Goal: Task Accomplishment & Management: Use online tool/utility

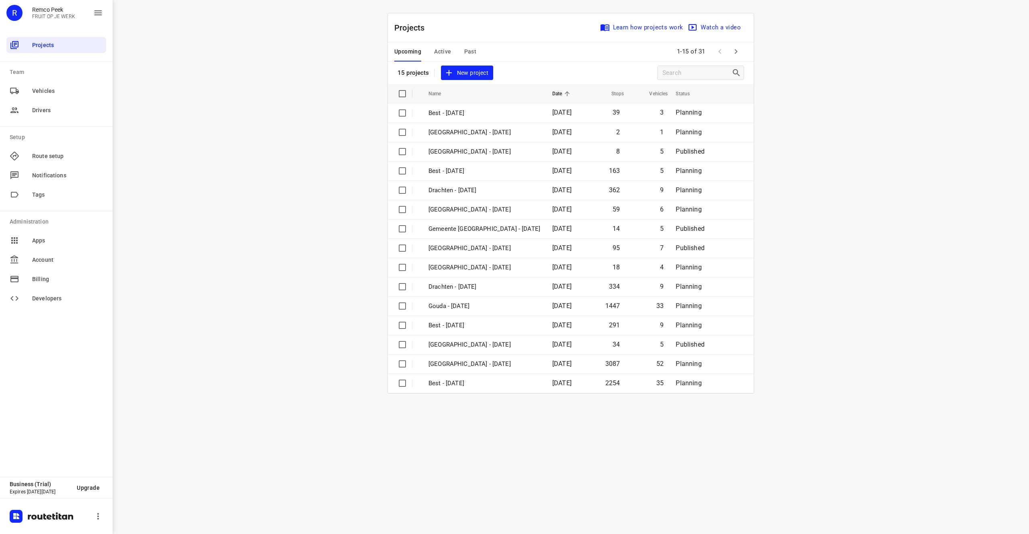
click at [469, 49] on span "Past" at bounding box center [470, 52] width 12 height 10
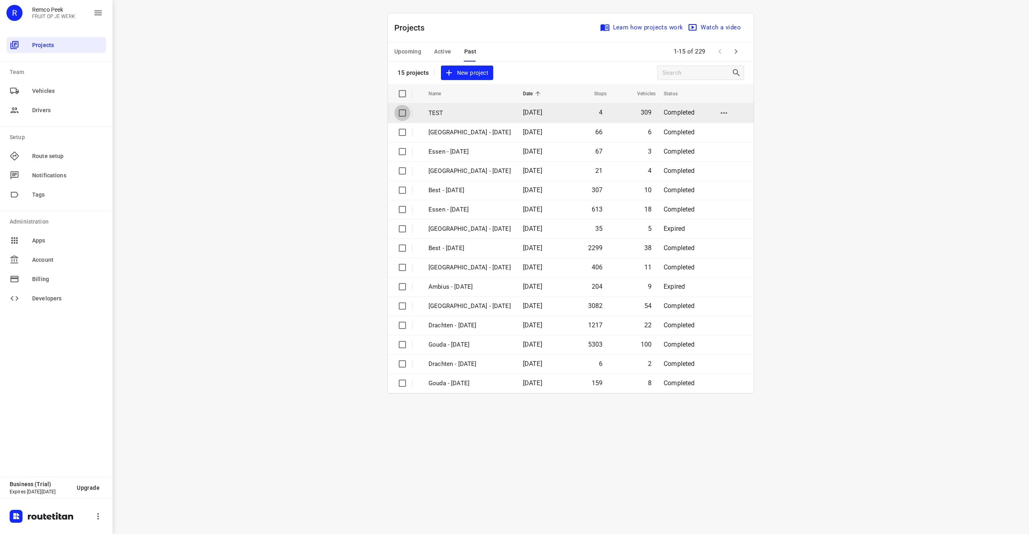
click at [405, 113] on input "checkbox" at bounding box center [402, 113] width 16 height 16
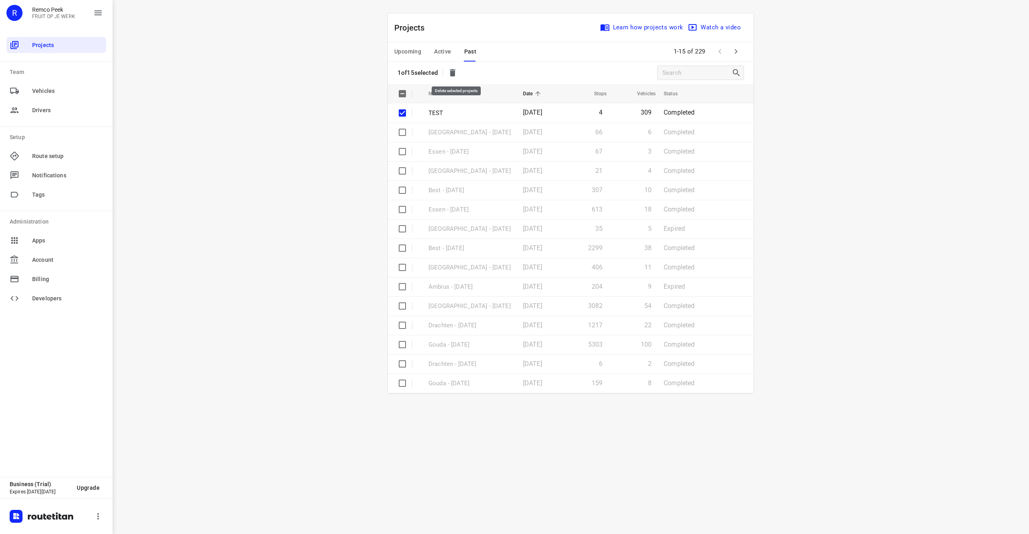
click at [455, 71] on icon "button" at bounding box center [453, 72] width 6 height 7
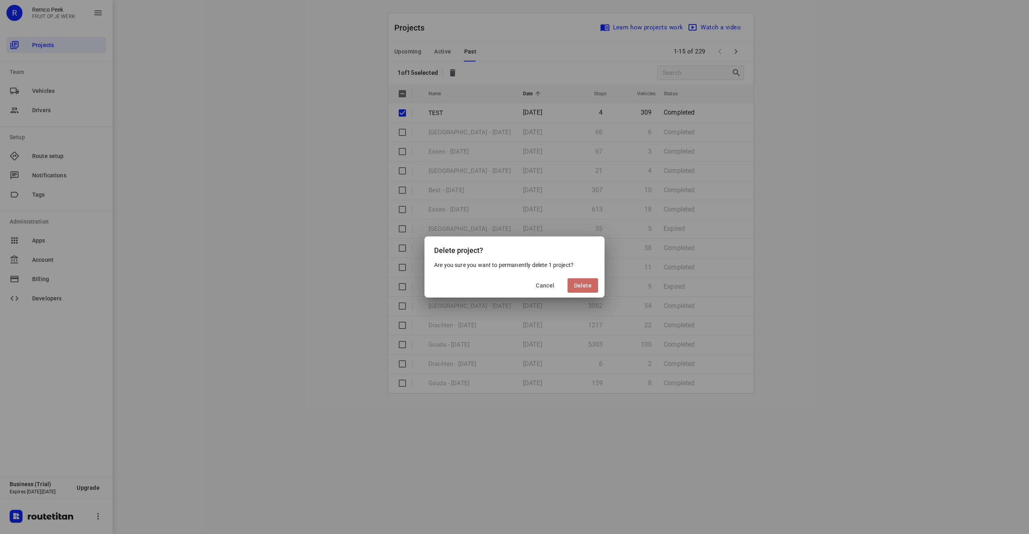
click at [587, 283] on span "Delete" at bounding box center [583, 285] width 18 height 6
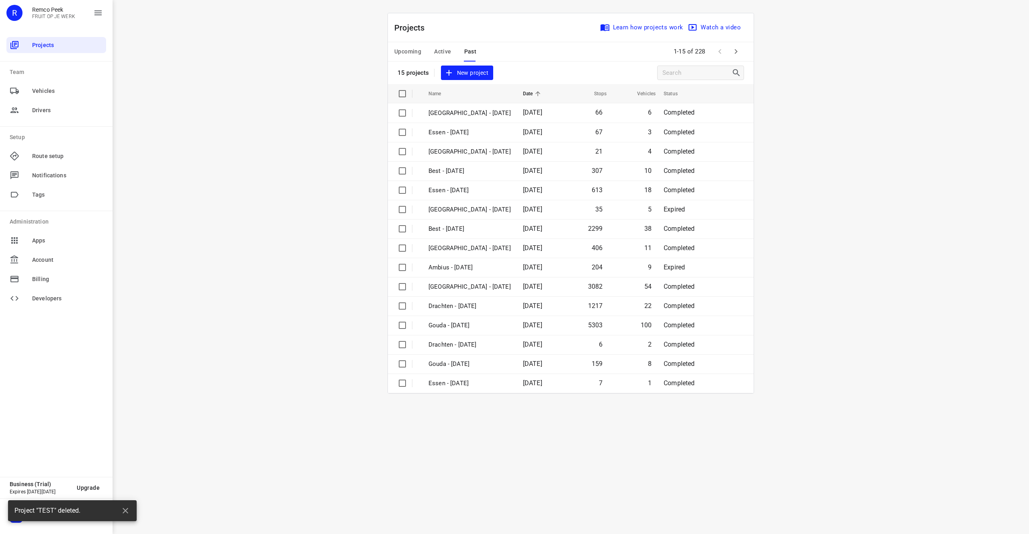
click at [404, 55] on span "Upcoming" at bounding box center [407, 52] width 27 height 10
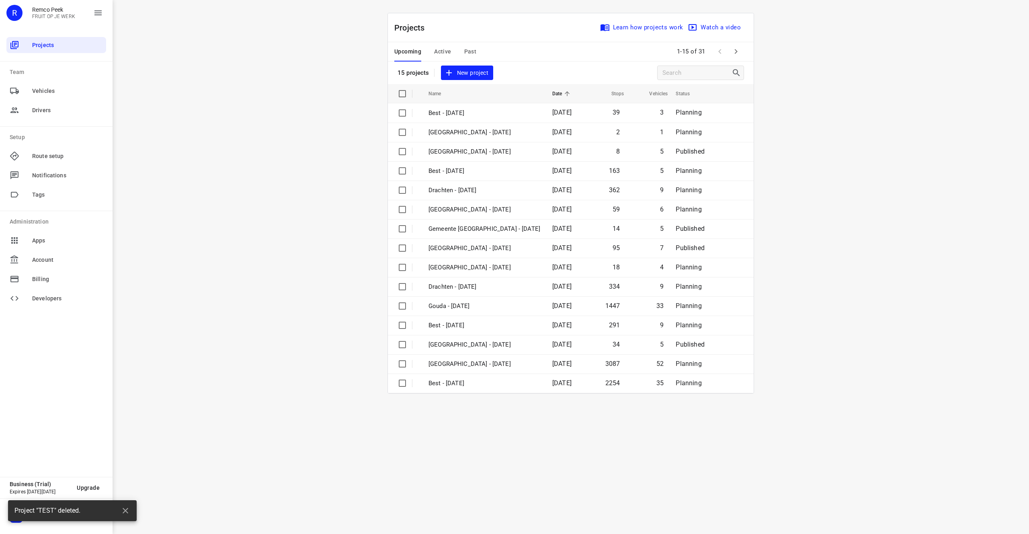
click at [475, 74] on span "New project" at bounding box center [467, 73] width 43 height 10
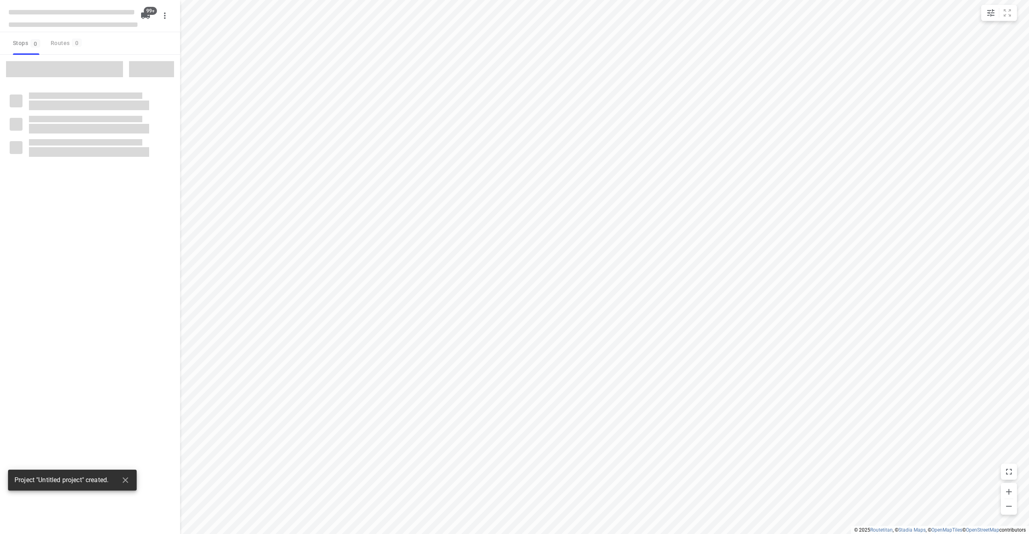
checkbox input "true"
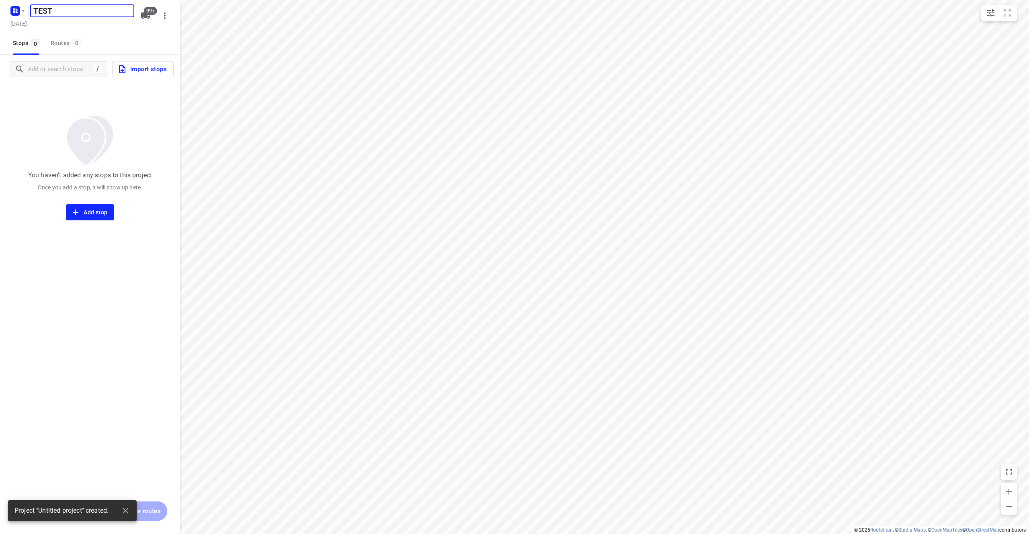
type input "TEST"
click at [139, 103] on div "You haven’t added any stops to this project Once you add a stop, it will show u…" at bounding box center [90, 152] width 180 height 137
click at [142, 73] on span "Import stops" at bounding box center [141, 69] width 49 height 10
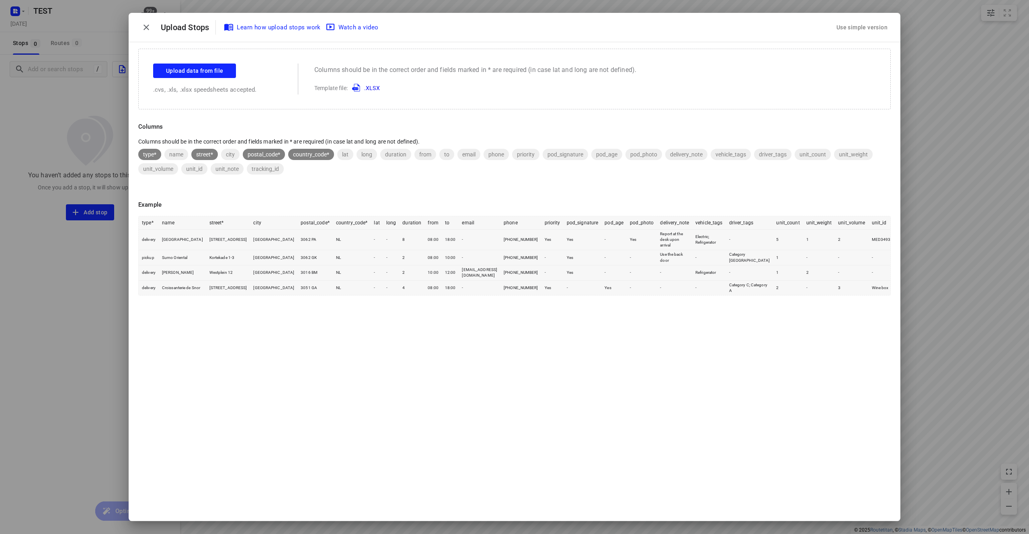
drag, startPoint x: 377, startPoint y: 88, endPoint x: 417, endPoint y: 84, distance: 39.6
click at [377, 88] on link ".XLSX" at bounding box center [364, 88] width 31 height 6
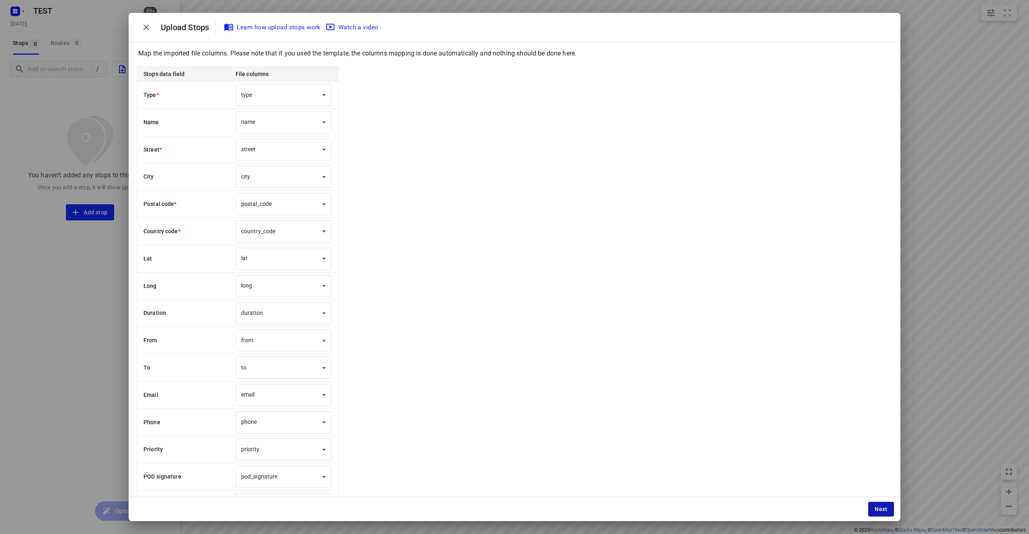
click at [876, 510] on span "Next" at bounding box center [881, 509] width 13 height 6
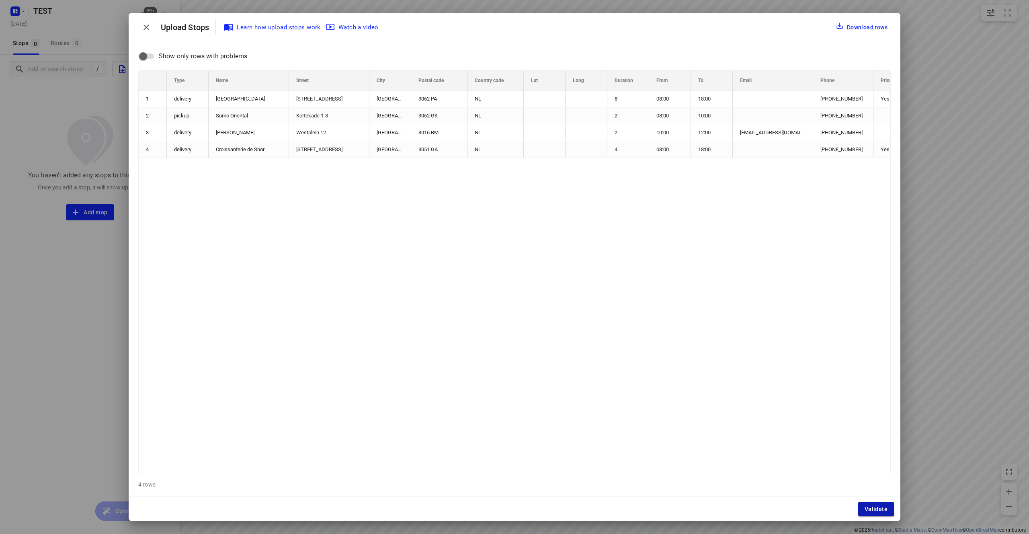
click at [874, 511] on span "Validate" at bounding box center [875, 509] width 23 height 6
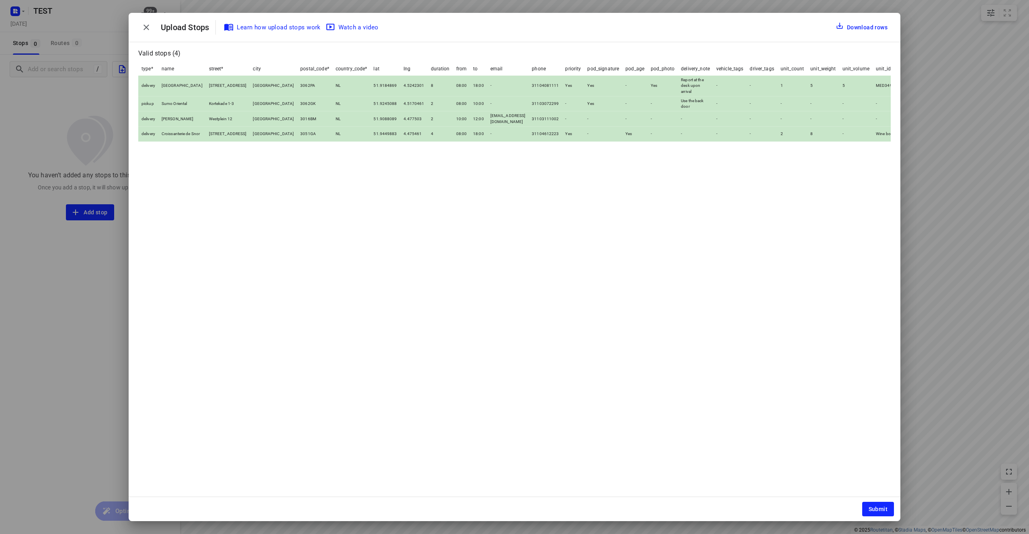
click at [874, 512] on span "Submit" at bounding box center [878, 509] width 19 height 6
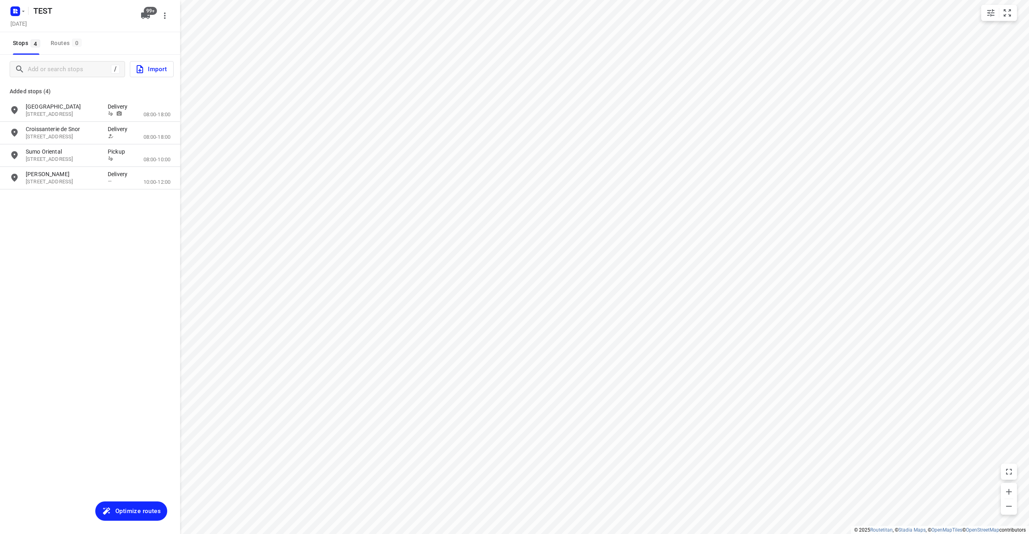
click at [121, 522] on div "/ Import Added stops (4) Erasmus University Rotterdam Burgemeester Oudlaan 50, …" at bounding box center [90, 322] width 180 height 534
click at [117, 518] on button "Optimize routes" at bounding box center [131, 510] width 72 height 19
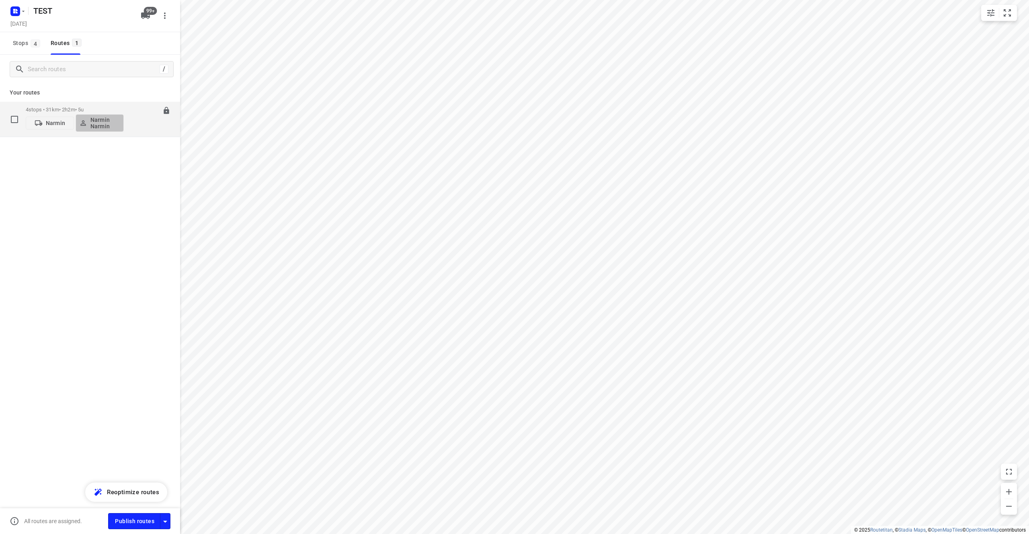
click at [102, 122] on p "Narmin Narmin" at bounding box center [105, 123] width 30 height 13
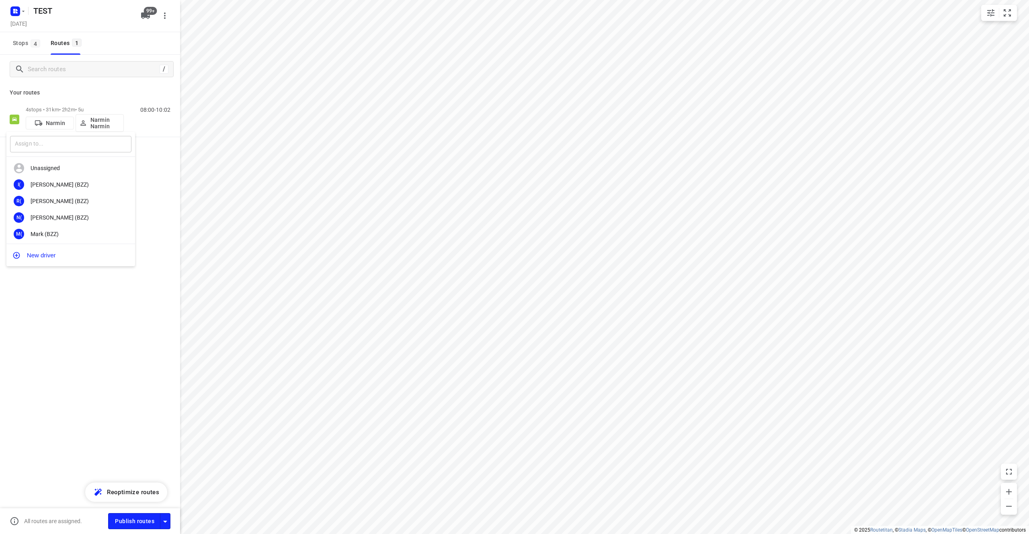
click at [80, 142] on input "text" at bounding box center [70, 144] width 121 height 16
type input "Narek"
click at [73, 187] on div "Narek A" at bounding box center [73, 184] width 84 height 6
click at [139, 525] on span "Publish routes" at bounding box center [134, 521] width 39 height 10
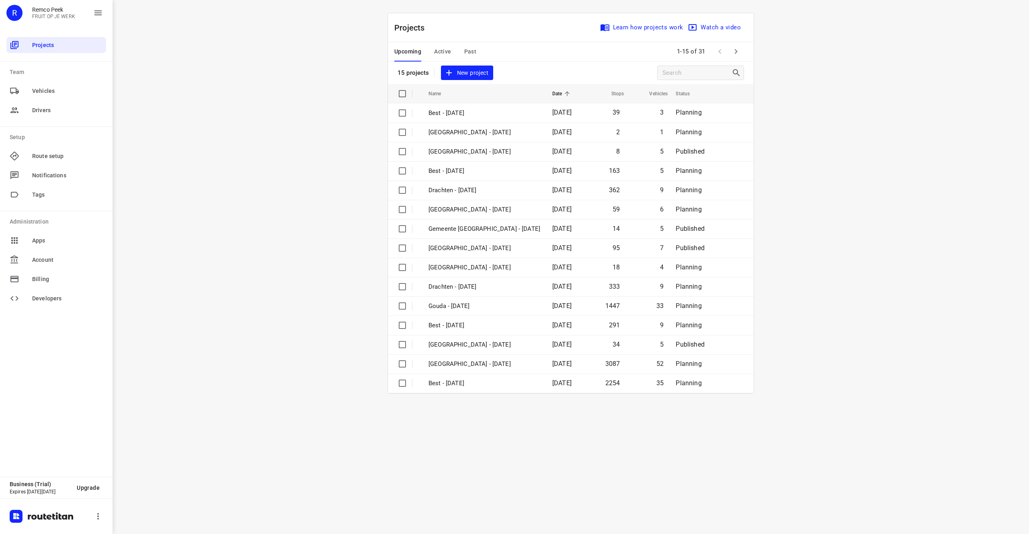
click at [305, 174] on div "i © 2025 Routetitan , © Stadia Maps , © OpenMapTiles © OpenStreetMap contributo…" at bounding box center [571, 267] width 916 height 534
click at [437, 48] on span "Active" at bounding box center [442, 52] width 17 height 10
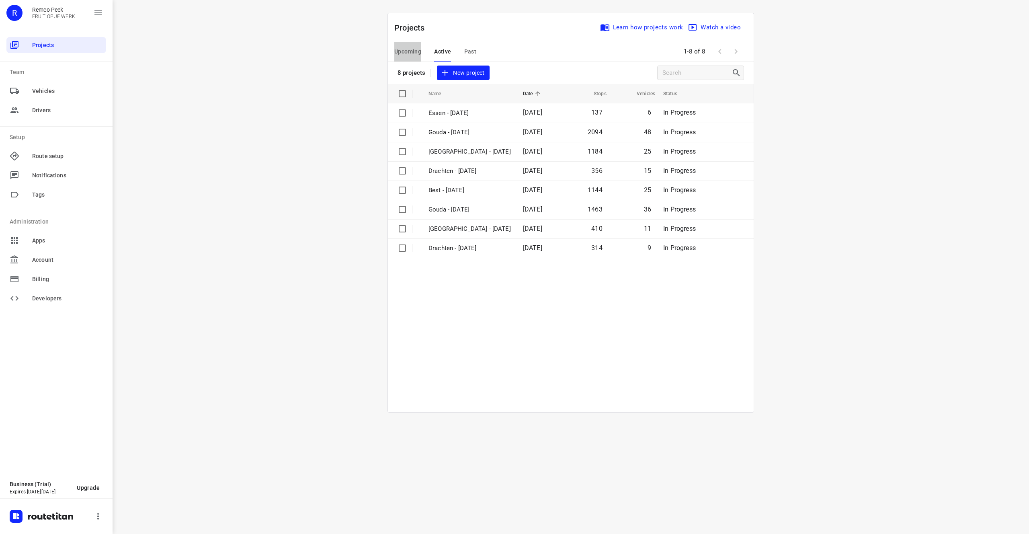
click at [408, 50] on span "Upcoming" at bounding box center [407, 52] width 27 height 10
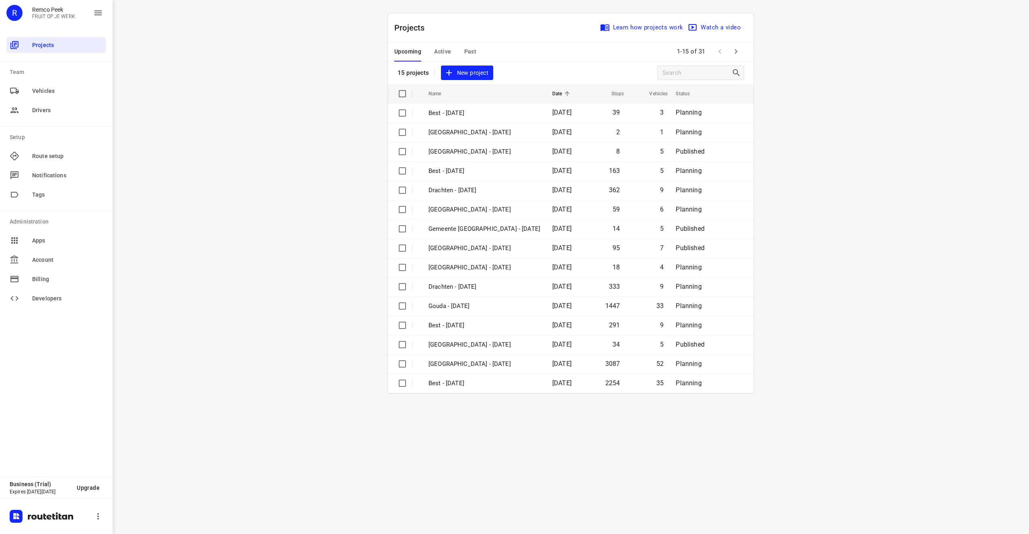
click at [733, 52] on icon "button" at bounding box center [736, 52] width 10 height 10
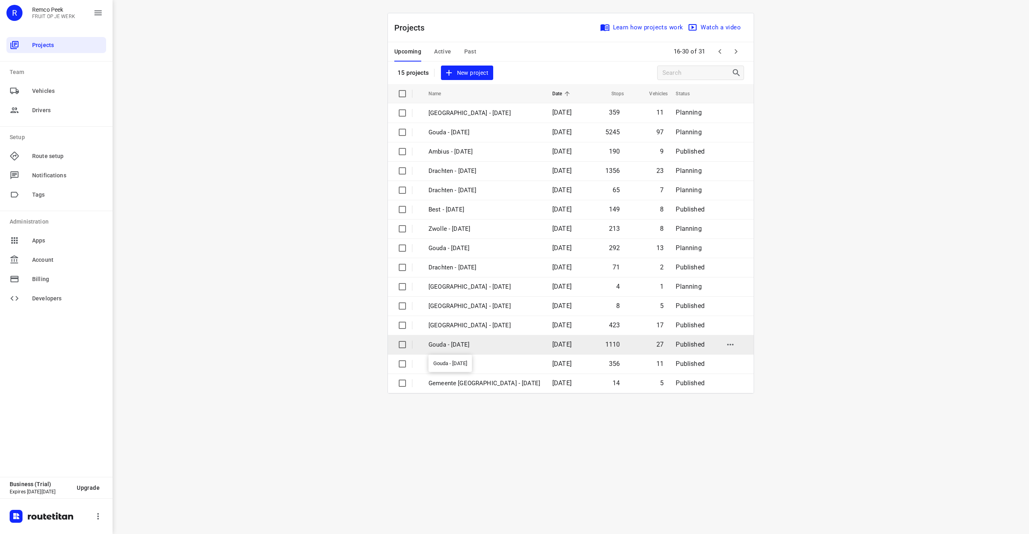
click at [520, 347] on p "Gouda - [DATE]" at bounding box center [484, 344] width 112 height 9
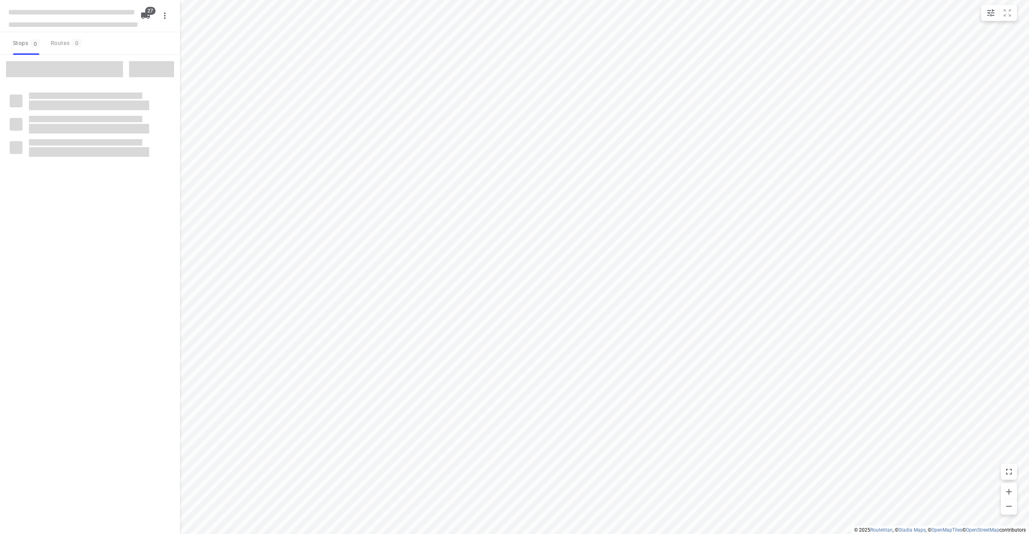
checkbox input "true"
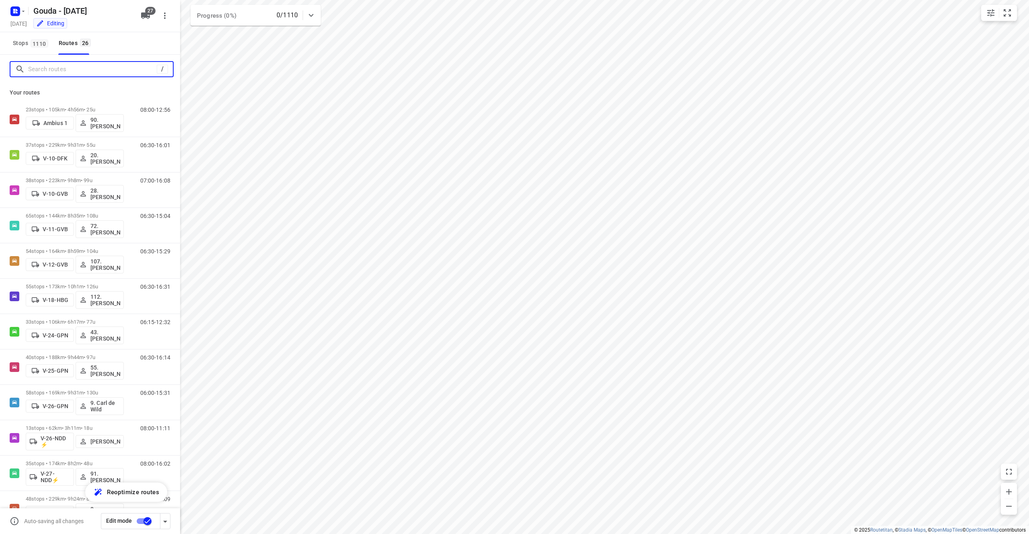
click at [51, 66] on input "Search routes" at bounding box center [92, 69] width 129 height 12
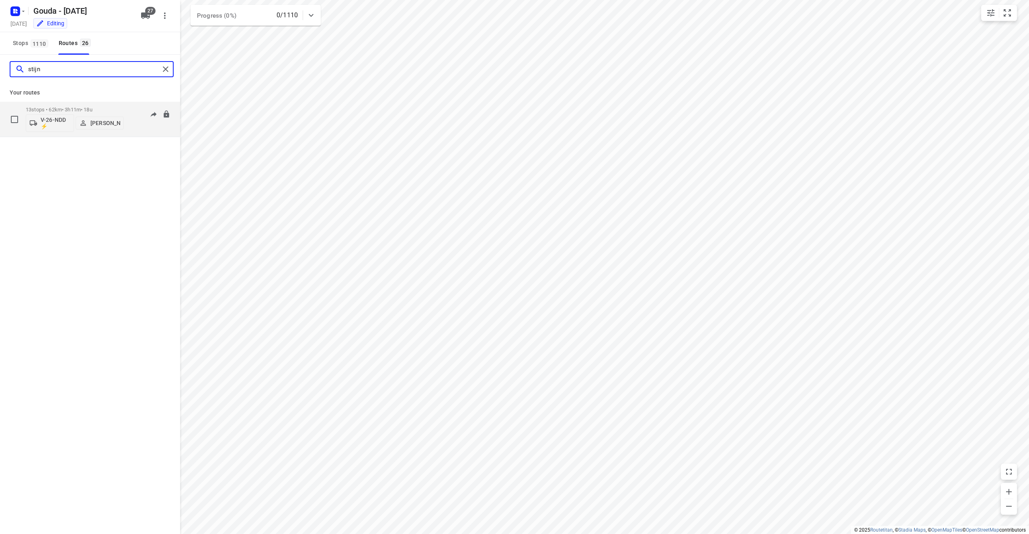
type input "stijn"
click at [130, 114] on div "08:00-11:11" at bounding box center [150, 121] width 40 height 29
click at [68, 107] on p "13 stops • 62km • 3h11m • 18u" at bounding box center [75, 110] width 98 height 6
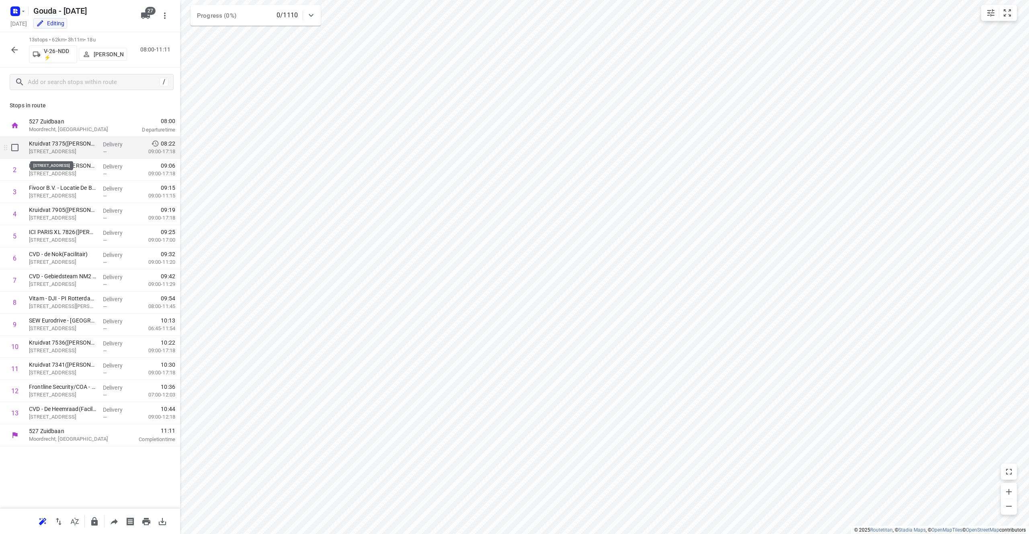
click at [78, 151] on p "[STREET_ADDRESS]" at bounding box center [63, 151] width 68 height 8
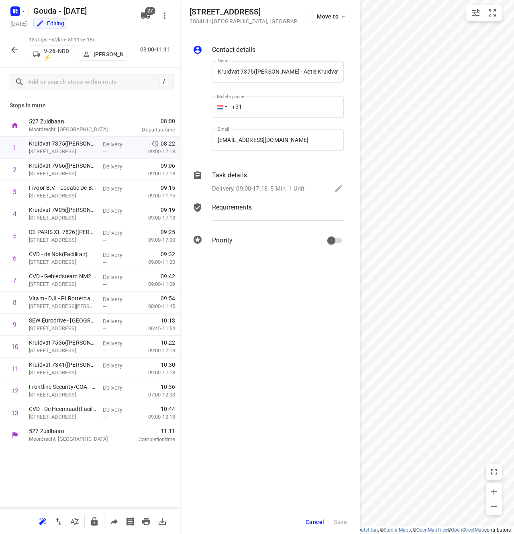
drag, startPoint x: 191, startPoint y: 10, endPoint x: 286, endPoint y: 14, distance: 94.5
click at [286, 14] on div "Crooswijkseweg 109 3034HH Rotterdam , Netherlands Move to" at bounding box center [270, 15] width 161 height 17
click at [282, 13] on div "Crooswijkseweg 109 3034HH Rotterdam , Netherlands Move to" at bounding box center [270, 15] width 161 height 17
drag, startPoint x: 274, startPoint y: 13, endPoint x: 179, endPoint y: 12, distance: 95.3
click at [179, 12] on div "Crooswijkseweg 109 3034HH Rotterdam , Netherlands Move to Contact details Name …" at bounding box center [90, 267] width 180 height 534
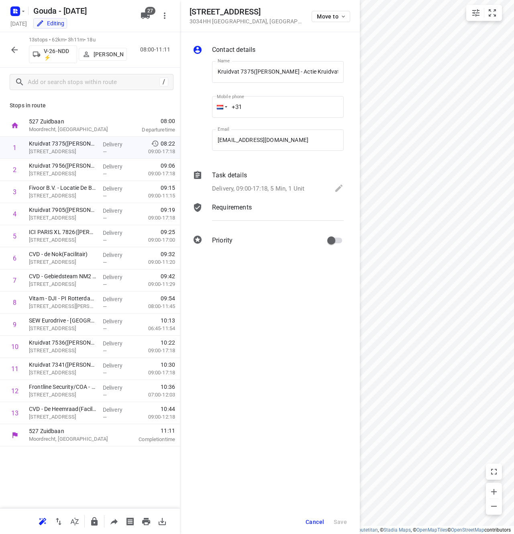
click at [264, 15] on h5 "Crooswijkseweg 109" at bounding box center [246, 11] width 113 height 9
drag, startPoint x: 264, startPoint y: 13, endPoint x: 187, endPoint y: 9, distance: 77.7
click at [187, 9] on div "Crooswijkseweg 109 3034HH Rotterdam , Netherlands Move to" at bounding box center [270, 16] width 180 height 32
copy h5 "Crooswijkseweg 109"
drag, startPoint x: 218, startPoint y: 71, endPoint x: 252, endPoint y: 70, distance: 33.8
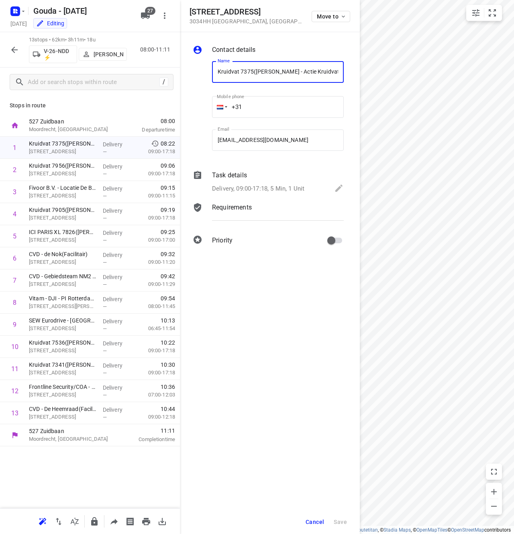
click at [252, 70] on input "Kruidvat 7375([PERSON_NAME] - Actie Kruidvat)" at bounding box center [278, 72] width 132 height 22
click at [68, 170] on p "[STREET_ADDRESS]" at bounding box center [63, 174] width 68 height 8
drag, startPoint x: 271, startPoint y: 7, endPoint x: 182, endPoint y: 10, distance: 89.3
click at [182, 10] on div "Noordmolenstraat 34 3035RK Rotterdam , Netherlands Move to" at bounding box center [270, 16] width 180 height 32
copy h5 "Noordmolenstraat 34"
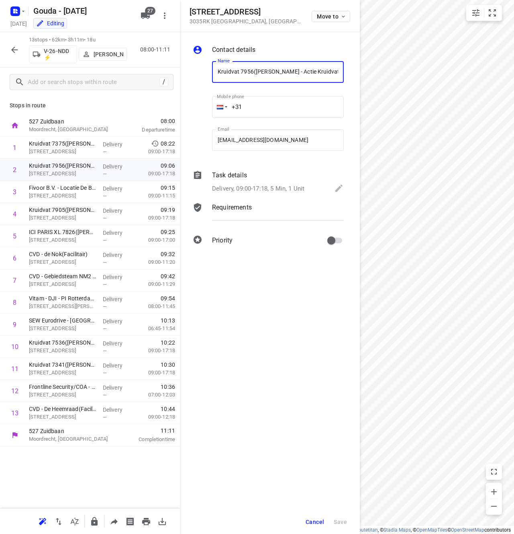
drag, startPoint x: 252, startPoint y: 71, endPoint x: 211, endPoint y: 73, distance: 41.4
click at [211, 73] on div "Name Kruidvat 7956(A.S. Watson - Actie Kruidvat) Name" at bounding box center [278, 73] width 138 height 41
click at [47, 194] on p "[STREET_ADDRESS]" at bounding box center [63, 196] width 68 height 8
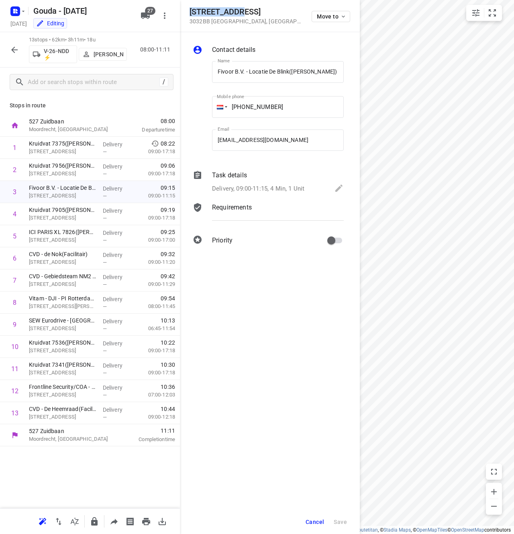
drag, startPoint x: 237, startPoint y: 12, endPoint x: 191, endPoint y: 9, distance: 46.3
click at [191, 9] on h5 "Bergweg 306A" at bounding box center [246, 11] width 113 height 9
drag, startPoint x: 291, startPoint y: 72, endPoint x: 204, endPoint y: 73, distance: 87.2
click at [204, 73] on div "Name Fivoor B.V. - Locatie De Blink(Sabine Swierts) Name Mobile phone +01 02434…" at bounding box center [268, 108] width 154 height 106
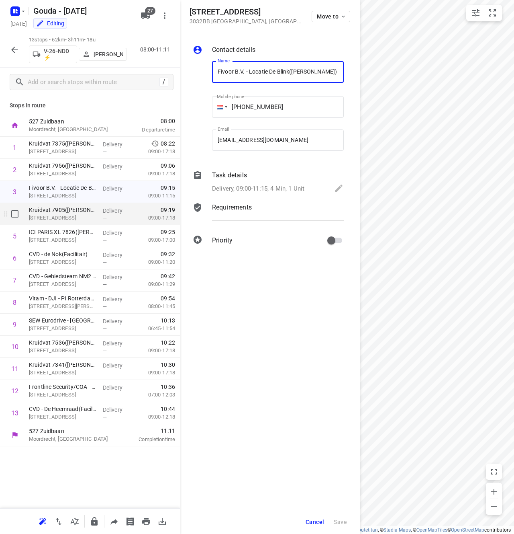
click at [68, 209] on p "Kruidvat 7905([PERSON_NAME] - Actie Kruidvat)" at bounding box center [63, 210] width 68 height 8
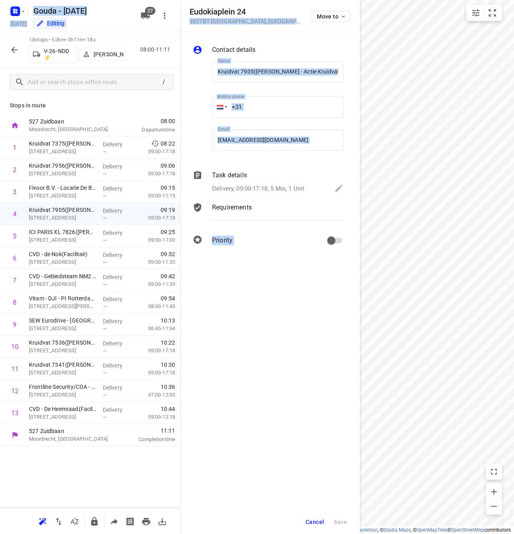
drag, startPoint x: 246, startPoint y: 14, endPoint x: 177, endPoint y: 12, distance: 68.8
click at [177, 12] on div "Eudokiaplein 24 3037BT Rotterdam , Netherlands Move to Contact details Name Kru…" at bounding box center [90, 267] width 180 height 534
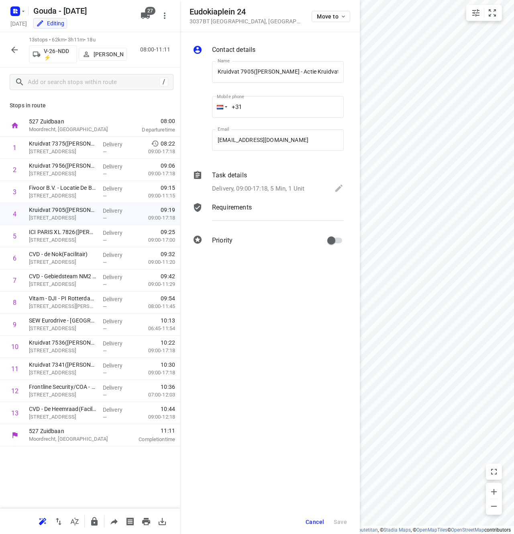
click at [258, 10] on h5 "Eudokiaplein 24" at bounding box center [246, 11] width 113 height 9
drag, startPoint x: 205, startPoint y: 11, endPoint x: 190, endPoint y: 12, distance: 14.9
click at [190, 12] on h5 "Eudokiaplein 24" at bounding box center [246, 11] width 113 height 9
copy h5 "Eudokiaplein 24"
drag, startPoint x: 253, startPoint y: 70, endPoint x: 207, endPoint y: 71, distance: 46.2
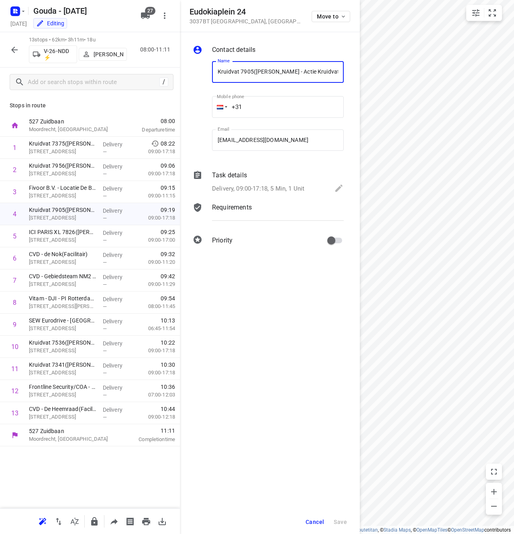
click at [207, 71] on div "Name Kruidvat 7905(A.S. Watson - Actie Kruidvat) Name Mobile phone +31 ​ Email …" at bounding box center [268, 108] width 154 height 106
click at [73, 146] on p "Kruidvat 7375([PERSON_NAME] - Actie Kruidvat)" at bounding box center [63, 143] width 68 height 8
drag, startPoint x: 266, startPoint y: 8, endPoint x: 192, endPoint y: 11, distance: 73.6
click at [192, 11] on h5 "Crooswijkseweg 109" at bounding box center [246, 11] width 113 height 9
copy h5 "Crooswijkseweg 109"
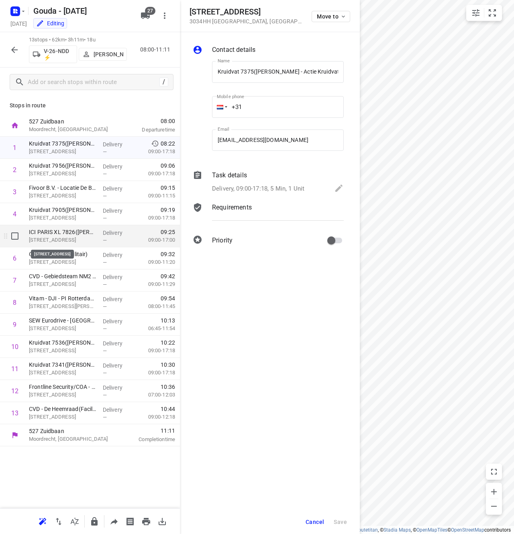
click at [68, 239] on p "Zwart Janstraat 103, Rotterdam" at bounding box center [63, 240] width 68 height 8
drag, startPoint x: 268, startPoint y: 10, endPoint x: 189, endPoint y: 14, distance: 79.7
click at [189, 14] on div "Zwart Janstraat 103 3035AN Rotterdam , Netherlands Move to" at bounding box center [270, 16] width 180 height 32
copy h5 "Zwart Janstraat 103"
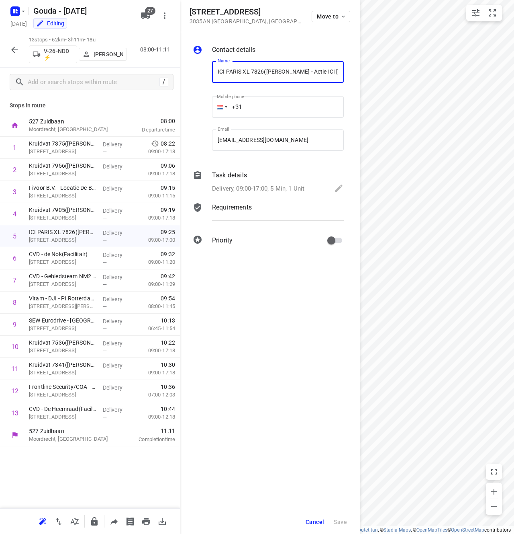
drag, startPoint x: 263, startPoint y: 70, endPoint x: 233, endPoint y: 78, distance: 31.1
click at [195, 74] on div "Name ICI PARIS XL 7826(A.S. Watson - Actie ICI Paris) Name Mobile phone +31 ​ E…" at bounding box center [268, 108] width 154 height 106
click at [66, 259] on p "Bergweg 109, Rotterdam" at bounding box center [63, 262] width 68 height 8
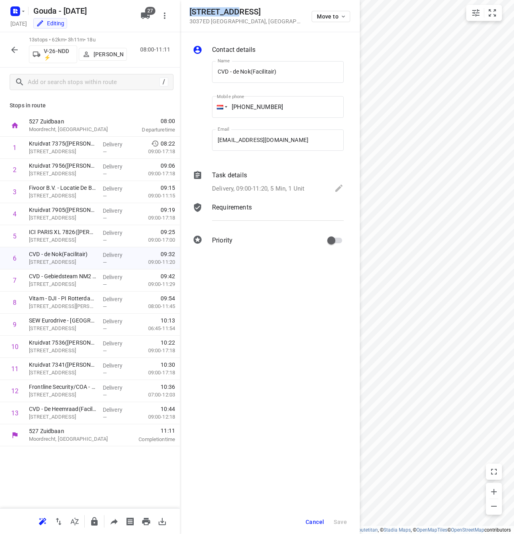
drag, startPoint x: 237, startPoint y: 12, endPoint x: 187, endPoint y: 12, distance: 49.8
click at [187, 12] on div "Bergweg 109 3037ED Rotterdam , Netherlands Move to" at bounding box center [270, 16] width 180 height 32
copy h5 "Bergweg 109"
drag, startPoint x: 250, startPoint y: 70, endPoint x: 209, endPoint y: 71, distance: 41.0
click at [209, 71] on div "Name CVD - de Nok(Facilitair) Name" at bounding box center [278, 73] width 138 height 41
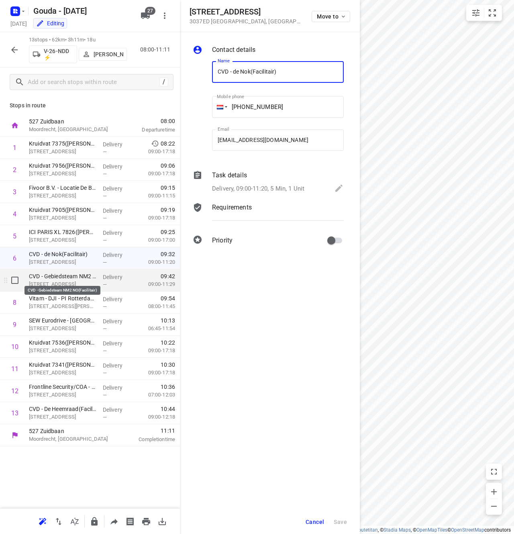
click at [63, 277] on p "CVD - Gebiedsteam NM2 NO(Facilitair)" at bounding box center [63, 276] width 68 height 8
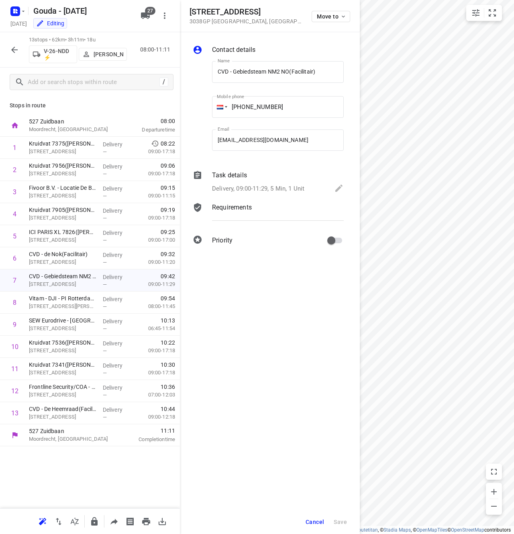
drag, startPoint x: 248, startPoint y: 12, endPoint x: 192, endPoint y: 10, distance: 55.9
click at [192, 10] on div "Noorderkanaalweg 100 3038GP Rotterdam , Netherlands Move to" at bounding box center [270, 15] width 161 height 17
drag, startPoint x: 289, startPoint y: 71, endPoint x: 203, endPoint y: 75, distance: 86.1
click at [203, 75] on div "Name CVD - Gebiedsteam NM2 NO(Facilitair) Name Mobile phone +31 104670497 ​ Ema…" at bounding box center [268, 108] width 154 height 106
click at [255, 189] on p "Delivery, 09:00-11:29, 5 Min, 1 Unit" at bounding box center [258, 188] width 92 height 9
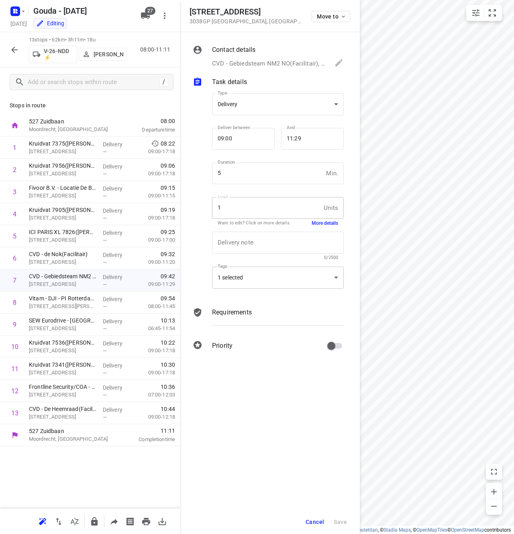
click at [270, 279] on div "1 selected" at bounding box center [278, 277] width 132 height 22
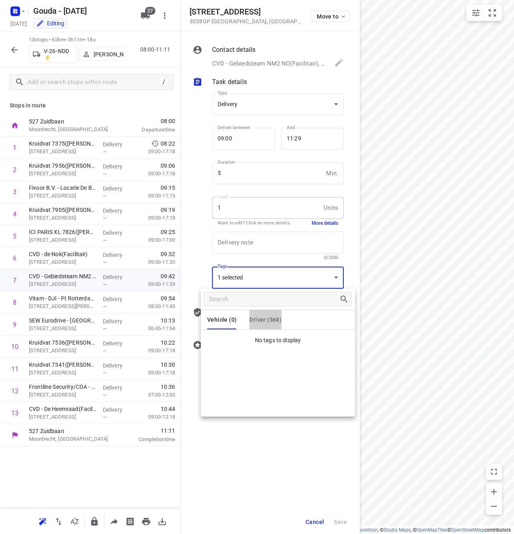
click at [268, 315] on button "Driver (568)" at bounding box center [266, 319] width 32 height 19
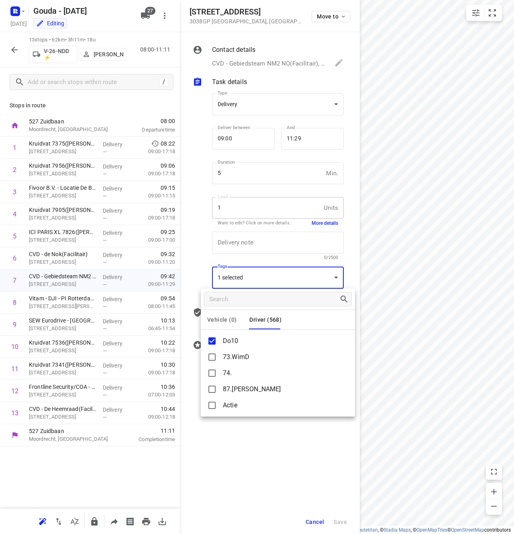
click at [256, 436] on div at bounding box center [257, 267] width 514 height 534
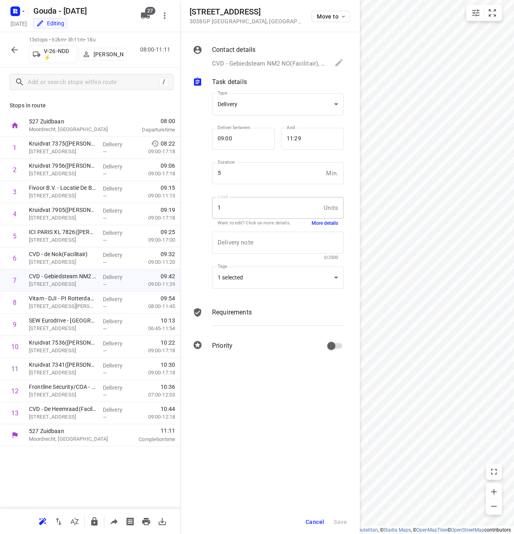
click at [331, 217] on div "1 Units Load" at bounding box center [278, 208] width 132 height 22
click at [328, 221] on button "More details" at bounding box center [325, 223] width 27 height 7
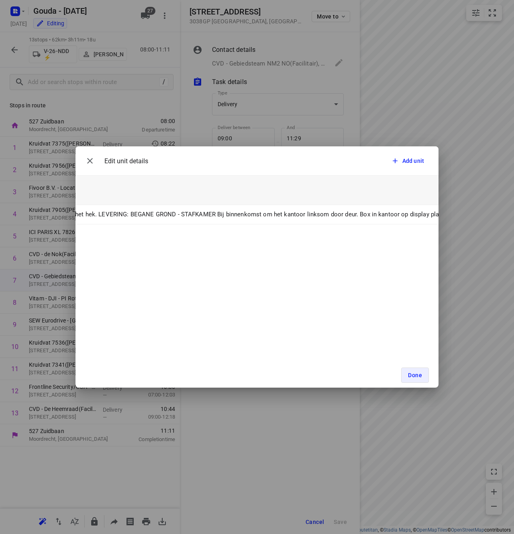
scroll to position [0, 514]
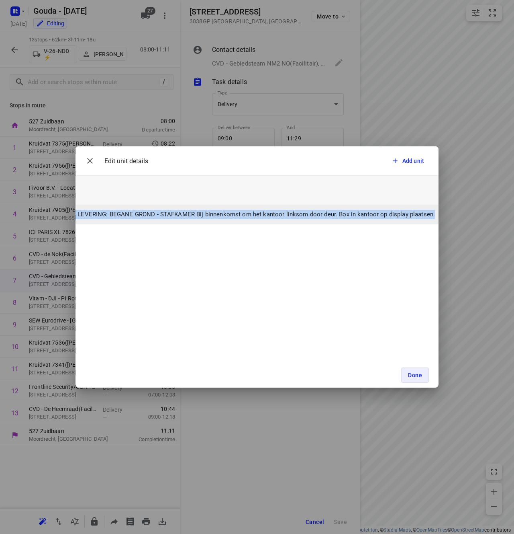
drag, startPoint x: 203, startPoint y: 213, endPoint x: 431, endPoint y: 215, distance: 227.5
click at [431, 215] on td "- Met een sprinter ZEER RUSTIG onder viaduct doorrijden. Antenne raakt alleen p…" at bounding box center [103, 214] width 683 height 19
copy p "Met een sprinter ZEER RUSTIG onder viaduct doorrijden. Antenne raakt alleen pla…"
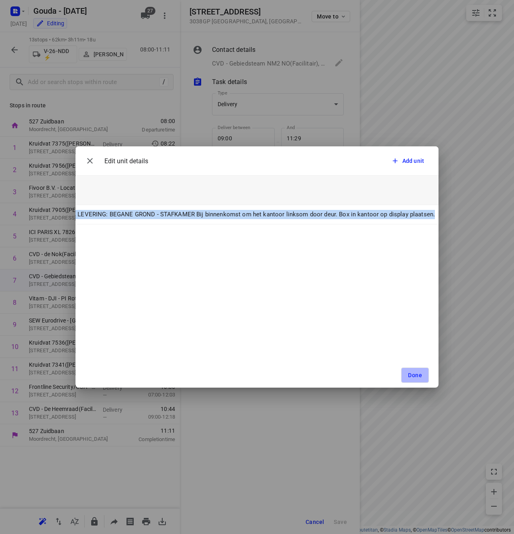
click at [423, 374] on button "Done" at bounding box center [416, 374] width 28 height 15
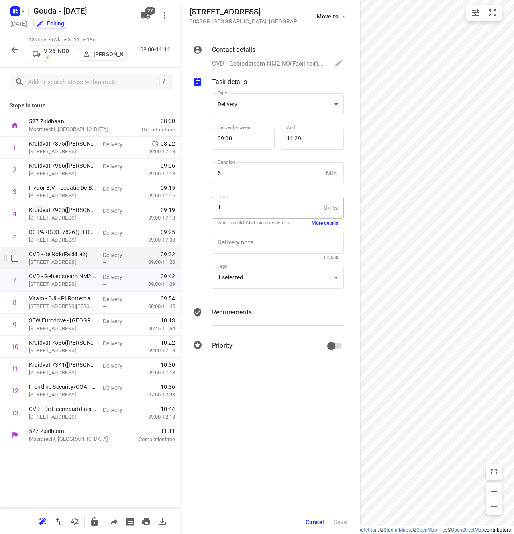
click at [65, 262] on p "Bergweg 109, Rotterdam" at bounding box center [63, 262] width 68 height 8
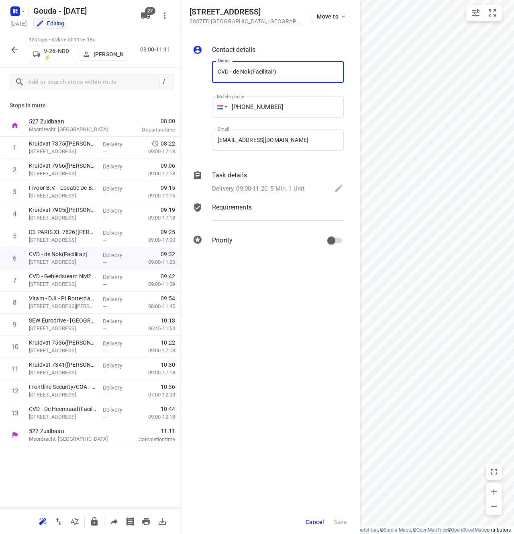
click at [282, 185] on p "Delivery, 09:00-11:20, 5 Min, 1 Unit" at bounding box center [258, 188] width 92 height 9
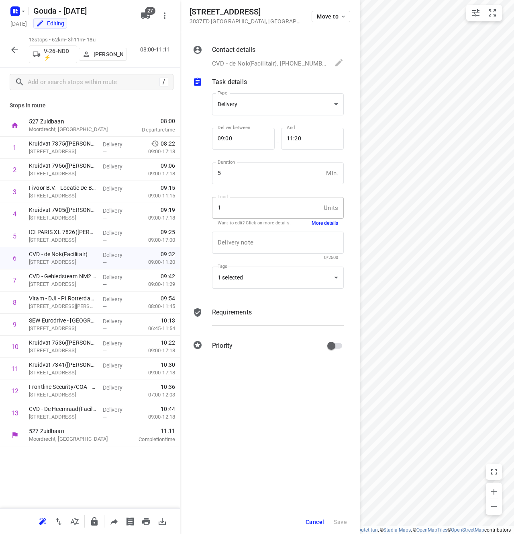
click at [322, 223] on button "More details" at bounding box center [325, 223] width 27 height 7
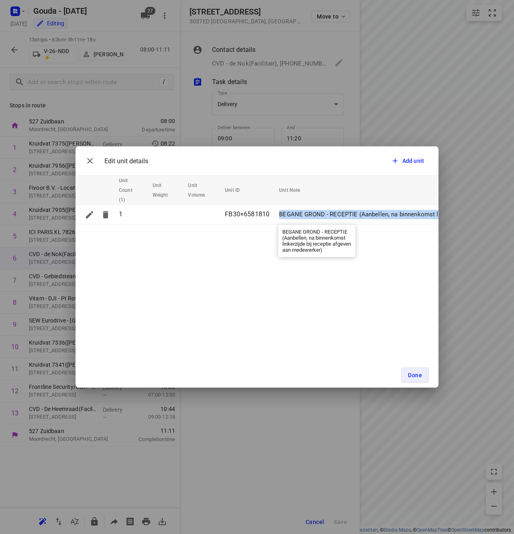
scroll to position [0, 137]
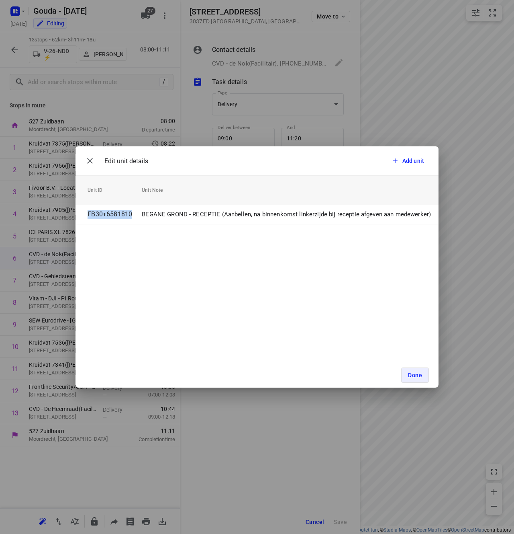
drag, startPoint x: 279, startPoint y: 214, endPoint x: 462, endPoint y: 215, distance: 182.5
click at [462, 215] on div "Edit unit details Add unit Unit Count (1) Unit Weight Unit Volume Unit ID Unit …" at bounding box center [257, 267] width 514 height 534
copy table "Unit Count (1) Unit Weight Unit Volume Unit ID Unit Note 1 FB30+6581810"
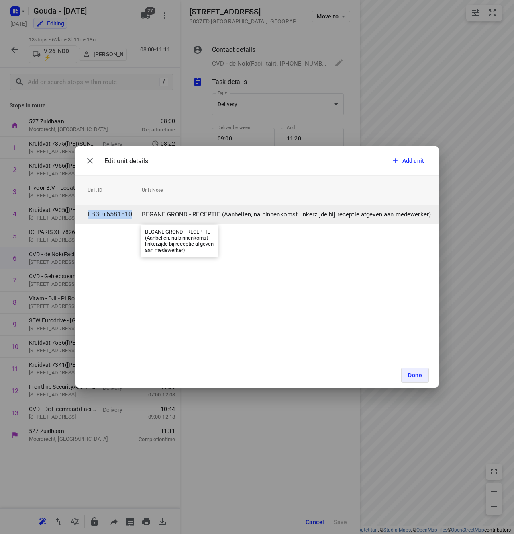
copy table "Unit Count (1) Unit Weight Unit Volume Unit ID Unit Note 1 FB30+6581810"
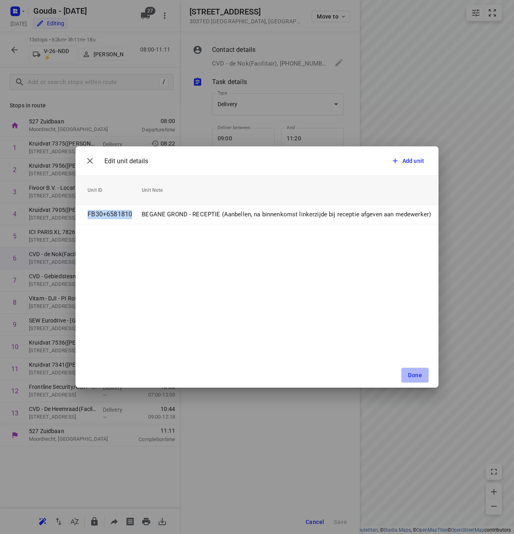
click at [414, 371] on button "Done" at bounding box center [416, 374] width 28 height 15
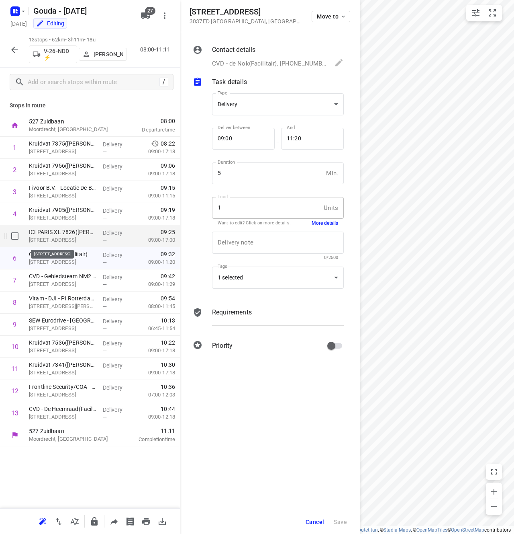
click at [52, 236] on p "Zwart Janstraat 103, Rotterdam" at bounding box center [63, 240] width 68 height 8
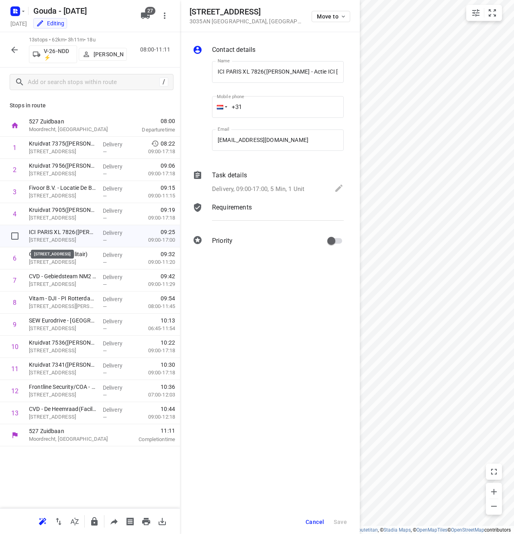
scroll to position [0, 1]
click at [293, 188] on p "Delivery, 09:00-17:00, 5 Min, 1 Unit" at bounding box center [258, 188] width 92 height 9
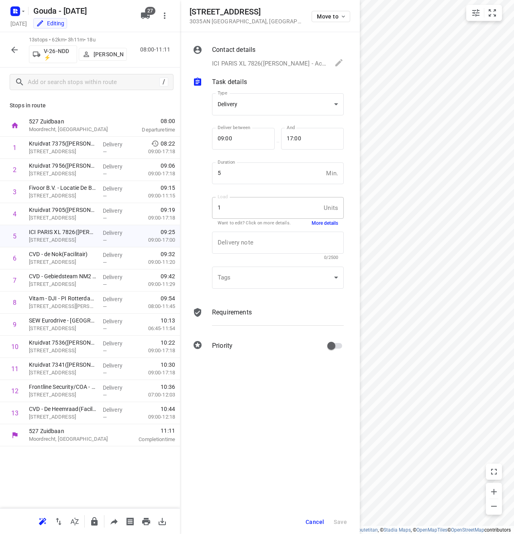
click at [327, 221] on button "More details" at bounding box center [325, 223] width 27 height 7
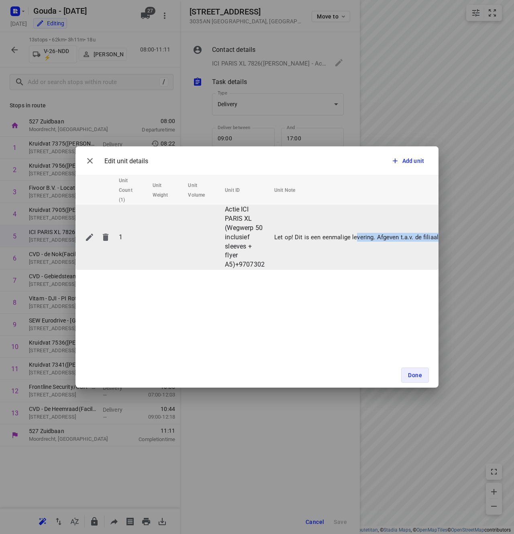
scroll to position [0, 32]
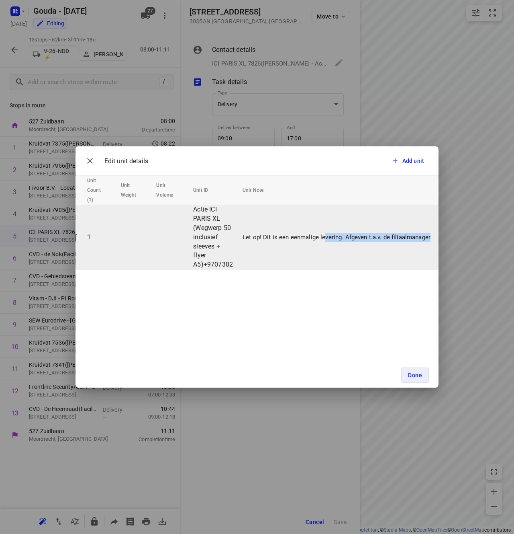
drag, startPoint x: 368, startPoint y: 236, endPoint x: 434, endPoint y: 236, distance: 66.3
click at [434, 236] on td "Let op! Dit is een eenmalige levering. Afgeven t.a.v. de filiaalmanager" at bounding box center [340, 237] width 201 height 65
click at [393, 241] on p "Let op! Dit is een eenmalige levering. Afgeven t.a.v. de filiaalmanager" at bounding box center [337, 237] width 188 height 9
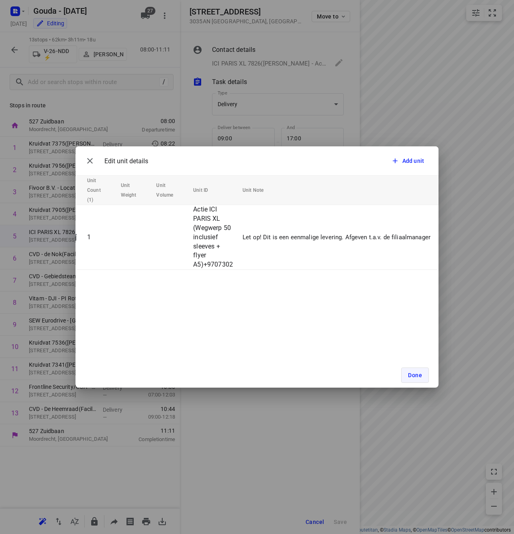
click at [415, 375] on span "Done" at bounding box center [415, 375] width 14 height 6
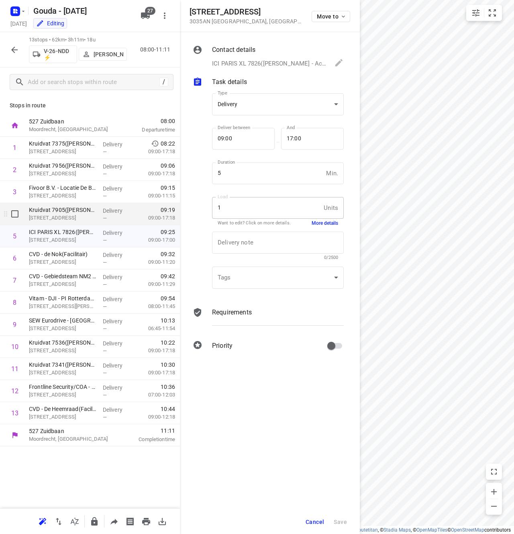
click at [76, 219] on p "Eudokiaplein 24, Rotterdam" at bounding box center [63, 218] width 68 height 8
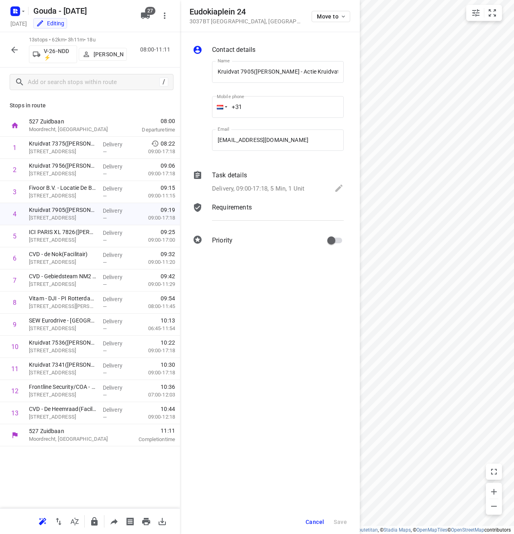
click at [285, 186] on p "Delivery, 09:00-17:18, 5 Min, 1 Unit" at bounding box center [258, 188] width 92 height 9
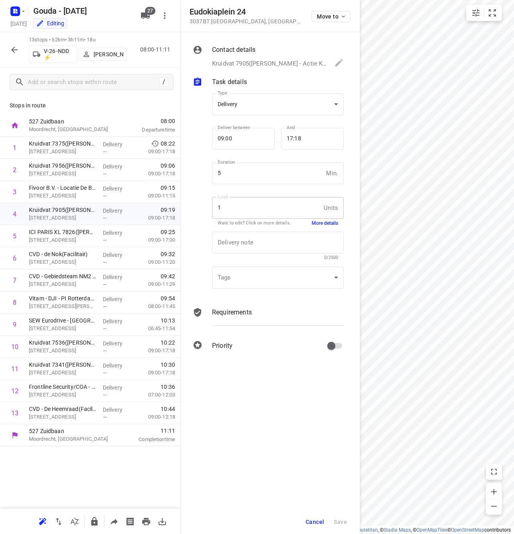
click at [321, 223] on button "More details" at bounding box center [325, 223] width 27 height 7
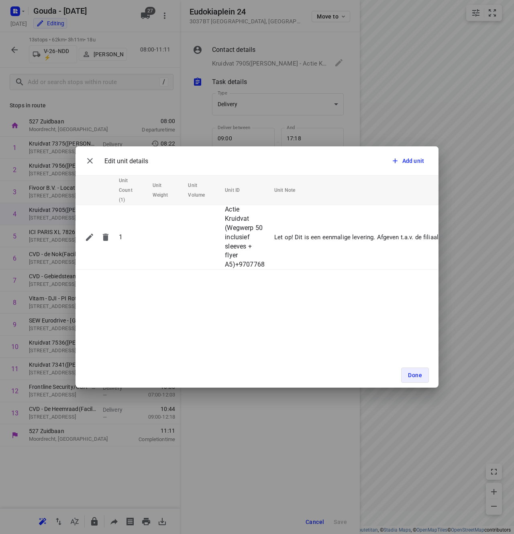
drag, startPoint x: 349, startPoint y: 272, endPoint x: 414, endPoint y: 275, distance: 64.8
click at [419, 274] on div "Edit unit details Add unit Unit Count (1) Unit Weight Unit Volume Unit ID Unit …" at bounding box center [257, 266] width 363 height 241
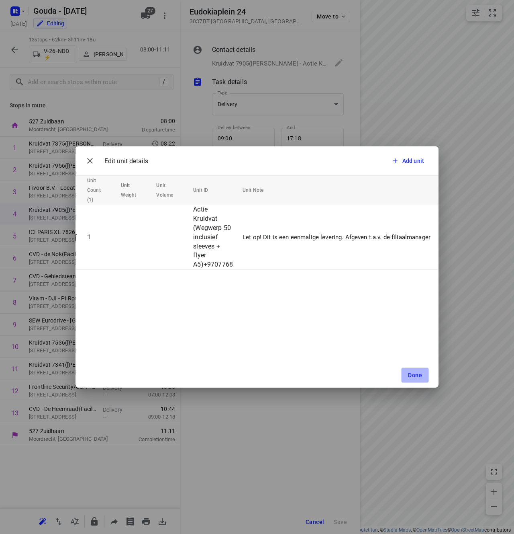
click at [417, 377] on span "Done" at bounding box center [415, 375] width 14 height 6
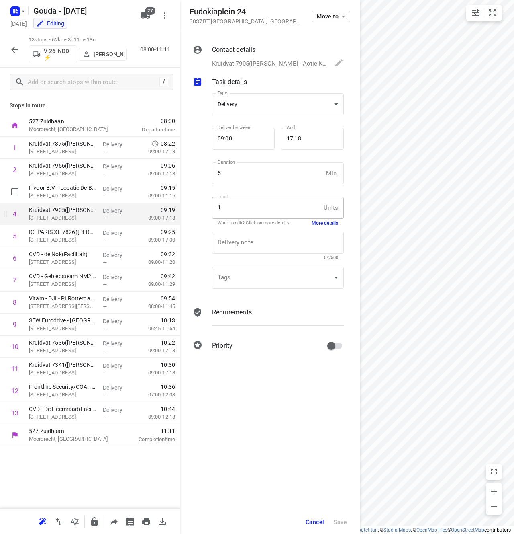
drag, startPoint x: 93, startPoint y: 200, endPoint x: 100, endPoint y: 203, distance: 7.6
click at [93, 201] on div "Fivoor B.V. - Locatie De Blink(Sabine Swierts) Bergweg 306A, Rotterdam" at bounding box center [63, 192] width 74 height 22
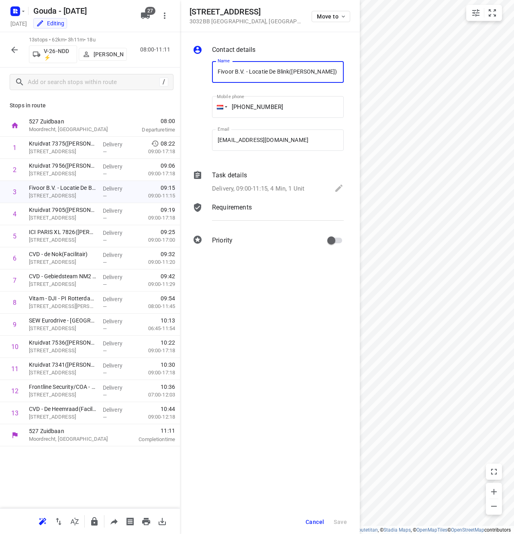
click at [269, 178] on div "Task details" at bounding box center [278, 175] width 132 height 10
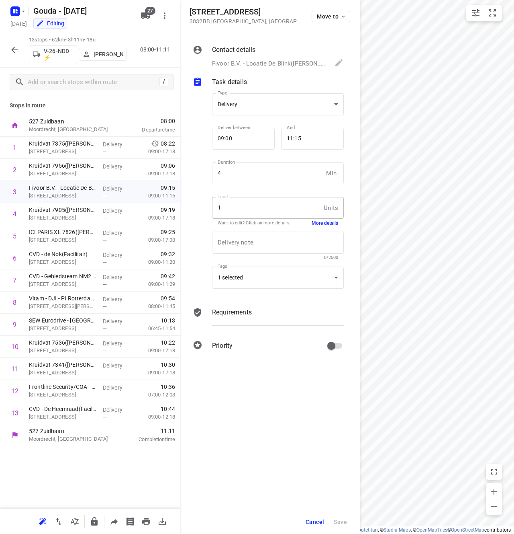
click at [328, 223] on button "More details" at bounding box center [325, 223] width 27 height 7
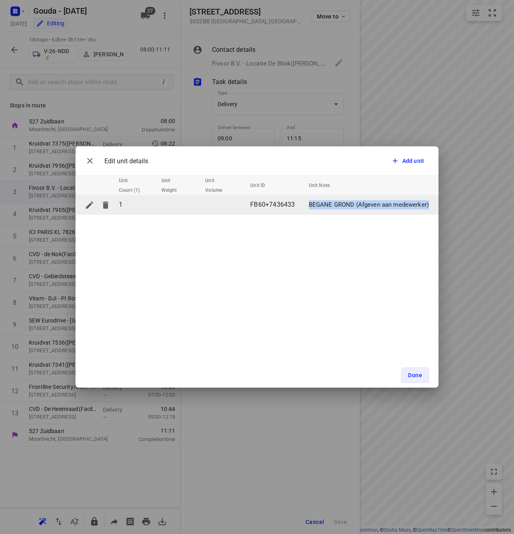
drag, startPoint x: 309, startPoint y: 204, endPoint x: 431, endPoint y: 206, distance: 121.8
click at [431, 206] on td "BEGANE GROND (Afgeven aan medewerker)" at bounding box center [372, 204] width 133 height 19
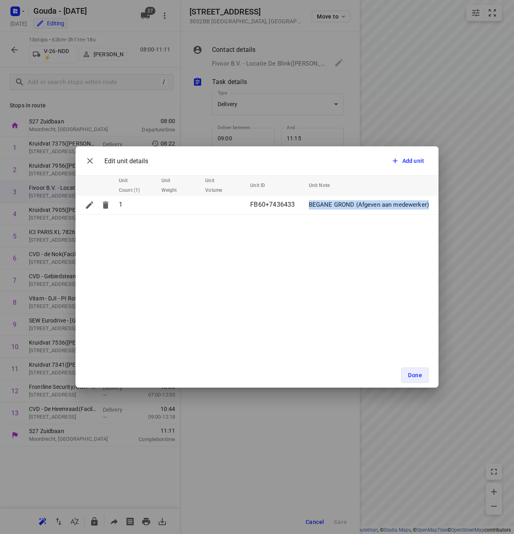
copy p "BEGANE GROND (Afgeven aan medewerker)"
click at [424, 368] on button "Done" at bounding box center [416, 374] width 28 height 15
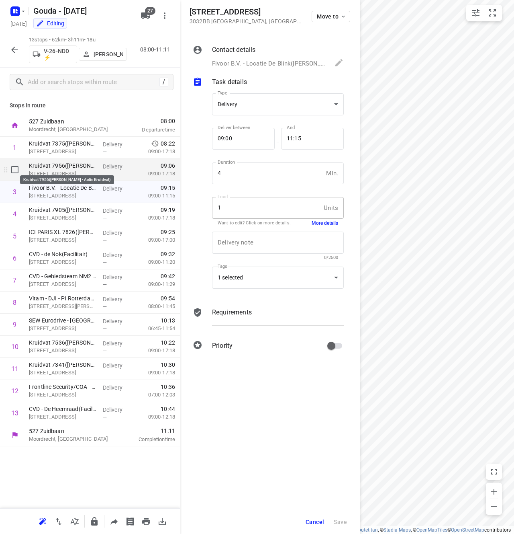
drag, startPoint x: 69, startPoint y: 166, endPoint x: 96, endPoint y: 180, distance: 30.2
click at [69, 166] on p "Kruidvat 7956(A.S. Watson - Actie Kruidvat)" at bounding box center [63, 166] width 68 height 8
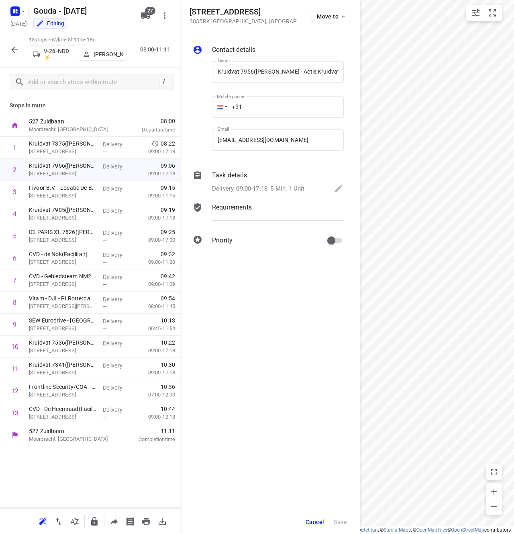
click at [294, 189] on p "Delivery, 09:00-17:18, 5 Min, 1 Unit" at bounding box center [258, 188] width 92 height 9
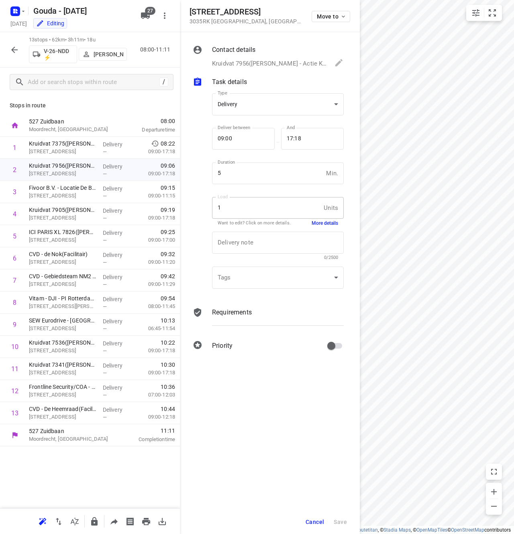
click at [318, 222] on button "More details" at bounding box center [325, 223] width 27 height 7
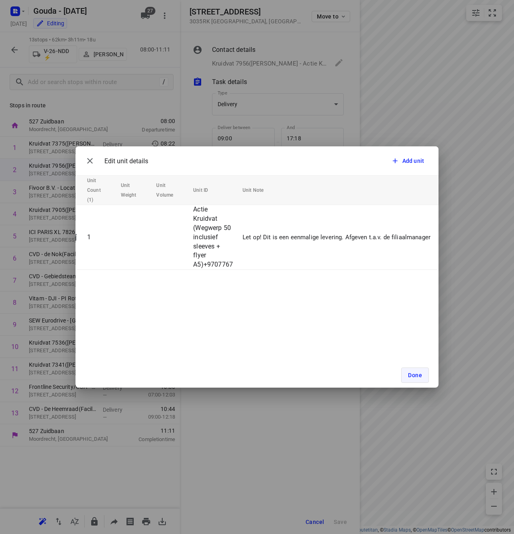
click at [416, 375] on span "Done" at bounding box center [415, 375] width 14 height 6
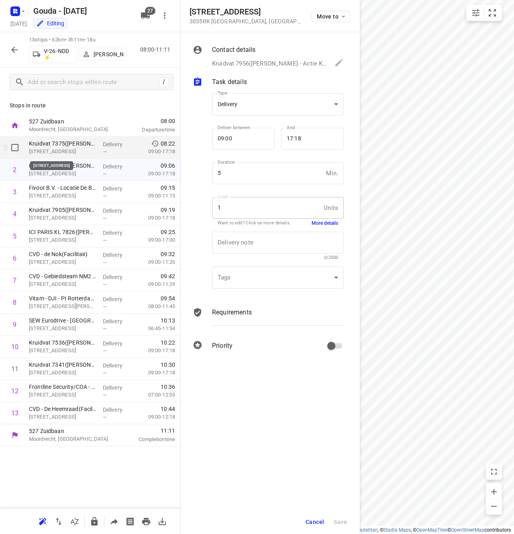
click at [68, 154] on p "Crooswijkseweg 109, Rotterdam" at bounding box center [63, 151] width 68 height 8
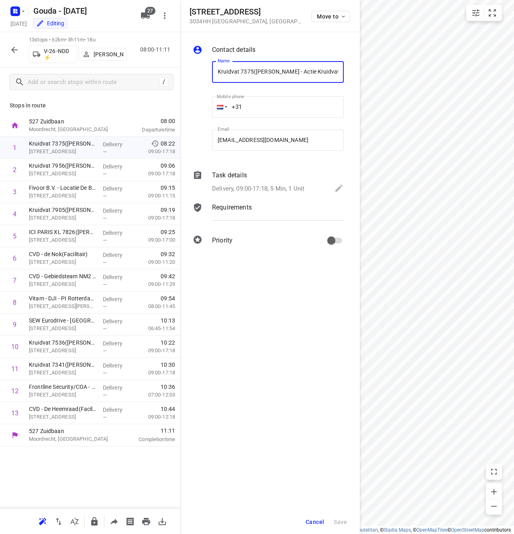
click at [284, 184] on div "Delivery, 09:00-17:18, 5 Min, 1 Unit" at bounding box center [278, 188] width 132 height 11
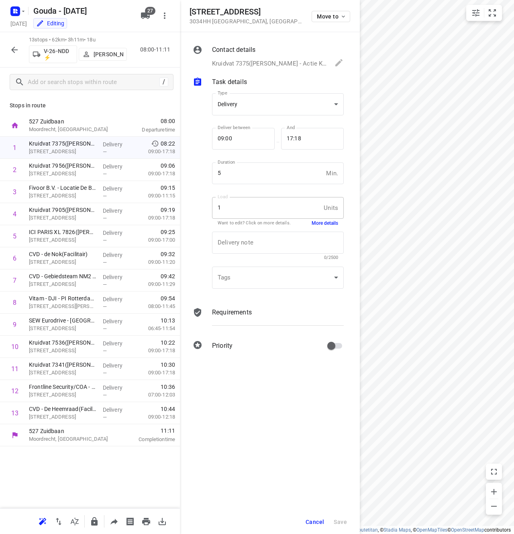
click at [316, 220] on button "More details" at bounding box center [325, 223] width 27 height 7
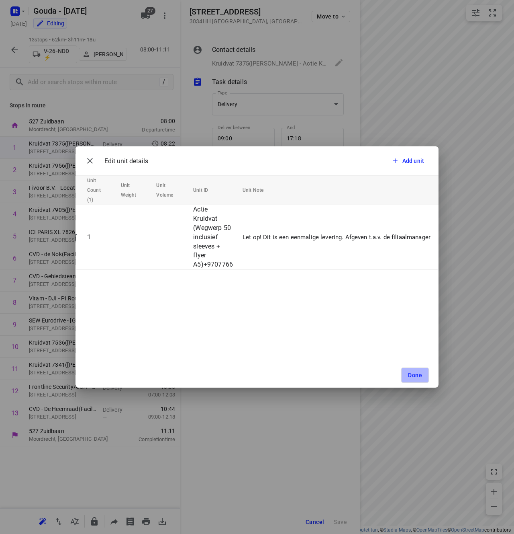
click at [414, 375] on span "Done" at bounding box center [415, 375] width 14 height 6
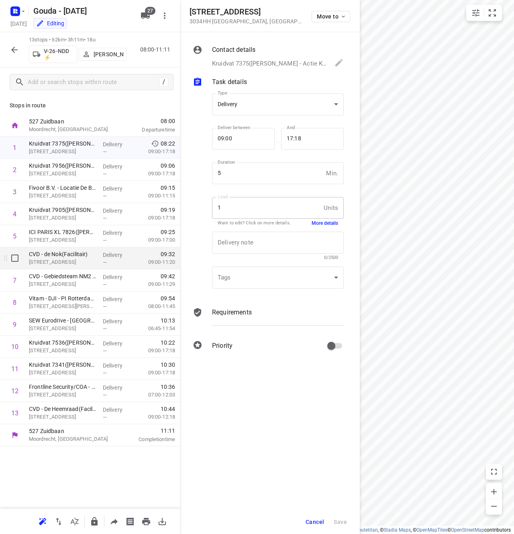
click at [61, 257] on p "CVD - de Nok(Facilitair)" at bounding box center [63, 254] width 68 height 8
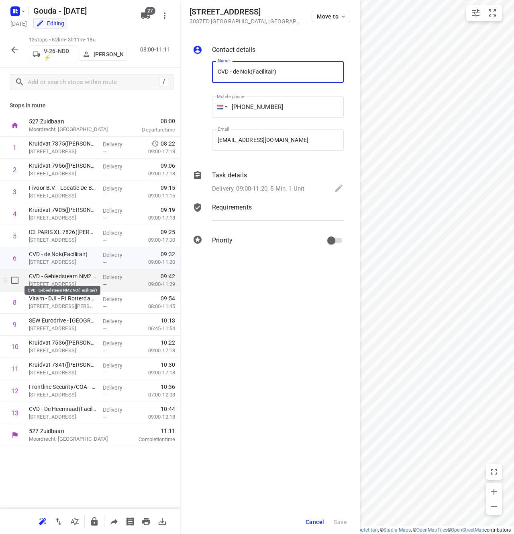
click at [74, 278] on p "CVD - Gebiedsteam NM2 NO(Facilitair)" at bounding box center [63, 276] width 68 height 8
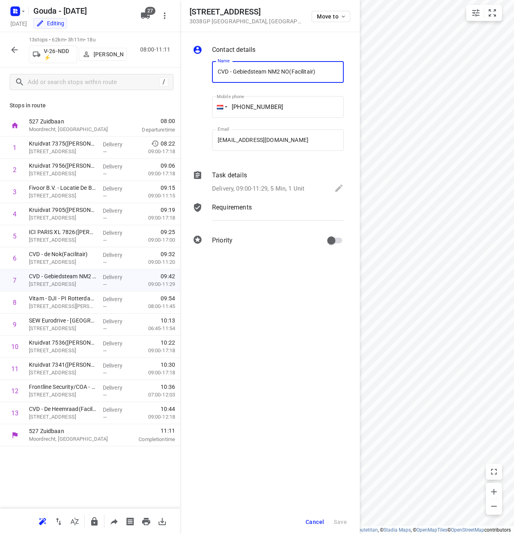
click at [284, 185] on p "Delivery, 09:00-11:29, 5 Min, 1 Unit" at bounding box center [258, 188] width 92 height 9
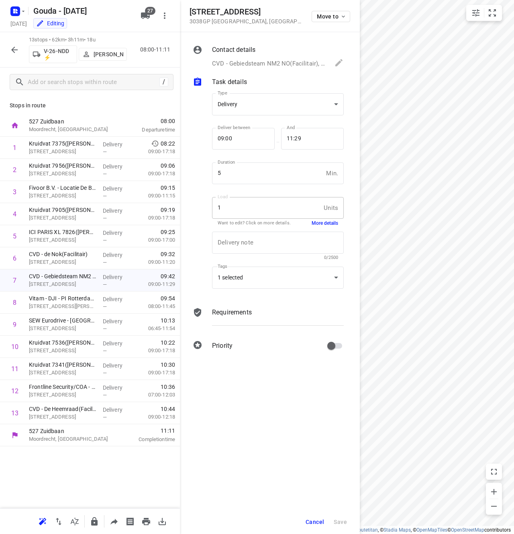
click at [328, 220] on button "More details" at bounding box center [325, 223] width 27 height 7
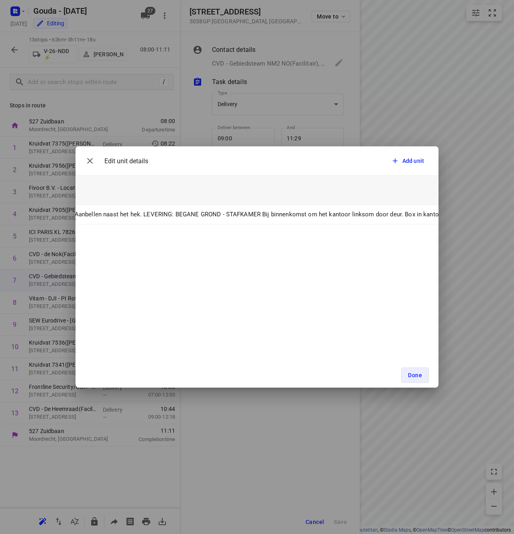
scroll to position [0, 514]
click at [416, 373] on span "Done" at bounding box center [415, 375] width 14 height 6
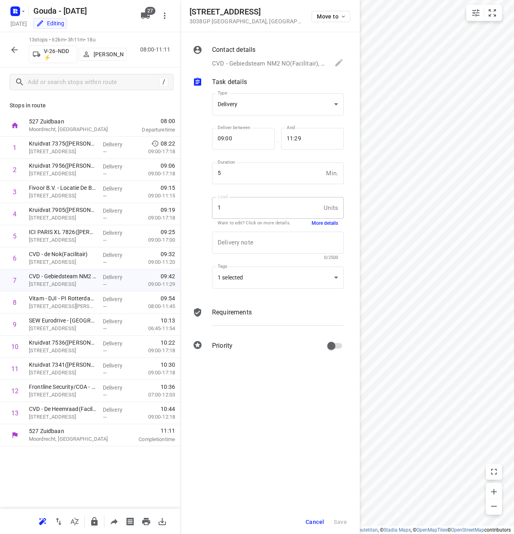
drag, startPoint x: 234, startPoint y: 12, endPoint x: 188, endPoint y: 12, distance: 45.4
click at [188, 12] on div "Noorderkanaalweg 100 3038GP Rotterdam , Netherlands Move to" at bounding box center [270, 16] width 180 height 32
click at [49, 310] on div "Vitam - DJI - PI Rotterdam de Schie(Monika Lowe) Professor Jonkersweg 7, Rotter…" at bounding box center [63, 302] width 74 height 22
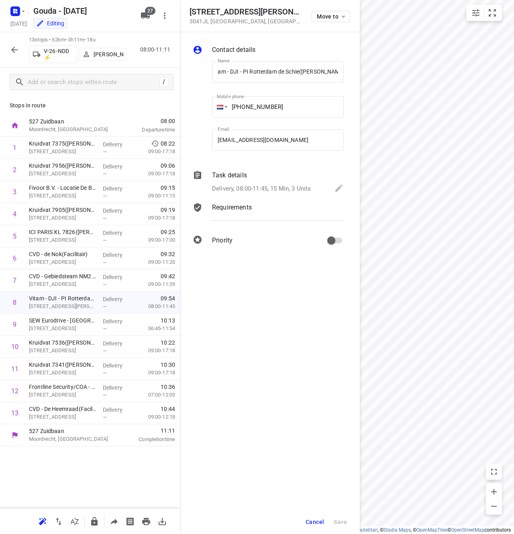
scroll to position [0, 0]
drag, startPoint x: 277, startPoint y: 10, endPoint x: 188, endPoint y: 6, distance: 88.5
click at [188, 6] on div "Professor Jonkersweg 7 3041JL Rotterdam , Netherlands Move to" at bounding box center [270, 16] width 180 height 32
click at [338, 186] on icon at bounding box center [339, 188] width 10 height 10
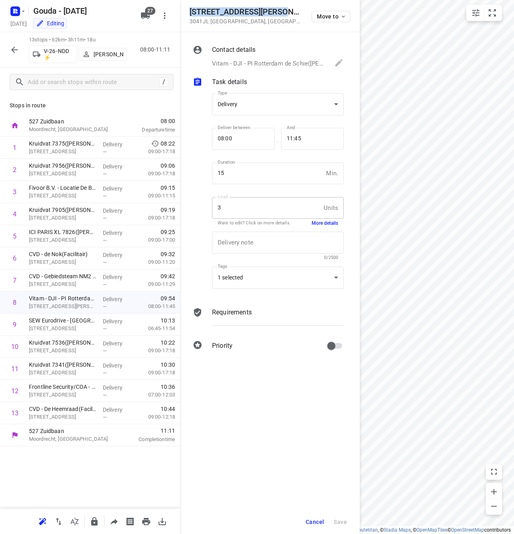
click at [318, 221] on button "More details" at bounding box center [325, 223] width 27 height 7
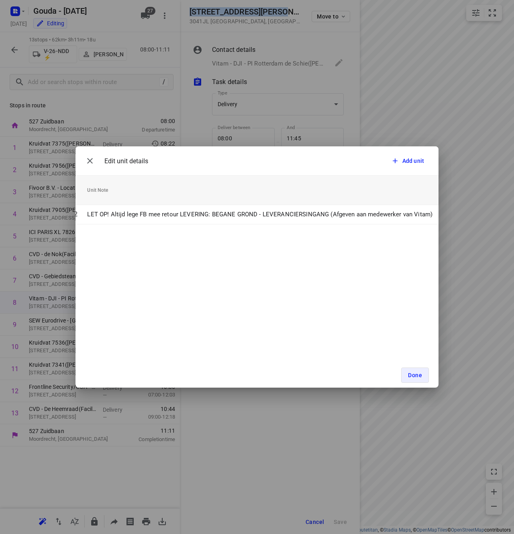
scroll to position [0, 103]
click at [415, 372] on span "Done" at bounding box center [415, 375] width 14 height 6
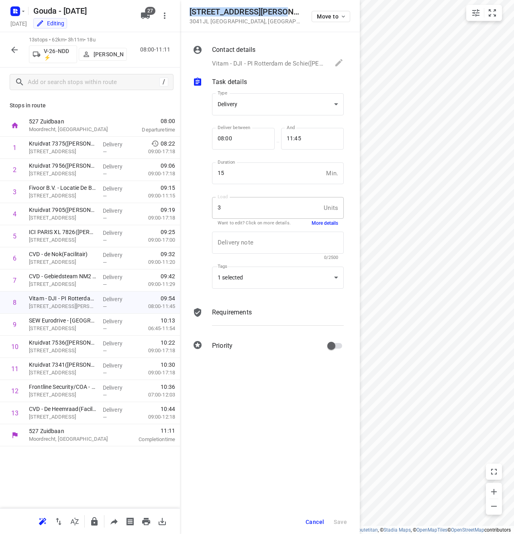
click at [251, 63] on p "Vitam - DJI - PI Rotterdam de Schie(Monika Lowe), +31880731400, delivery+737090…" at bounding box center [269, 63] width 115 height 9
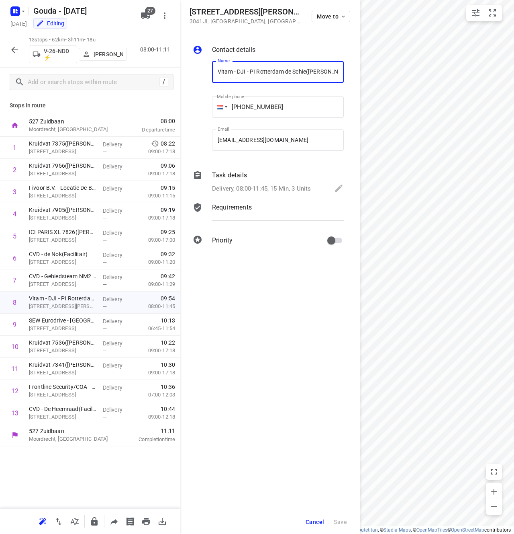
drag, startPoint x: 308, startPoint y: 70, endPoint x: 203, endPoint y: 74, distance: 104.6
click at [203, 74] on div "Name Vitam - DJI - PI Rotterdam de Schie(Monika Lowe) Name Mobile phone +31 880…" at bounding box center [268, 108] width 154 height 106
click at [251, 189] on p "Delivery, 08:00-11:45, 15 Min, 3 Units" at bounding box center [261, 188] width 99 height 9
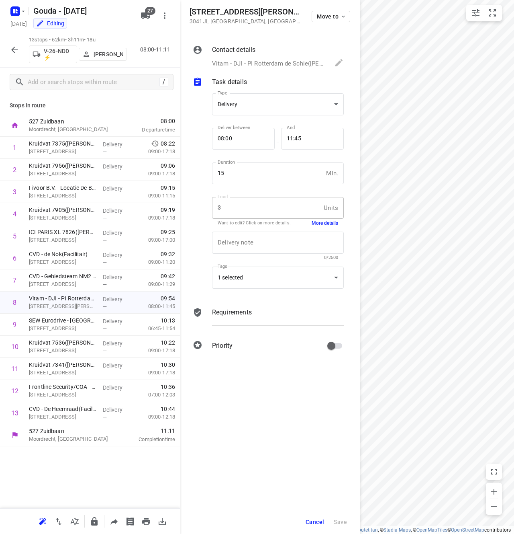
click at [326, 219] on div "Load 3 Units Load Want to edit? Click on more details. More details" at bounding box center [278, 211] width 132 height 28
click at [329, 221] on button "More details" at bounding box center [325, 223] width 27 height 7
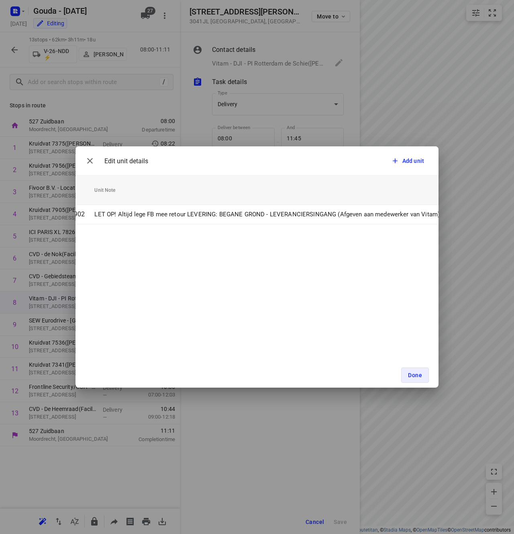
scroll to position [0, 196]
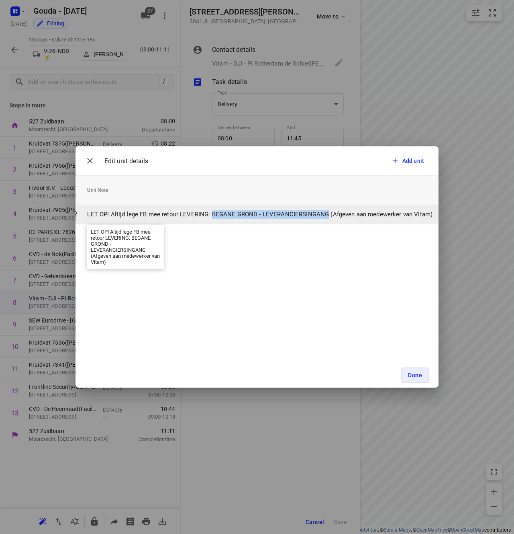
drag, startPoint x: 210, startPoint y: 215, endPoint x: 325, endPoint y: 214, distance: 114.9
click at [325, 214] on p "LET OP! Altijd lege FB mee retour LEVERING: BEGANE GROND - LEVERANCIERSINGANG (…" at bounding box center [260, 214] width 346 height 9
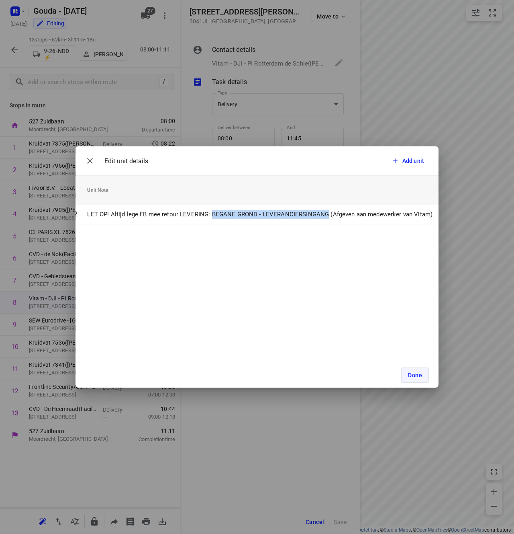
click at [422, 377] on span "Done" at bounding box center [415, 375] width 14 height 6
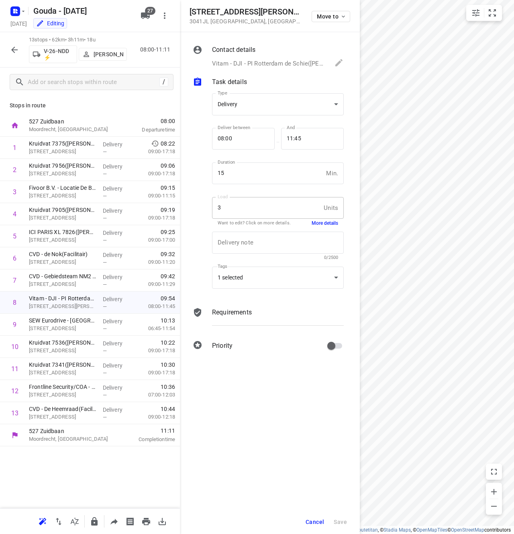
drag, startPoint x: 214, startPoint y: 65, endPoint x: 280, endPoint y: 63, distance: 65.5
click at [275, 63] on div "Contact details Vitam - DJI - PI Rotterdam de Schie(Monika Lowe), +31880731400,…" at bounding box center [278, 56] width 135 height 27
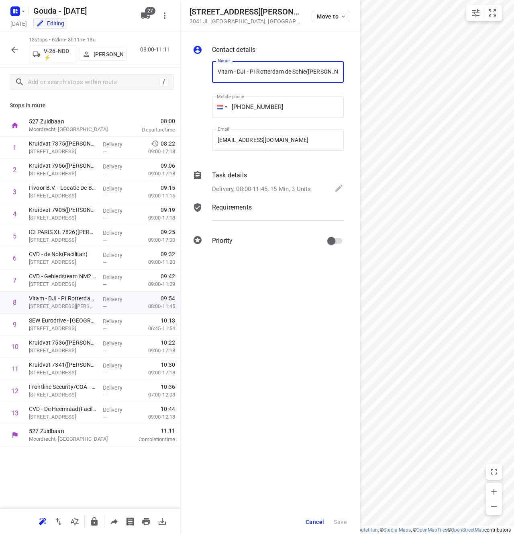
click at [287, 62] on input "Vitam - DJI - PI Rotterdam de Schie(Monika Lowe)" at bounding box center [278, 72] width 132 height 22
drag, startPoint x: 307, startPoint y: 73, endPoint x: 137, endPoint y: 75, distance: 170.0
click at [137, 75] on div "Professor Jonkersweg 7 3041JL Rotterdam , Netherlands Move to Contact details N…" at bounding box center [90, 267] width 180 height 534
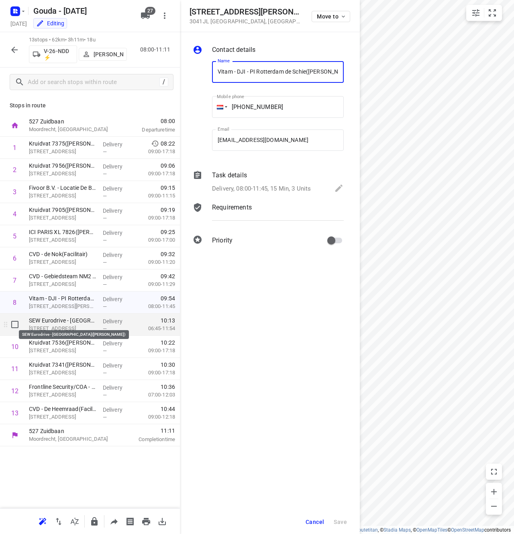
click at [53, 322] on p "SEW Eurodrive - Rotterdam(Nadine van Trier)" at bounding box center [63, 320] width 68 height 8
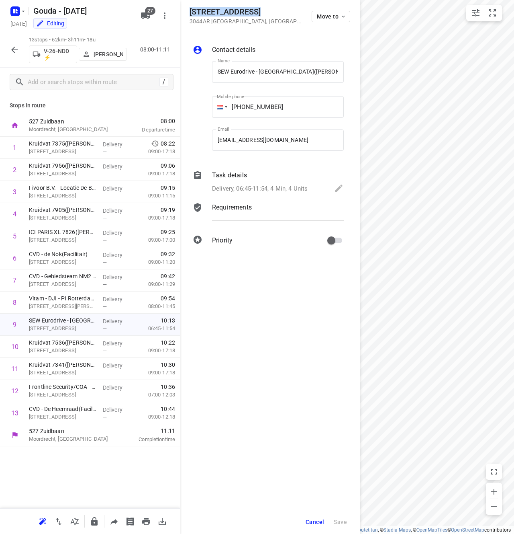
drag, startPoint x: 254, startPoint y: 12, endPoint x: 188, endPoint y: 7, distance: 66.6
click at [188, 7] on div "Industrieweg 175 3044AR Rotterdam , Netherlands Move to" at bounding box center [270, 16] width 180 height 32
click at [267, 188] on p "Delivery, 06:45-11:54, 4 Min, 4 Units" at bounding box center [260, 188] width 96 height 9
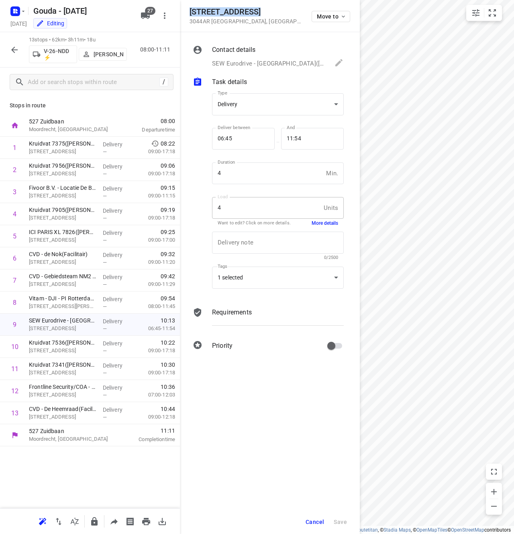
click at [322, 220] on button "More details" at bounding box center [325, 223] width 27 height 7
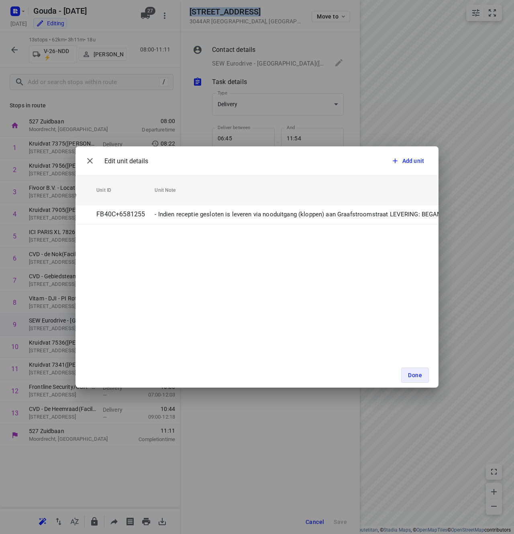
scroll to position [0, 127]
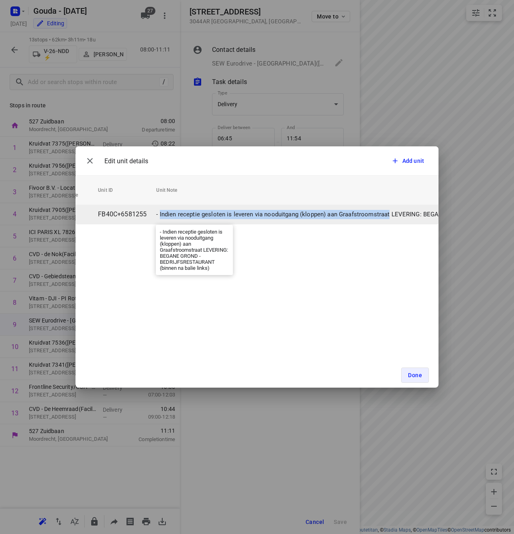
drag, startPoint x: 389, startPoint y: 214, endPoint x: 160, endPoint y: 215, distance: 229.1
click at [160, 215] on p "- Indien receptie gesloten is leveren via nooduitgang (kloppen) aan Graafstroom…" at bounding box center [378, 214] width 445 height 9
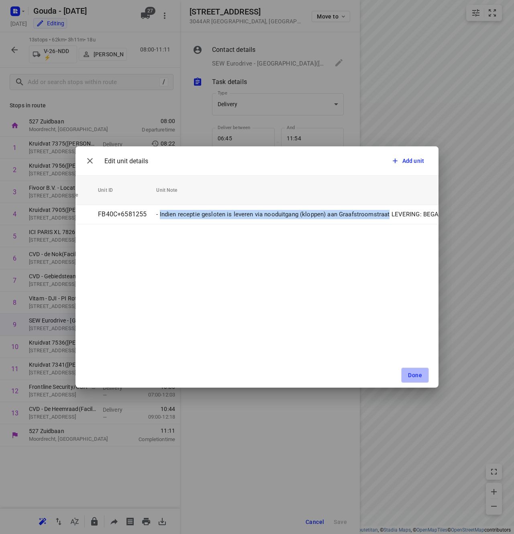
click at [416, 378] on button "Done" at bounding box center [416, 374] width 28 height 15
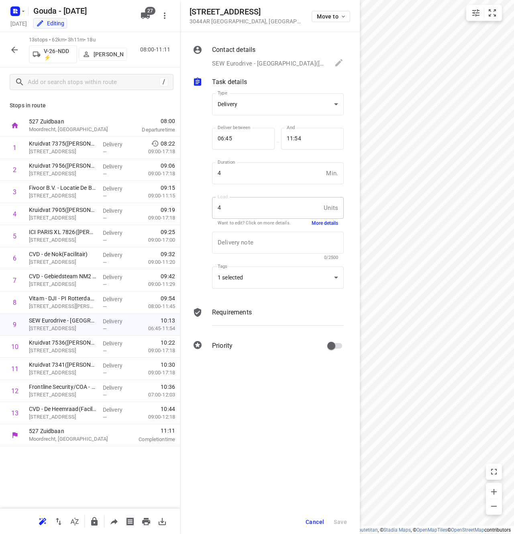
drag, startPoint x: 213, startPoint y: 61, endPoint x: 250, endPoint y: 64, distance: 37.1
click at [248, 65] on p "SEW Eurodrive - Rotterdam(Nadine van Trier), +010-4463844, delivery+6581255@fru…" at bounding box center [269, 63] width 115 height 9
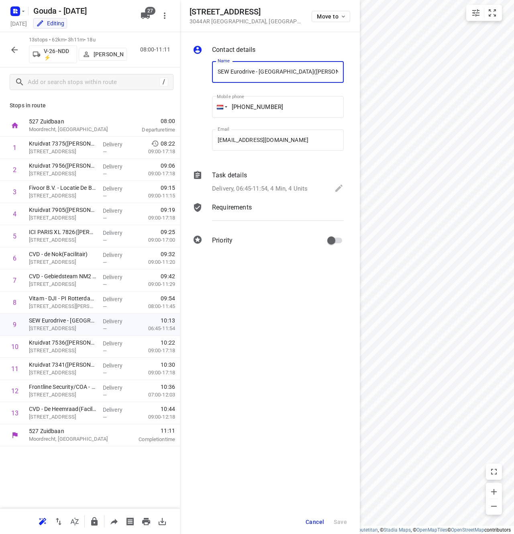
drag, startPoint x: 286, startPoint y: 71, endPoint x: 224, endPoint y: 74, distance: 62.3
click at [205, 73] on div "Name SEW Eurodrive - Rotterdam(Nadine van Trier) Name Mobile phone +01 04463844…" at bounding box center [268, 108] width 154 height 106
click at [47, 347] on p "Schiedamseweg 54, Rotterdam" at bounding box center [63, 350] width 68 height 8
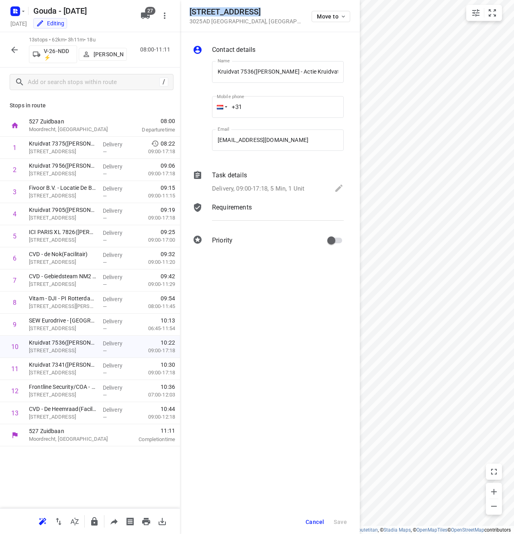
drag, startPoint x: 237, startPoint y: 9, endPoint x: 185, endPoint y: 12, distance: 51.9
click at [185, 12] on div "Schiedamseweg 54 3025AD Rotterdam , Netherlands Move to" at bounding box center [270, 16] width 180 height 32
drag, startPoint x: 254, startPoint y: 72, endPoint x: 195, endPoint y: 72, distance: 59.1
click at [195, 72] on div "Name Kruidvat 7536(A.S. Watson - Actie Kruidvat) Name Mobile phone +31 ​ Email …" at bounding box center [268, 108] width 154 height 106
click at [329, 190] on div "Delivery, 09:00-17:18, 5 Min, 1 Unit" at bounding box center [278, 188] width 132 height 11
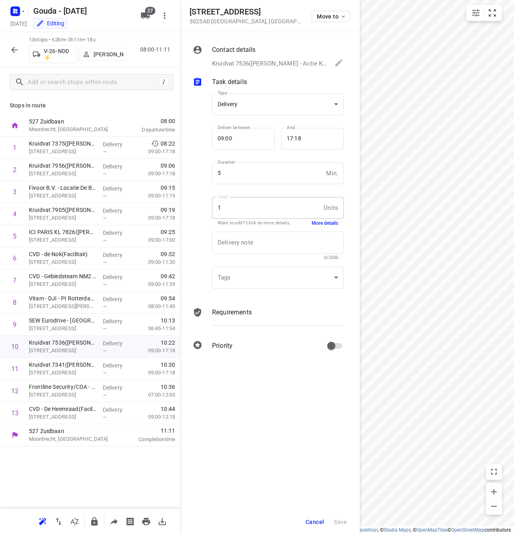
click at [318, 219] on div "Load 1 Units Load Want to edit? Click on more details. More details" at bounding box center [278, 211] width 132 height 28
click at [319, 221] on button "More details" at bounding box center [325, 223] width 27 height 7
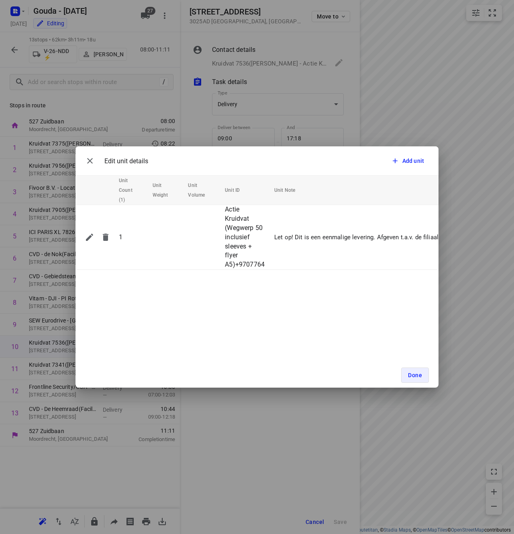
click at [406, 112] on div "Edit unit details Add unit Unit Count (1) Unit Weight Unit Volume Unit ID Unit …" at bounding box center [257, 267] width 514 height 534
click at [417, 371] on button "Done" at bounding box center [416, 374] width 28 height 15
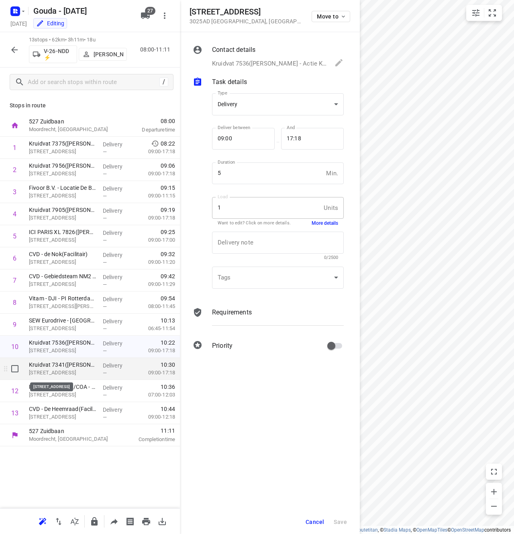
click at [74, 369] on p "Mathenesserplein 81, Rotterdam" at bounding box center [63, 373] width 68 height 8
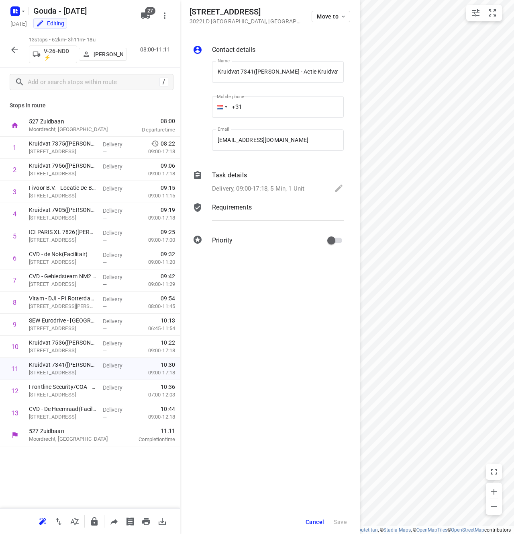
drag, startPoint x: 264, startPoint y: 14, endPoint x: 188, endPoint y: 13, distance: 76.0
click at [188, 13] on div "Mathenesserplein 81 3022LD Rotterdam , Netherlands Move to" at bounding box center [270, 16] width 180 height 32
click at [305, 186] on p "Delivery, 09:00-17:18, 5 Min, 1 Unit" at bounding box center [258, 188] width 92 height 9
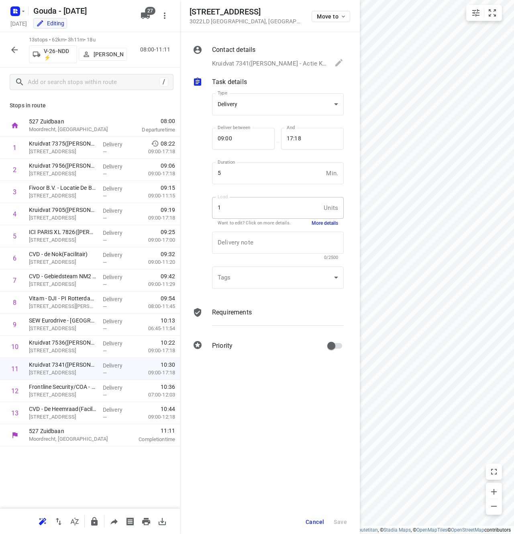
click at [305, 186] on div "Task details Type Delivery delivery Type Deliver between 09:00 Deliver between …" at bounding box center [268, 186] width 151 height 219
click at [332, 220] on button "More details" at bounding box center [325, 223] width 27 height 7
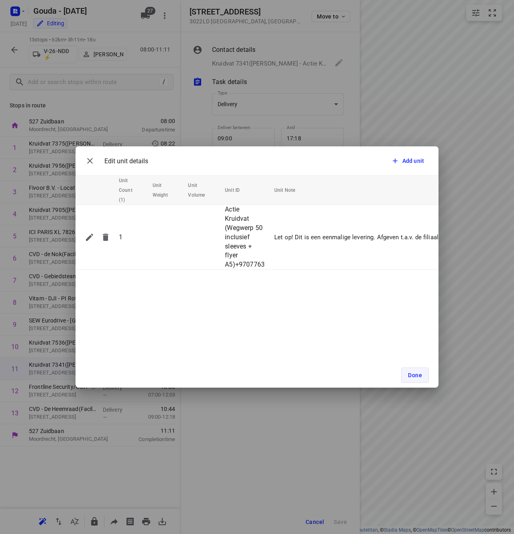
click at [418, 374] on span "Done" at bounding box center [415, 375] width 14 height 6
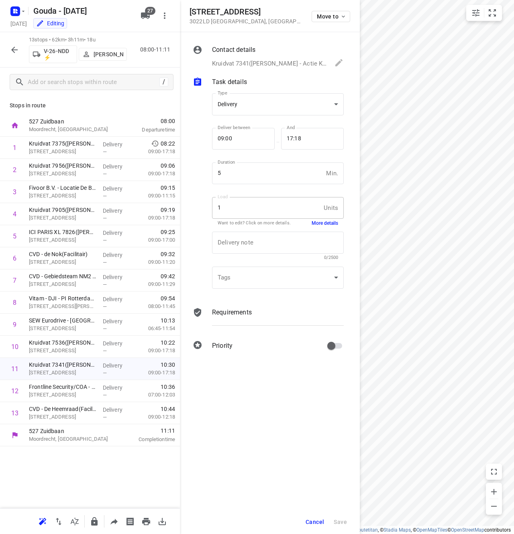
click at [277, 28] on div "Mathenesserplein 81 3022LD Rotterdam , Netherlands Move to" at bounding box center [270, 16] width 180 height 32
drag, startPoint x: 250, startPoint y: 62, endPoint x: 210, endPoint y: 64, distance: 40.2
click at [206, 65] on div "Contact details Kruidvat 7341(A.S. Watson - Actie Kruidvat), delivery+9707763@f…" at bounding box center [268, 56] width 154 height 27
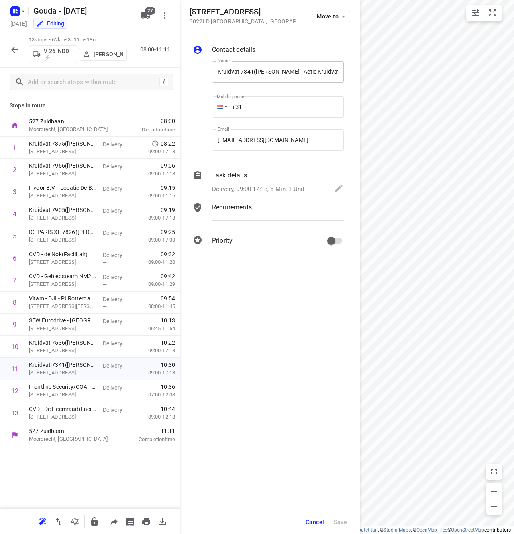
drag, startPoint x: 210, startPoint y: 64, endPoint x: 223, endPoint y: 70, distance: 14.0
click at [210, 65] on div "Name Kruidvat 7341(A.S. Watson - Actie Kruidvat) Name" at bounding box center [278, 73] width 138 height 41
drag, startPoint x: 252, startPoint y: 70, endPoint x: 186, endPoint y: 72, distance: 65.9
click at [186, 72] on div "Contact details Name Kruidvat 7341(A.S. Watson - Actie Kruidvat) Name Mobile ph…" at bounding box center [270, 146] width 180 height 229
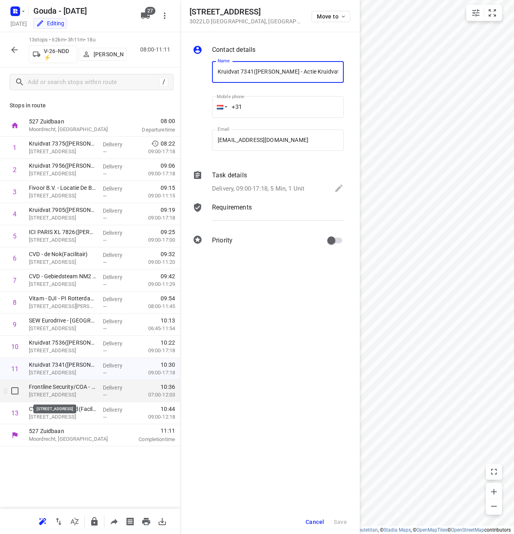
click at [68, 391] on p "Aelbrechtskade 2, Rotterdam" at bounding box center [63, 395] width 68 height 8
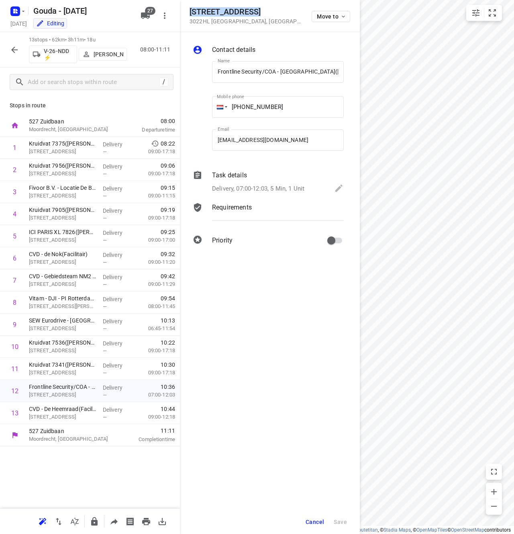
drag, startPoint x: 253, startPoint y: 12, endPoint x: 192, endPoint y: 13, distance: 61.5
click at [192, 13] on h5 "Aelbrechtskade 2" at bounding box center [246, 11] width 113 height 9
drag, startPoint x: 307, startPoint y: 70, endPoint x: 199, endPoint y: 69, distance: 108.1
click at [199, 69] on div "Name Frontline Security/COA - Rotterdam(Nigel Jegen) Name Mobile phone +06 1423…" at bounding box center [268, 108] width 154 height 106
click at [305, 74] on input "Frontline Security/COA - Rotterdam(Nigel Jegen)" at bounding box center [278, 72] width 132 height 22
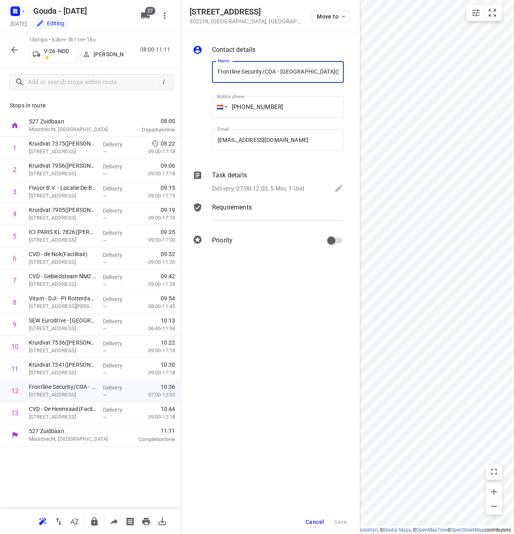
drag, startPoint x: 307, startPoint y: 70, endPoint x: 266, endPoint y: 73, distance: 41.9
click at [266, 73] on input "Frontline Security/COA - Rotterdam(Nigel Jegen)" at bounding box center [278, 72] width 132 height 22
click at [216, 7] on h5 "Aelbrechtskade 2" at bounding box center [246, 11] width 113 height 9
click at [291, 185] on p "Delivery, 07:00-12:03, 5 Min, 1 Unit" at bounding box center [258, 188] width 92 height 9
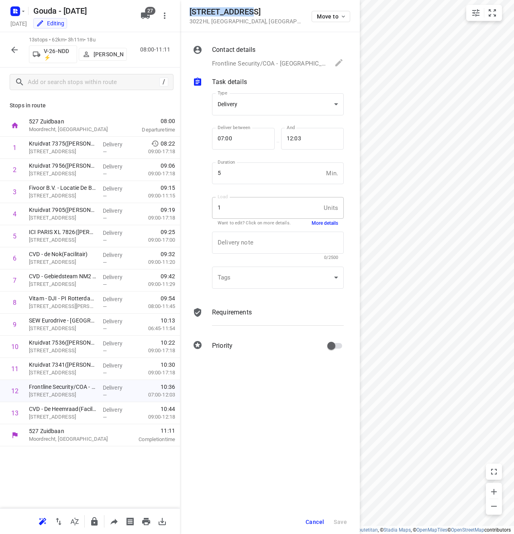
click at [331, 223] on button "More details" at bounding box center [325, 223] width 27 height 7
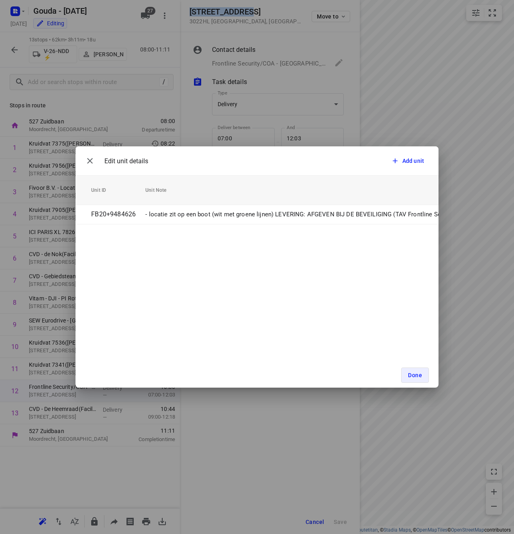
scroll to position [0, 158]
click at [413, 375] on span "Done" at bounding box center [415, 375] width 14 height 6
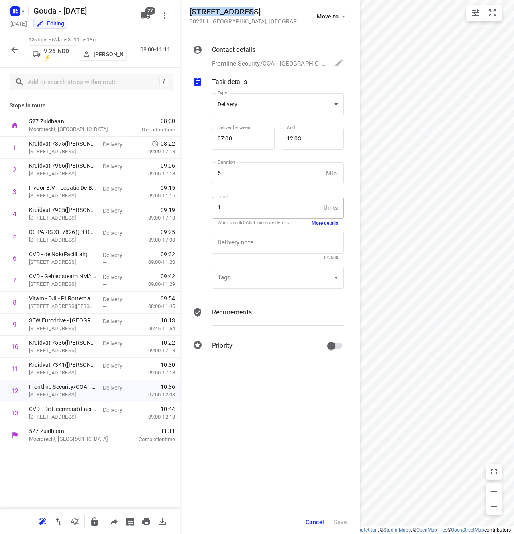
click at [330, 221] on button "More details" at bounding box center [325, 223] width 27 height 7
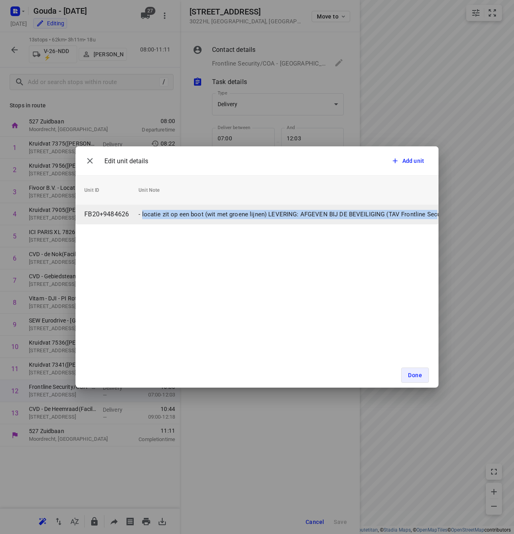
scroll to position [0, 153]
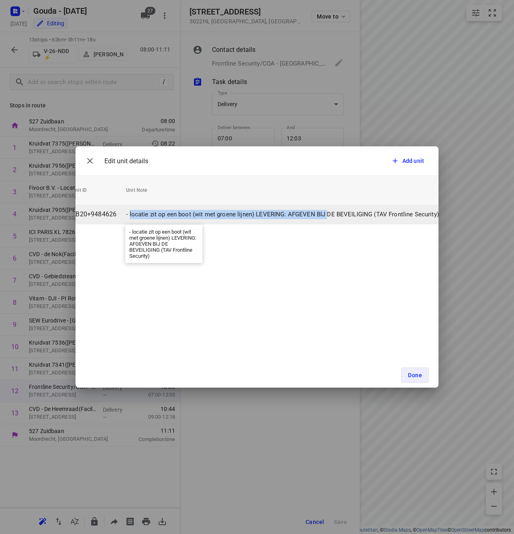
drag, startPoint x: 282, startPoint y: 214, endPoint x: 361, endPoint y: 224, distance: 79.8
click at [326, 216] on p "- locatie zit op een boot (wit met groene lijnen) LEVERING: AFGEVEN BIJ DE BEVE…" at bounding box center [282, 214] width 313 height 9
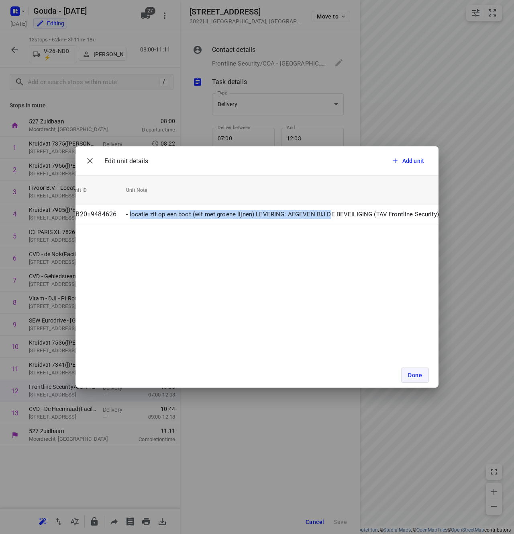
click at [413, 380] on button "Done" at bounding box center [416, 374] width 28 height 15
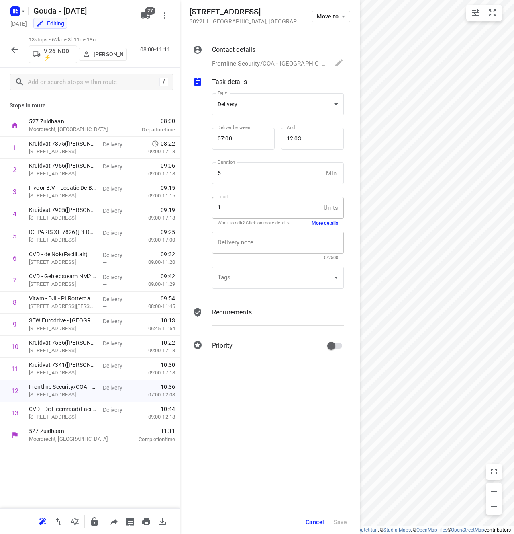
click at [249, 246] on div "x Delivery note" at bounding box center [278, 242] width 132 height 22
paste textarea "27 Parkhaven"
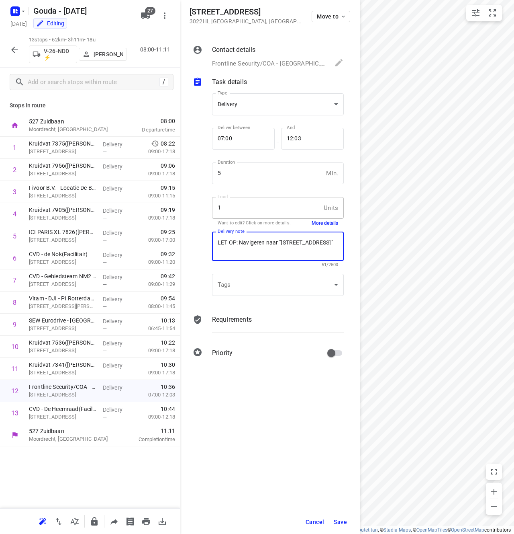
click at [282, 240] on textarea "LET OP: Navigeren naar "27 Parkhaven 27, Rotterdam"" at bounding box center [278, 246] width 121 height 14
type textarea "LET OP: Navigeren naar "Parkhaven 27, Rotterdam""
click at [276, 254] on div "LET OP: Navigeren naar "Parkhaven 27, Rotterdam" x Delivery note" at bounding box center [278, 245] width 132 height 29
click at [257, 250] on textarea "LET OP: Navigeren naar "Parkhaven 27, Rotterdam"" at bounding box center [278, 246] width 121 height 14
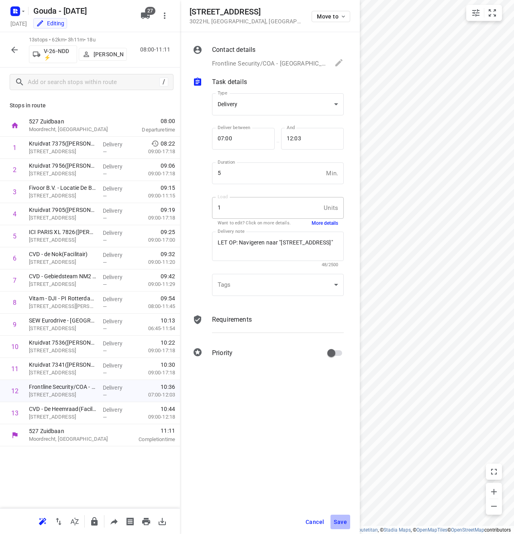
click at [346, 519] on span "Save" at bounding box center [340, 521] width 13 height 6
click at [343, 520] on span "Save" at bounding box center [340, 521] width 13 height 6
click at [262, 249] on textarea "LET OP: Navigeren naar "Parkhaven 27, Rotterdam"" at bounding box center [278, 246] width 121 height 14
click at [311, 518] on span "Cancel" at bounding box center [315, 521] width 18 height 6
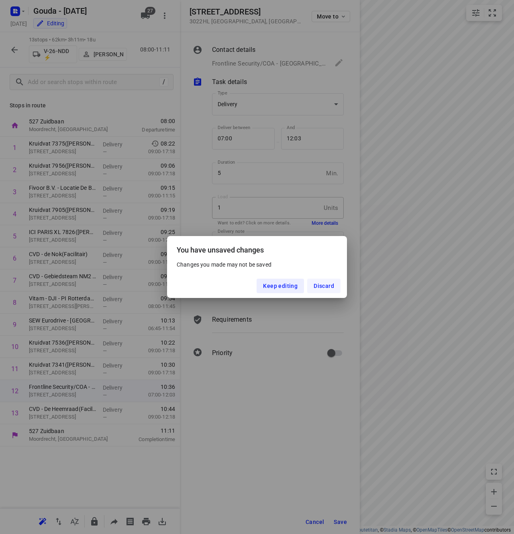
click at [315, 281] on button "Discard" at bounding box center [323, 286] width 33 height 14
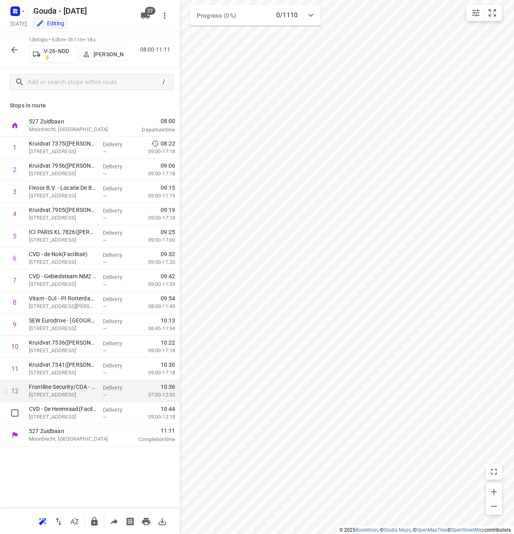
click at [90, 396] on p "Aelbrechtskade 2, Rotterdam" at bounding box center [63, 395] width 68 height 8
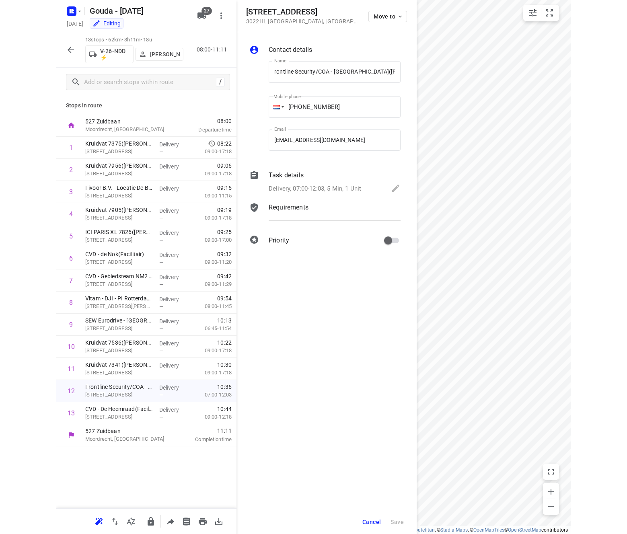
scroll to position [0, 0]
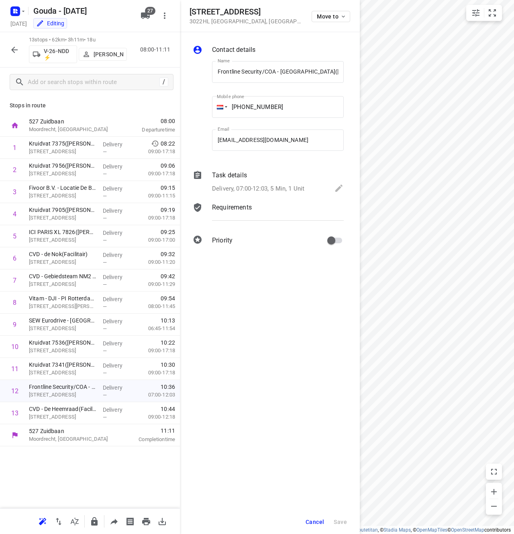
click at [276, 191] on p "Delivery, 07:00-12:03, 5 Min, 1 Unit" at bounding box center [258, 188] width 92 height 9
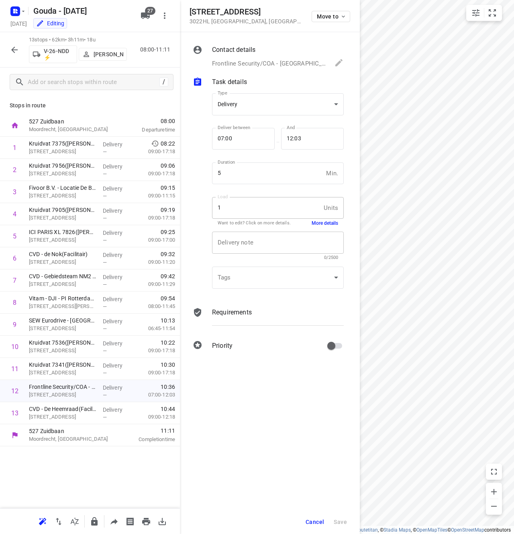
click at [249, 249] on div "x Delivery note" at bounding box center [278, 242] width 132 height 22
paste textarea "LET OP: Navigeren naar "Parkhaven 27, Rotterdam""
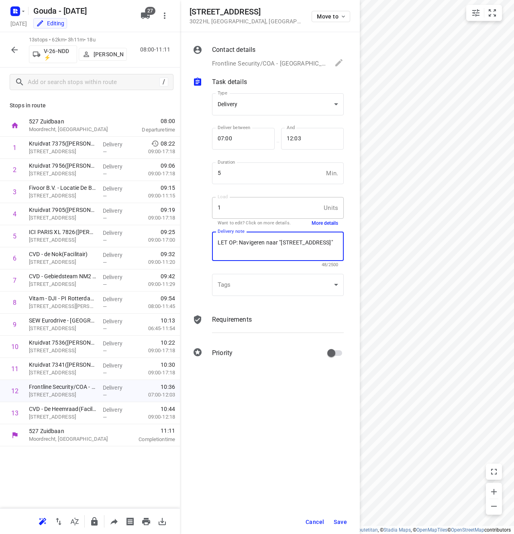
type textarea "LET OP: Navigeren naar "Parkhaven 27, Rotterdam""
click at [338, 521] on span "Save" at bounding box center [340, 521] width 13 height 6
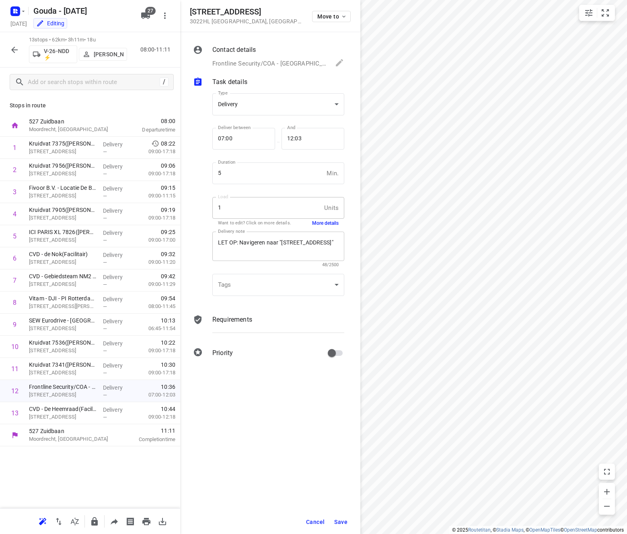
click at [274, 254] on div "LET OP: Navigeren naar "Parkhaven 27, Rotterdam" x Delivery note" at bounding box center [278, 245] width 132 height 29
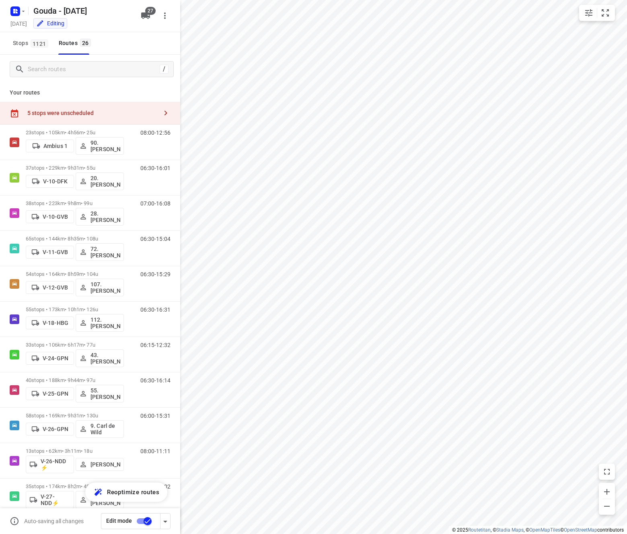
checkbox input "true"
click at [90, 71] on input "Search routes" at bounding box center [92, 69] width 129 height 12
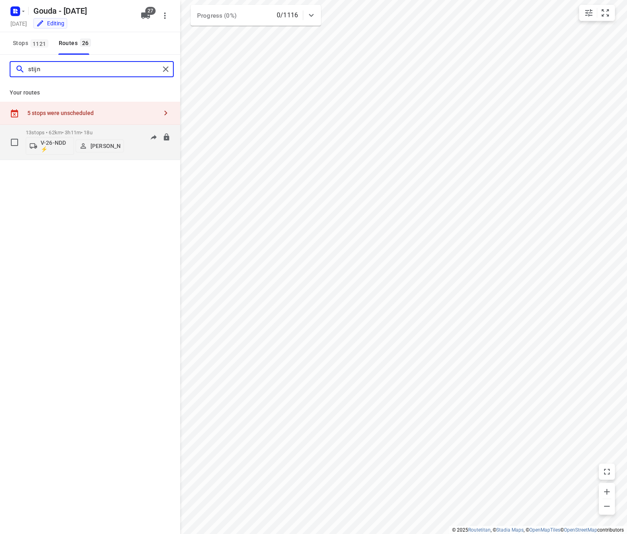
type input "stijn"
click at [150, 148] on div "08:00-11:11" at bounding box center [150, 143] width 40 height 29
click at [104, 131] on p "13 stops • 62km • 3h11m • 18u" at bounding box center [75, 132] width 98 height 6
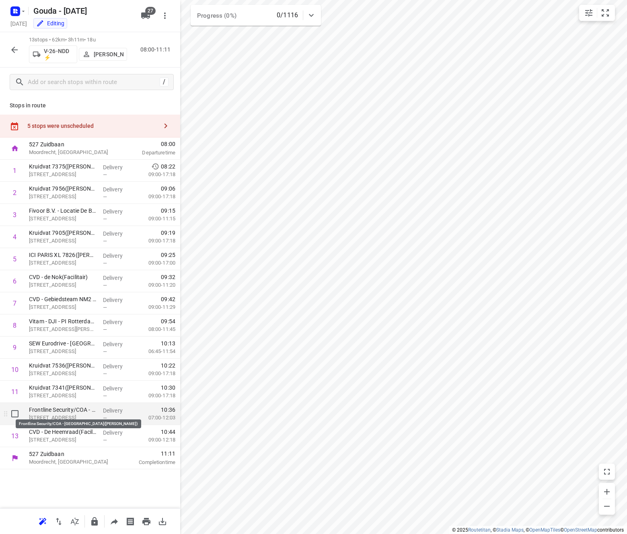
click at [55, 411] on p "Frontline Security/COA - Rotterdam(Nigel Jegen)" at bounding box center [63, 410] width 68 height 8
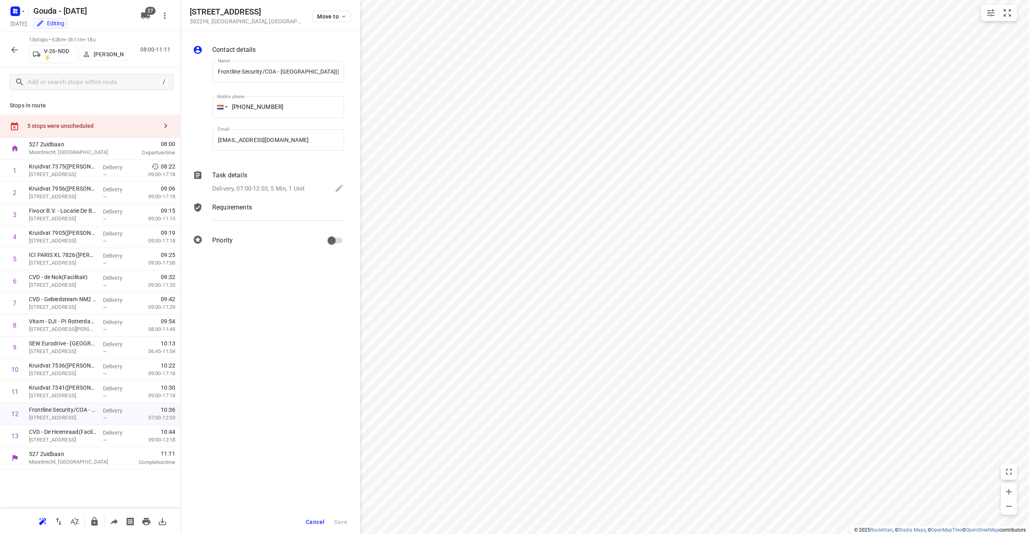
click at [308, 350] on div "Contact details Name Frontline Security/COA - Rotterdam(Nigel Jegen) Name Mobil…" at bounding box center [270, 283] width 180 height 502
click at [277, 181] on div "Task details Delivery, 07:00-12:03, 5 Min, 1 Unit" at bounding box center [278, 182] width 135 height 27
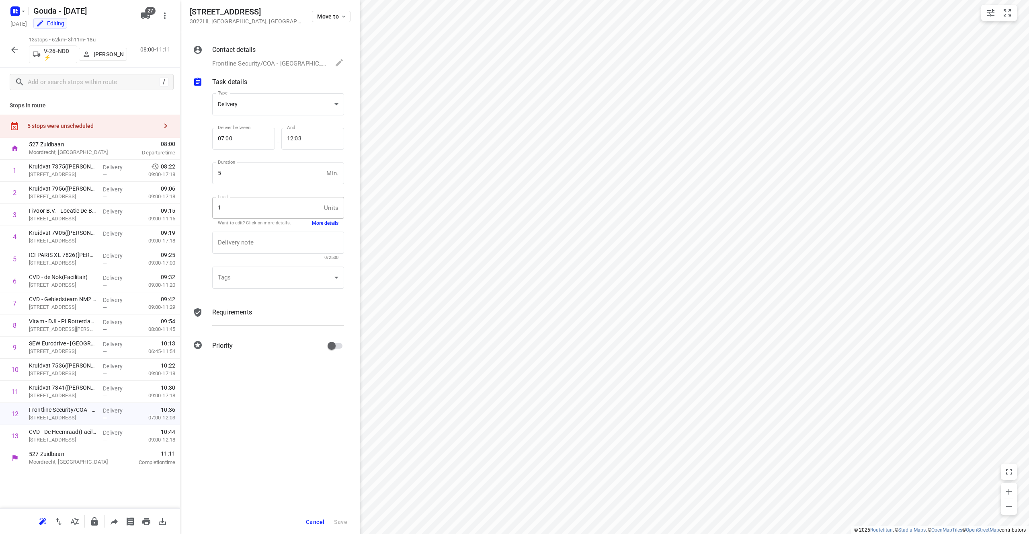
click at [319, 221] on button "More details" at bounding box center [325, 223] width 27 height 7
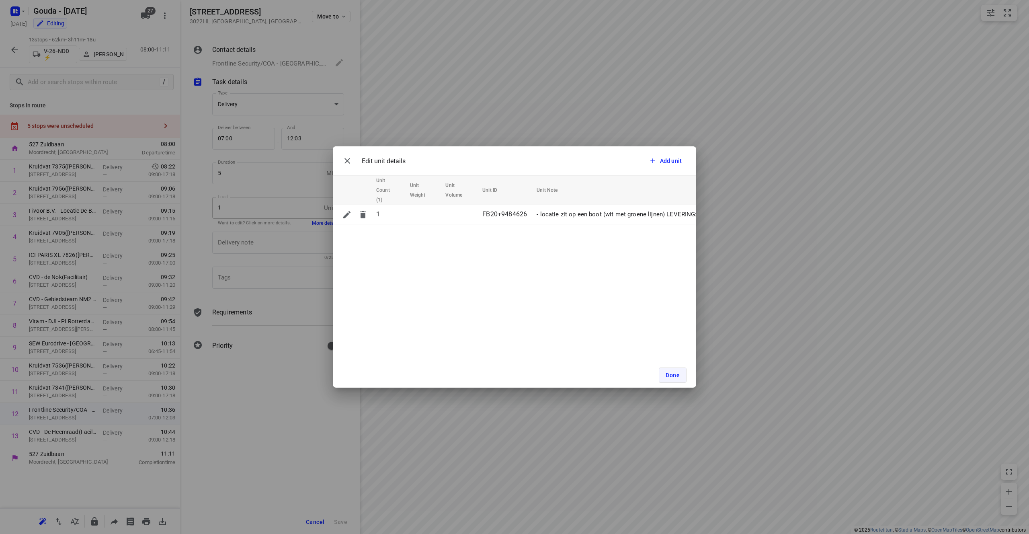
click at [626, 377] on button "Done" at bounding box center [673, 374] width 28 height 15
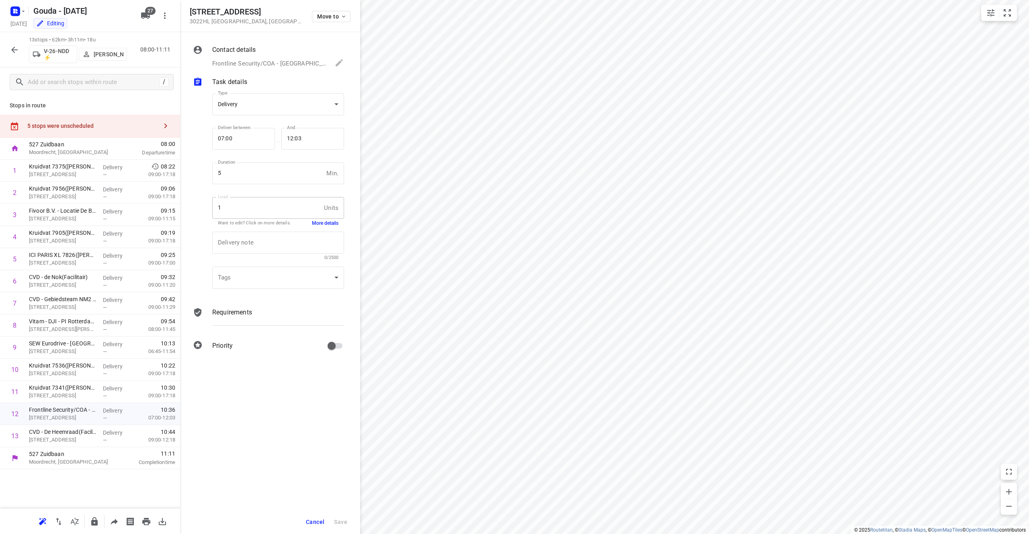
click at [318, 220] on button "More details" at bounding box center [325, 223] width 27 height 7
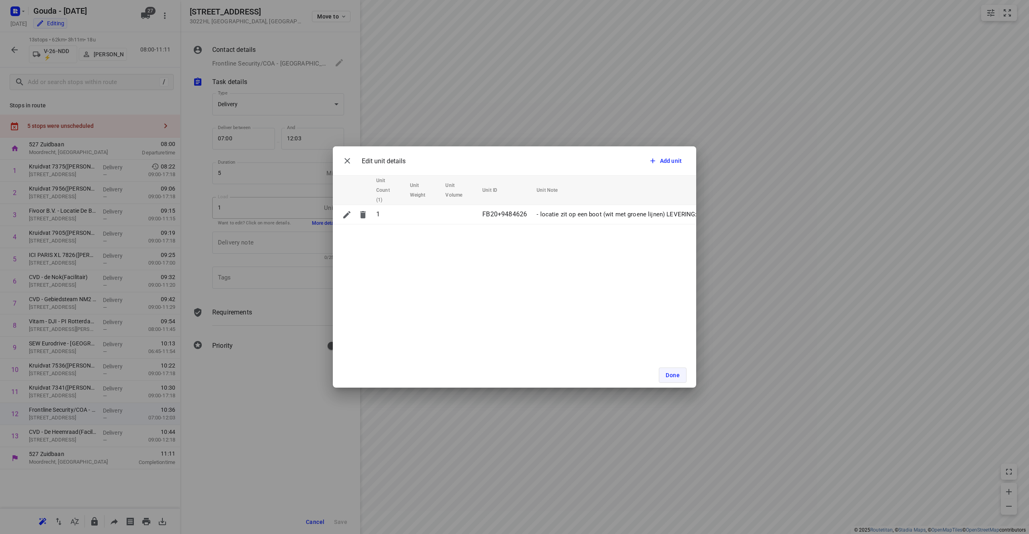
click at [626, 373] on span "Done" at bounding box center [673, 375] width 14 height 6
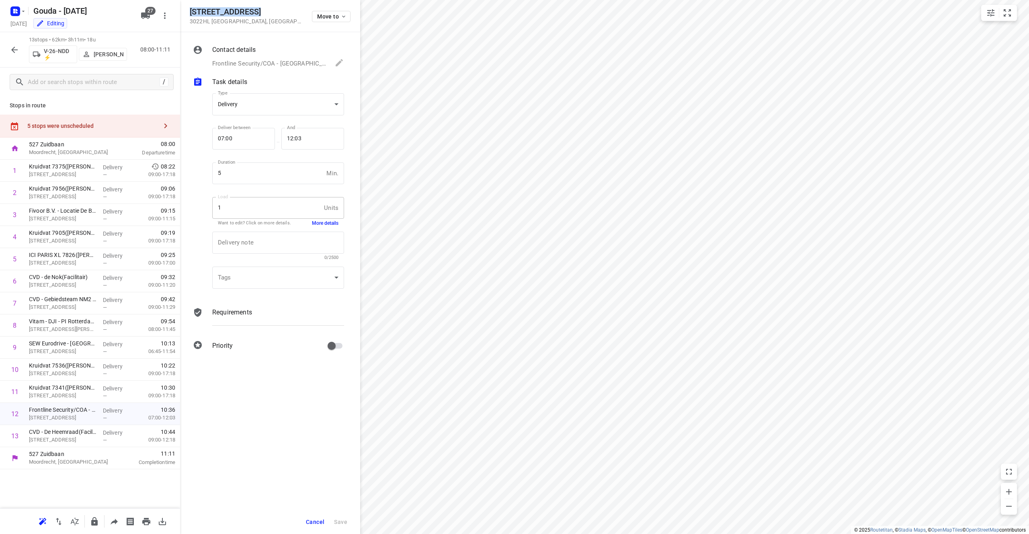
drag, startPoint x: 253, startPoint y: 14, endPoint x: 188, endPoint y: 14, distance: 64.7
click at [188, 14] on div "Aelbrechtskade 2 3022HL Rotterdam , Netherlands Move to" at bounding box center [270, 16] width 180 height 32
copy h5 "Aelbrechtskade 2"
click at [237, 65] on p "Frontline Security/COA - Rotterdam(Nigel Jegen), +0614234422, delivery+9484626@…" at bounding box center [269, 63] width 115 height 9
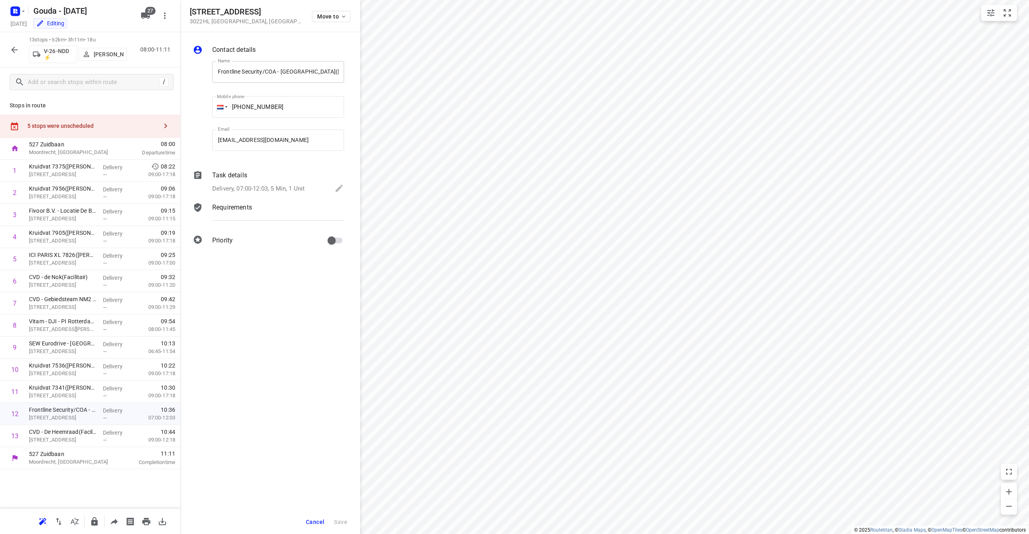
click at [280, 72] on input "Frontline Security/COA - Rotterdam(Nigel Jegen)" at bounding box center [278, 72] width 132 height 22
click at [255, 13] on h5 "Aelbrechtskade 2" at bounding box center [246, 11] width 113 height 9
drag, startPoint x: 229, startPoint y: 12, endPoint x: 191, endPoint y: 11, distance: 37.4
click at [191, 11] on h5 "Aelbrechtskade 2" at bounding box center [246, 11] width 113 height 9
copy h5 "Aelbrechtskade 2"
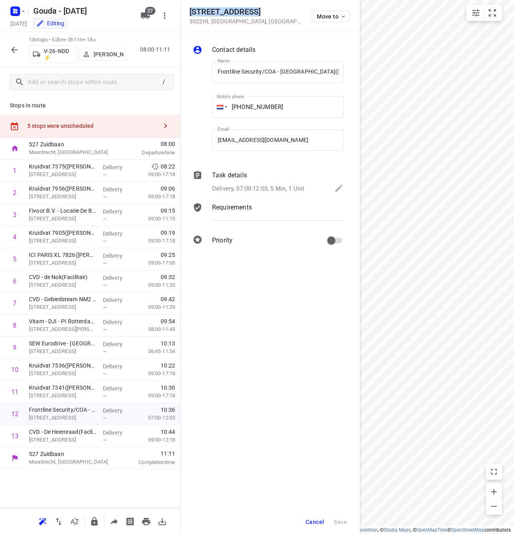
click at [276, 183] on div "Delivery, 07:00-12:03, 5 Min, 1 Unit" at bounding box center [278, 188] width 132 height 11
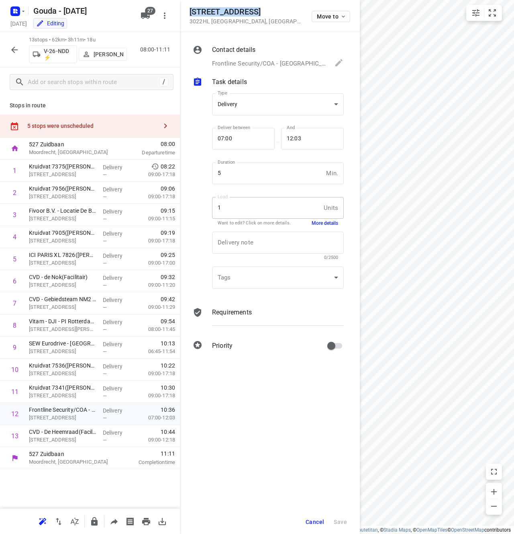
click at [327, 221] on button "More details" at bounding box center [325, 223] width 27 height 7
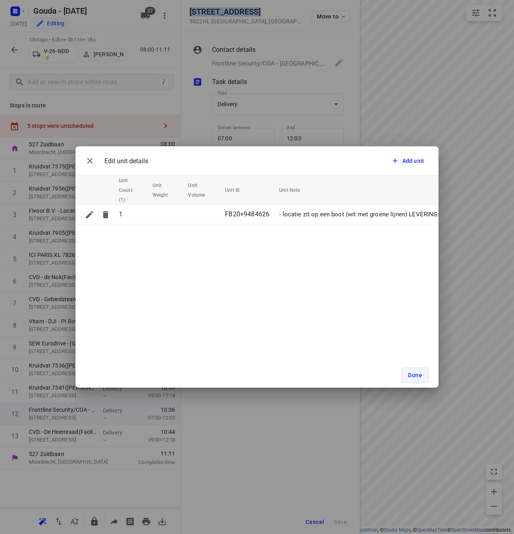
click at [416, 381] on button "Done" at bounding box center [416, 374] width 28 height 15
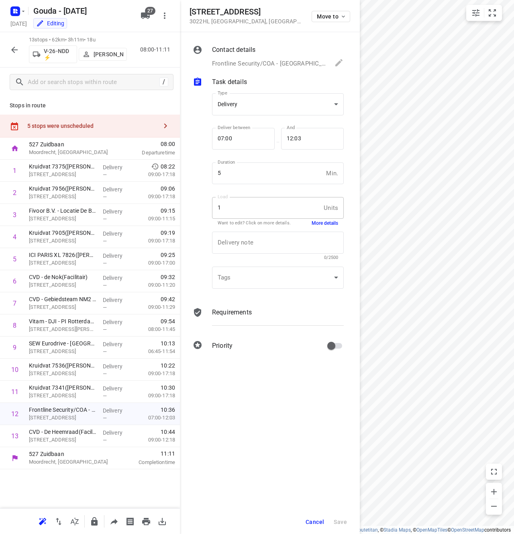
drag, startPoint x: 235, startPoint y: 379, endPoint x: 318, endPoint y: 434, distance: 99.8
click at [240, 381] on div "Contact details Frontline Security/COA - Rotterdam(Nigel Jegen), +0614234422, d…" at bounding box center [270, 283] width 180 height 502
click at [313, 518] on button "Cancel" at bounding box center [315, 521] width 25 height 14
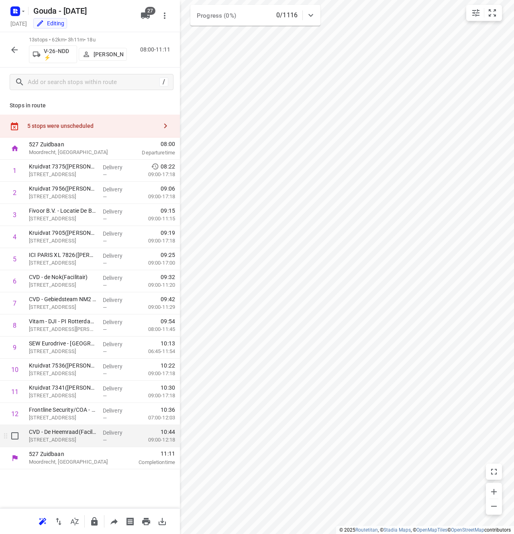
click at [58, 430] on p "CVD - De Heemraad(Facilitair)" at bounding box center [63, 432] width 68 height 8
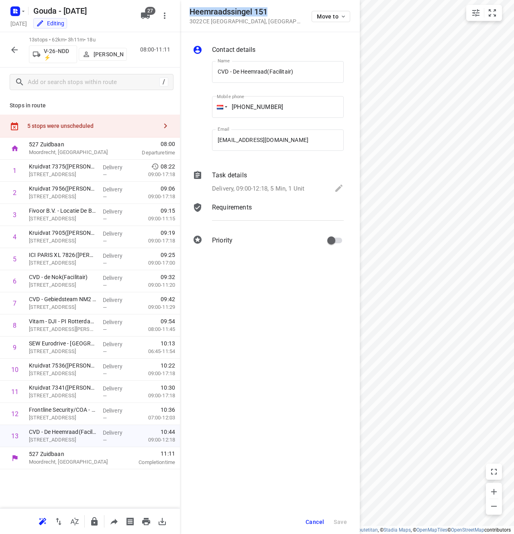
drag, startPoint x: 269, startPoint y: 7, endPoint x: 191, endPoint y: 12, distance: 78.5
click at [191, 12] on h5 "Heemraadssingel 151" at bounding box center [246, 11] width 113 height 9
copy h5 "Heemraadssingel 151"
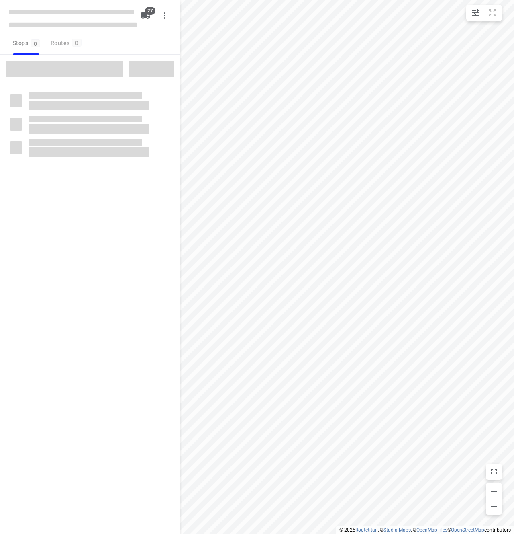
checkbox input "true"
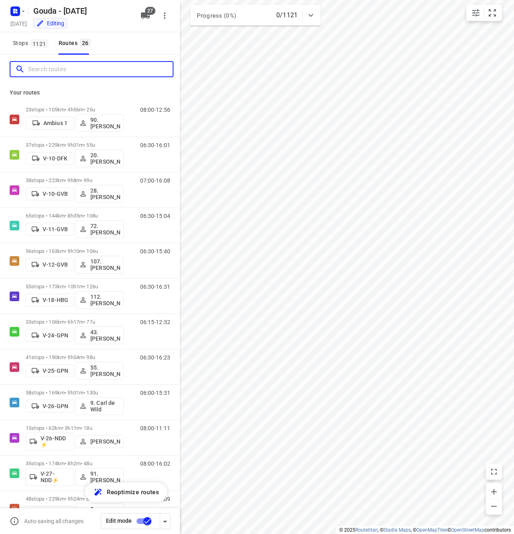
click at [82, 69] on input "Search routes" at bounding box center [100, 69] width 145 height 12
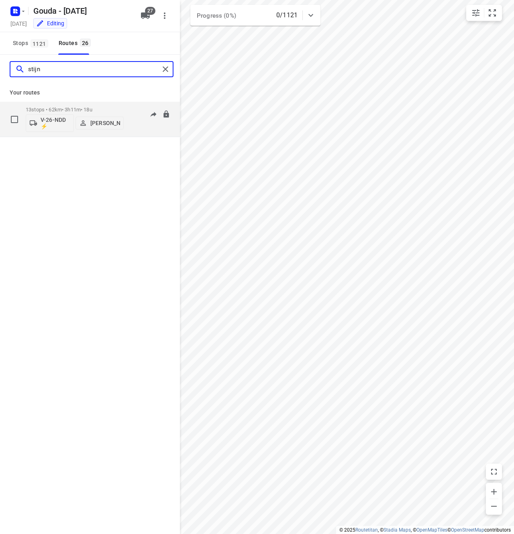
type input "stijn"
click at [133, 124] on div "08:00-11:11" at bounding box center [150, 121] width 40 height 29
click at [143, 121] on div "08:00-11:11" at bounding box center [150, 121] width 40 height 29
click at [82, 113] on div "V-26-NDD ⚡ Stijn Nobel" at bounding box center [75, 122] width 98 height 19
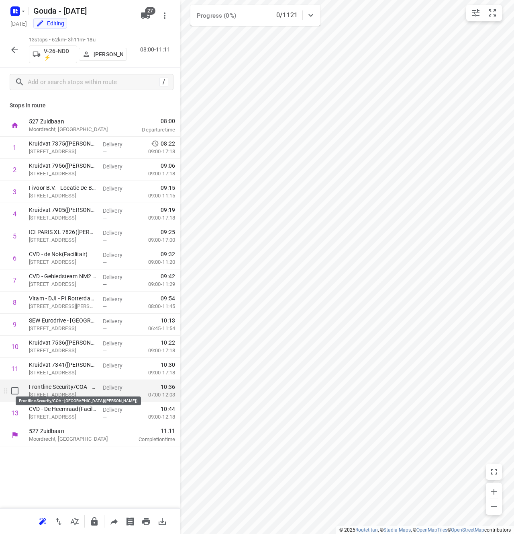
click at [58, 386] on p "Frontline Security/COA - [GEOGRAPHIC_DATA]([PERSON_NAME])" at bounding box center [63, 387] width 68 height 8
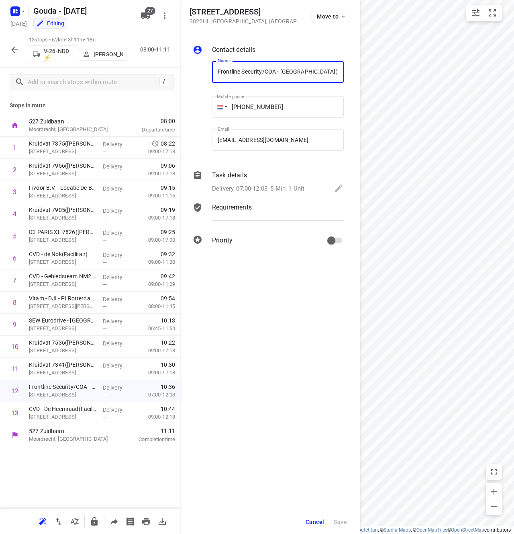
drag, startPoint x: 304, startPoint y: 72, endPoint x: 209, endPoint y: 72, distance: 94.9
click at [209, 72] on div "Name Frontline Security/COA - Rotterdam(Nigel Jegen) Name" at bounding box center [278, 73] width 138 height 41
click at [305, 188] on p "Delivery, 07:00-12:03, 5 Min, 1 Unit" at bounding box center [258, 188] width 92 height 9
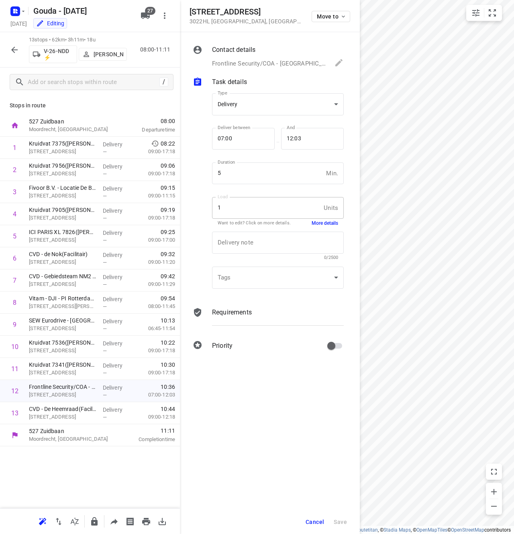
click at [326, 221] on button "More details" at bounding box center [325, 223] width 27 height 7
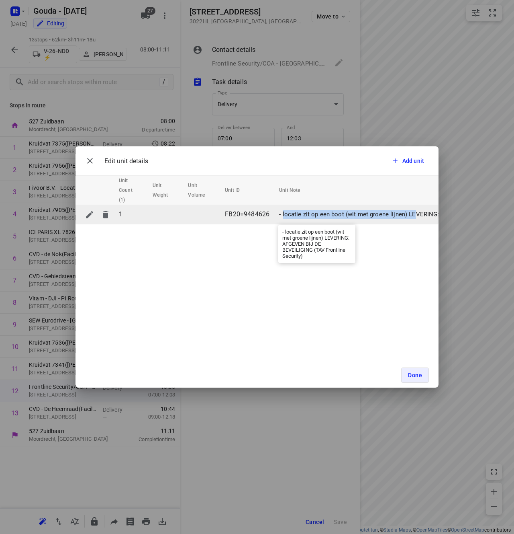
drag, startPoint x: 282, startPoint y: 215, endPoint x: 413, endPoint y: 217, distance: 131.0
click at [413, 217] on p "- locatie zit op een boot (wit met groene lijnen) LEVERING: AFGEVEN BIJ DE BEVE…" at bounding box center [435, 214] width 313 height 9
click at [408, 214] on p "- locatie zit op een boot (wit met groene lijnen) LEVERING: AFGEVEN BIJ DE BEVE…" at bounding box center [435, 214] width 313 height 9
drag, startPoint x: 406, startPoint y: 213, endPoint x: 283, endPoint y: 215, distance: 123.8
click at [283, 215] on p "- locatie zit op een boot (wit met groene lijnen) LEVERING: AFGEVEN BIJ DE BEVE…" at bounding box center [435, 214] width 313 height 9
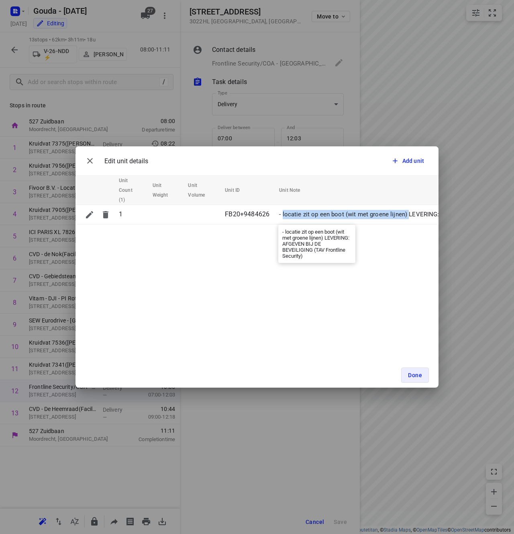
copy p "locatie zit op een boot (wit met groene lijnen)"
drag, startPoint x: 416, startPoint y: 380, endPoint x: 476, endPoint y: 377, distance: 60.0
click at [416, 380] on button "Done" at bounding box center [416, 374] width 28 height 15
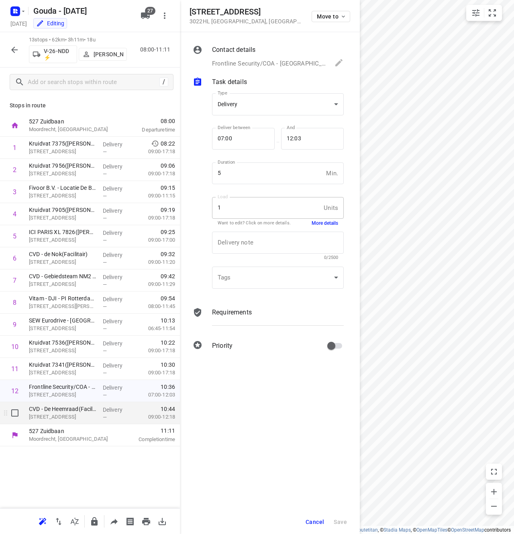
click at [62, 410] on p "CVD - De Heemraad(Facilitair)" at bounding box center [63, 409] width 68 height 8
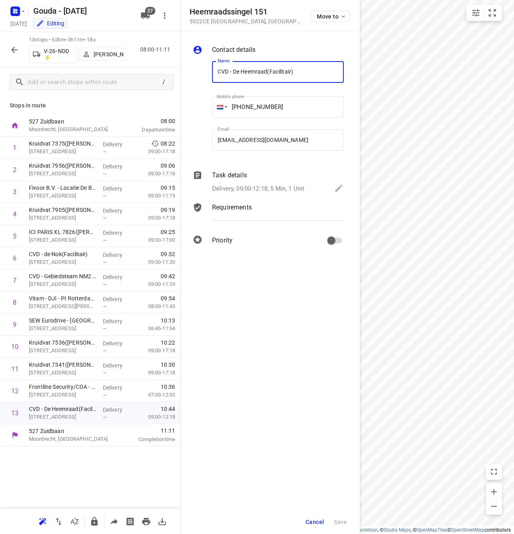
drag, startPoint x: 269, startPoint y: 69, endPoint x: 209, endPoint y: 67, distance: 60.7
click at [209, 67] on div "Name CVD - De Heemraad(Facilitair) Name" at bounding box center [278, 73] width 138 height 41
click at [302, 84] on div "Name CVD - De Heemraad(Facilitair) Name" at bounding box center [278, 75] width 132 height 28
drag, startPoint x: 268, startPoint y: 71, endPoint x: 207, endPoint y: 71, distance: 61.1
click at [207, 71] on div "Name CVD - De Heemraad(Facilitair) Name Mobile phone +31 104670497 ​ Email deli…" at bounding box center [268, 108] width 154 height 106
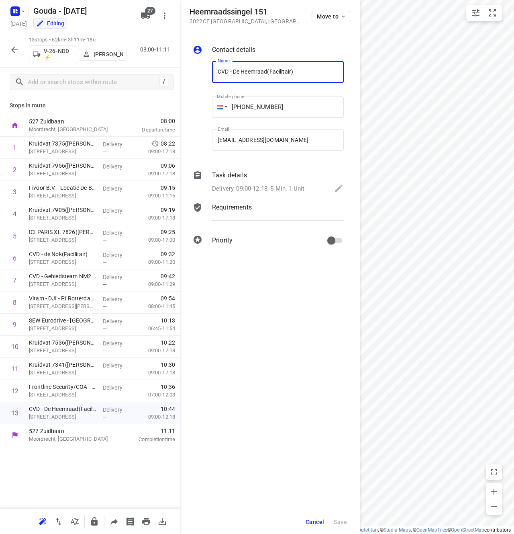
drag, startPoint x: 315, startPoint y: 520, endPoint x: 283, endPoint y: 515, distance: 33.4
click at [315, 520] on span "Cancel" at bounding box center [315, 521] width 18 height 6
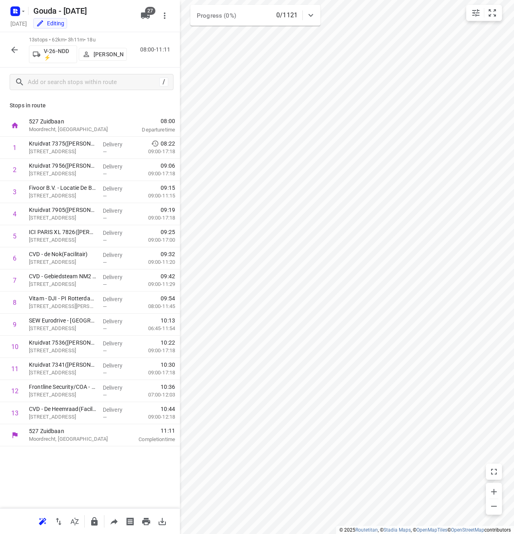
click at [107, 492] on div "Stops in route 527 Zuidbaan Moordrecht, Netherlands 08:00 Departure time 1 Krui…" at bounding box center [90, 302] width 180 height 412
click at [68, 401] on div "Frontline Security/COA - Rotterdam(Nigel Jegen) Aelbrechtskade 2, Rotterdam" at bounding box center [63, 391] width 74 height 22
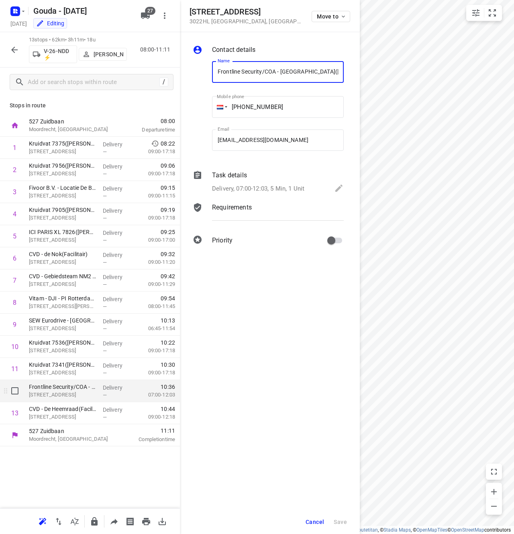
scroll to position [0, 3]
click at [318, 520] on span "Cancel" at bounding box center [315, 521] width 18 height 6
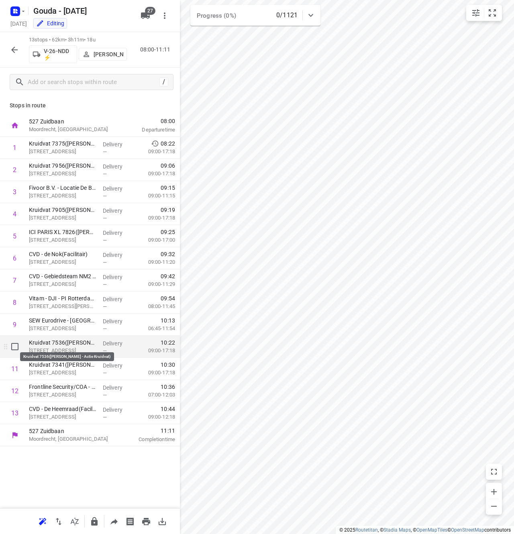
click at [64, 344] on p "Kruidvat 7536([PERSON_NAME] - Actie Kruidvat)" at bounding box center [63, 342] width 68 height 8
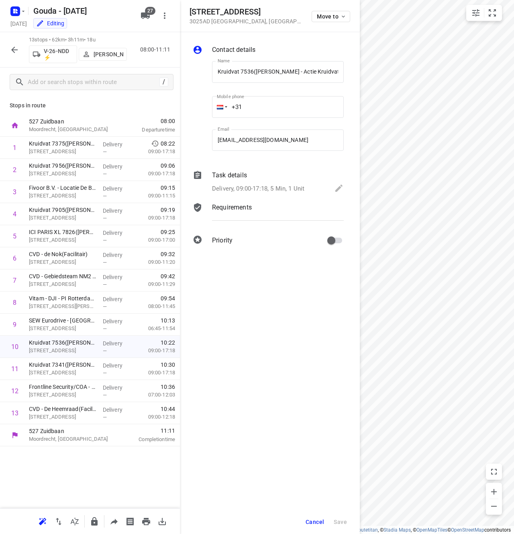
click at [312, 519] on span "Cancel" at bounding box center [315, 521] width 18 height 6
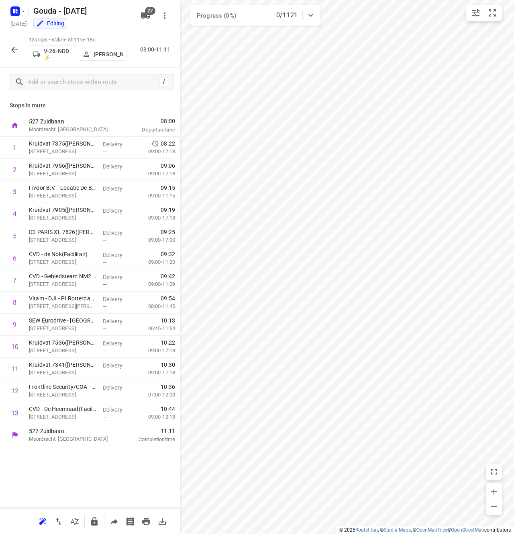
click at [93, 493] on div "Stops in route 527 Zuidbaan Moordrecht, Netherlands 08:00 Departure time 1 Krui…" at bounding box center [90, 302] width 180 height 412
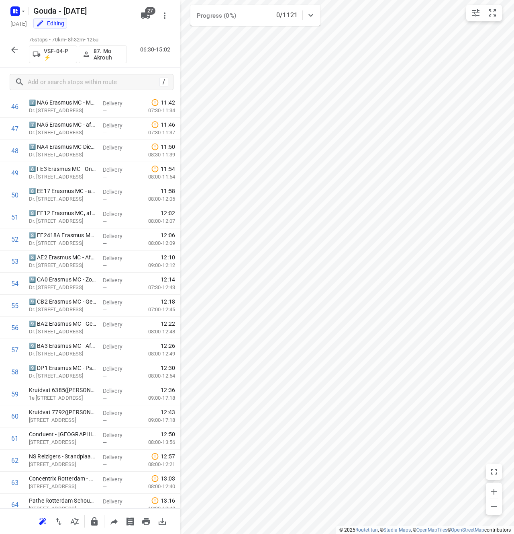
scroll to position [623, 0]
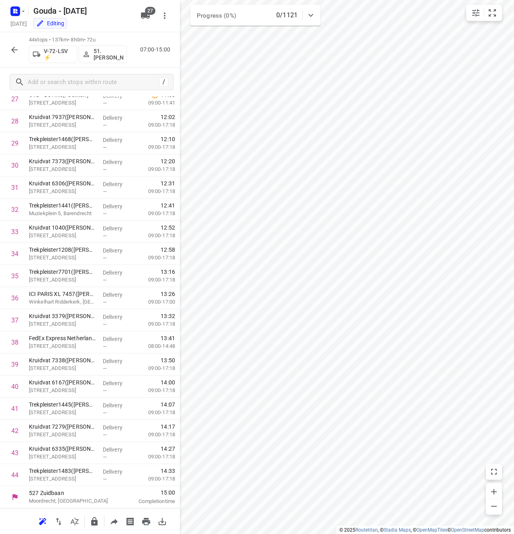
click at [16, 53] on icon "button" at bounding box center [15, 50] width 10 height 10
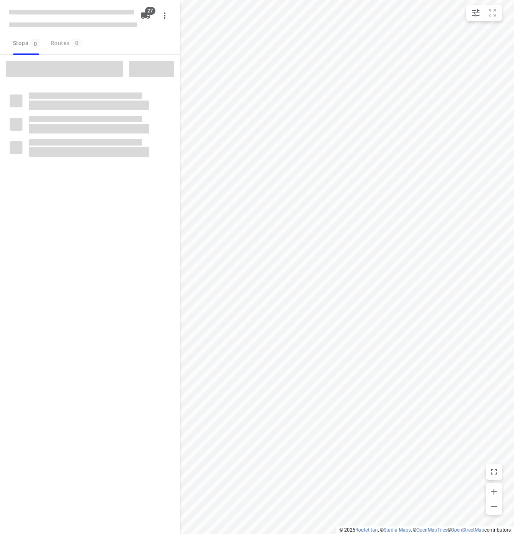
checkbox input "true"
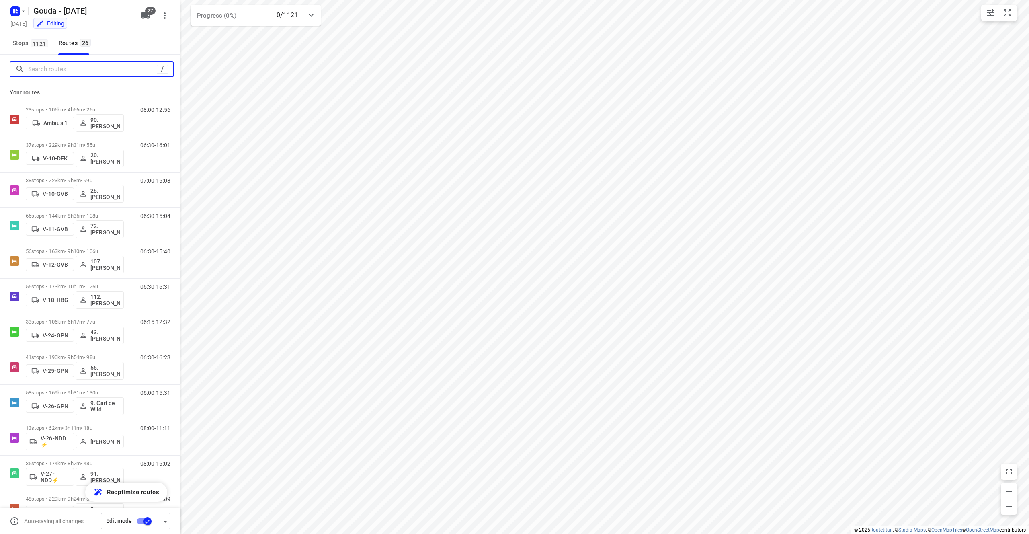
click at [91, 65] on input "Search routes" at bounding box center [92, 69] width 129 height 12
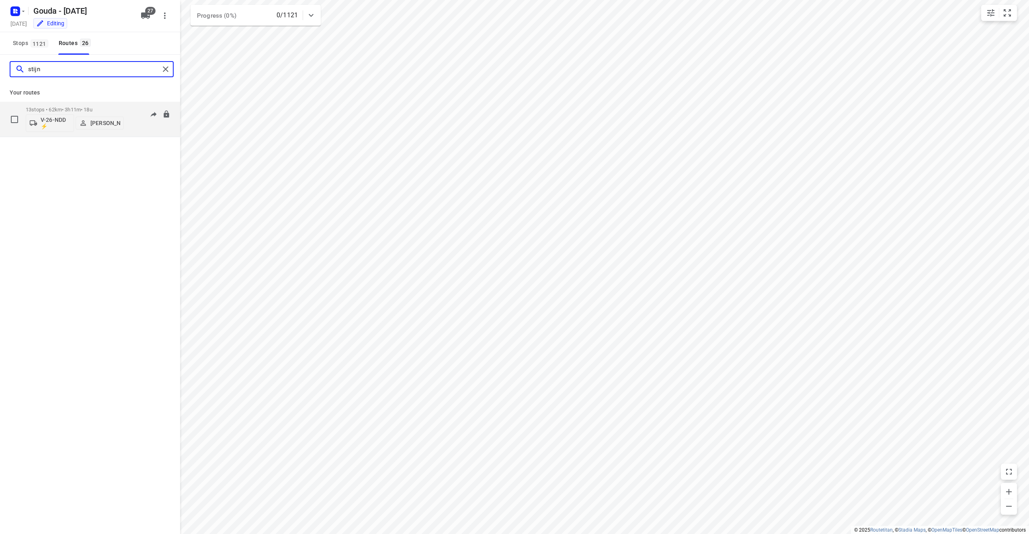
type input "stijn"
click at [107, 113] on div "V-26-NDD ⚡ [PERSON_NAME]" at bounding box center [75, 122] width 98 height 19
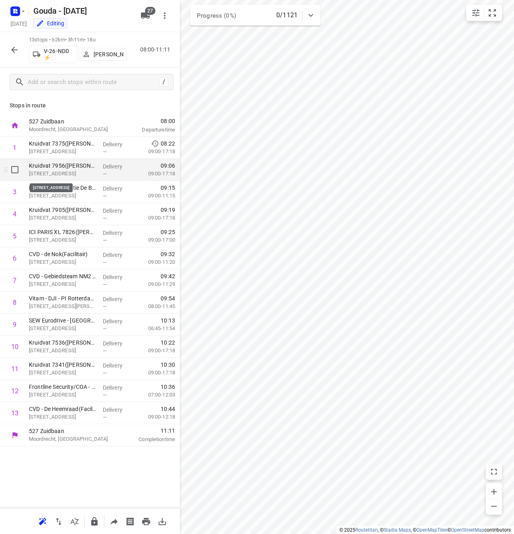
click at [73, 173] on p "[STREET_ADDRESS]" at bounding box center [63, 174] width 68 height 8
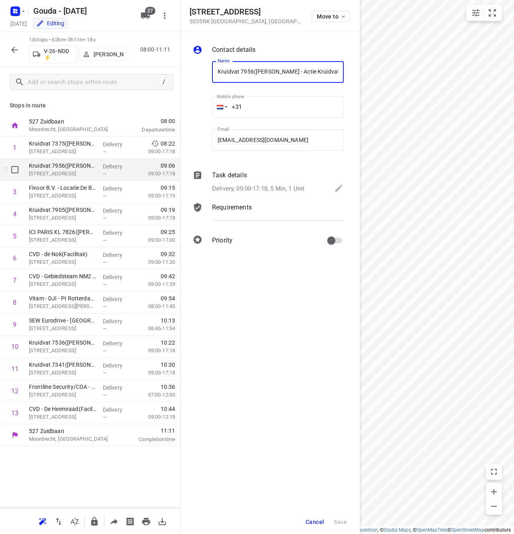
click at [55, 158] on div "1 Kruidvat 7375([PERSON_NAME] - Actie Kruidvat) [STREET_ADDRESS] Delivery — 08:…" at bounding box center [90, 280] width 180 height 287
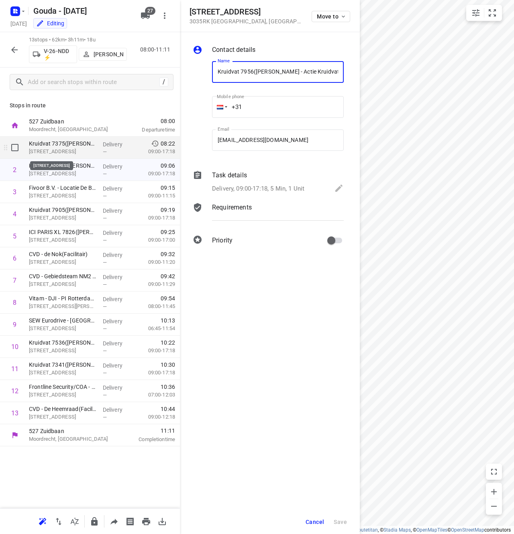
click at [85, 150] on p "[STREET_ADDRESS]" at bounding box center [63, 151] width 68 height 8
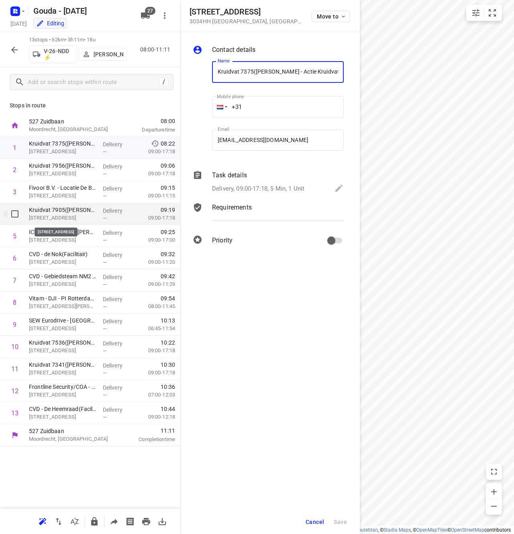
click at [73, 215] on p "[STREET_ADDRESS]" at bounding box center [63, 218] width 68 height 8
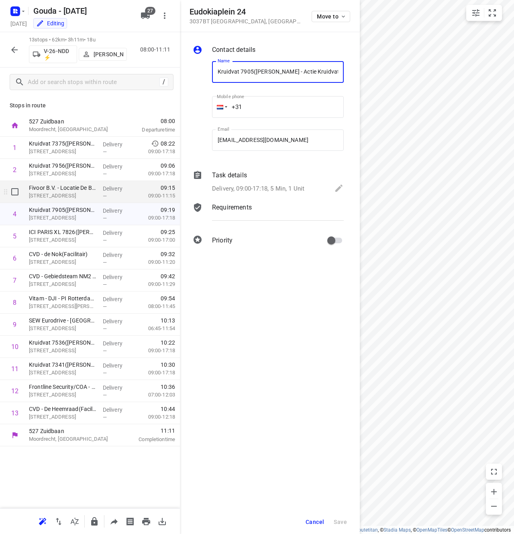
click at [77, 197] on p "Bergweg 306A, Rotterdam" at bounding box center [63, 196] width 68 height 8
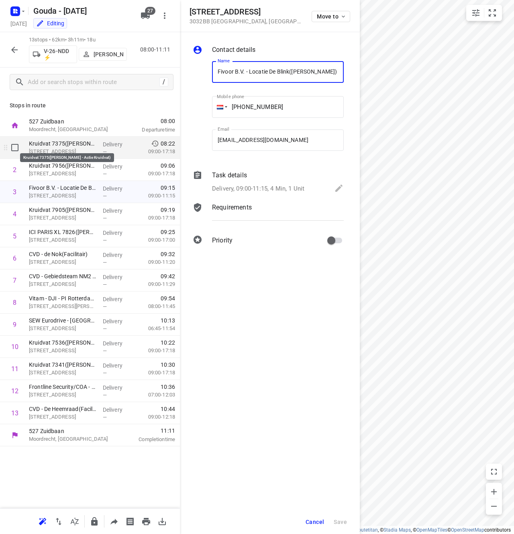
click at [75, 143] on p "Kruidvat 7375(A.S. Watson - Actie Kruidvat)" at bounding box center [63, 143] width 68 height 8
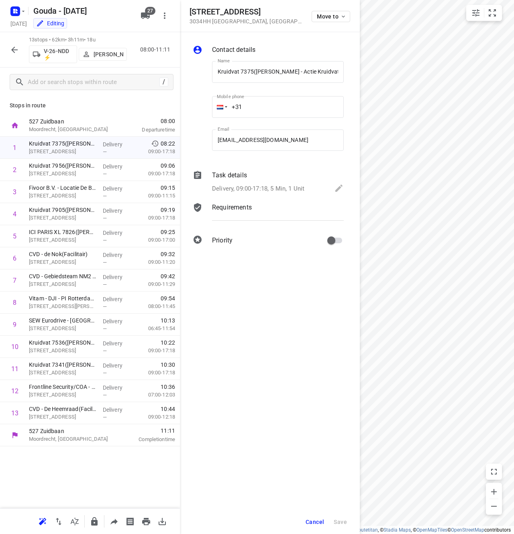
drag, startPoint x: 268, startPoint y: 8, endPoint x: 182, endPoint y: 15, distance: 85.9
click at [182, 15] on div "Crooswijkseweg 109 3034HH Rotterdam , Netherlands Move to" at bounding box center [270, 16] width 180 height 32
copy h5 "Crooswijkseweg 109"
click at [62, 219] on p "Eudokiaplein 24, Rotterdam" at bounding box center [63, 218] width 68 height 8
drag, startPoint x: 245, startPoint y: 8, endPoint x: 187, endPoint y: 12, distance: 58.0
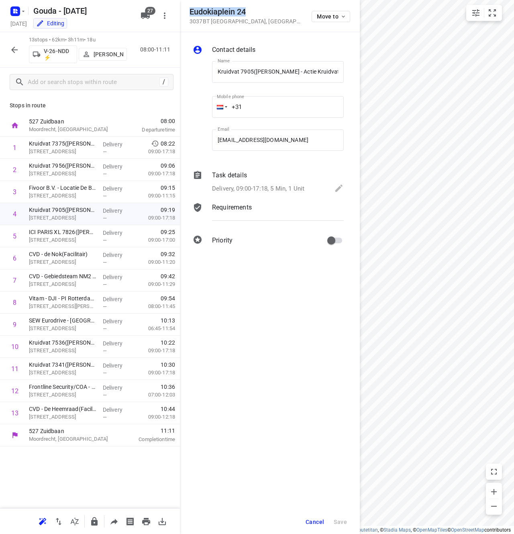
click at [187, 12] on div "Eudokiaplein 24 3037BT Rotterdam , Netherlands Move to" at bounding box center [270, 16] width 180 height 32
copy h5 "Eudokiaplein 24"
click at [65, 239] on p "Zwart Janstraat 103, Rotterdam" at bounding box center [63, 240] width 68 height 8
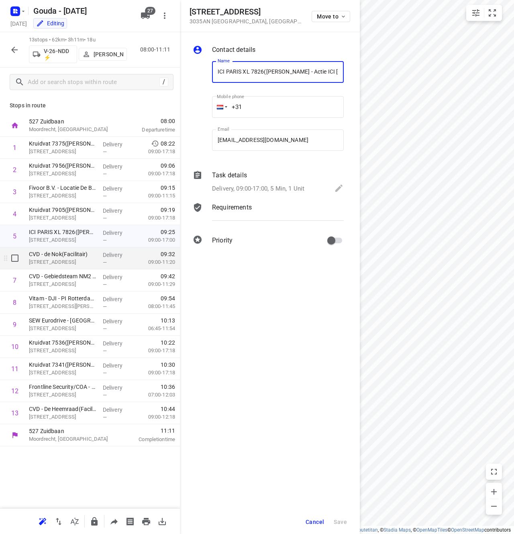
click at [63, 262] on p "Bergweg 109, Rotterdam" at bounding box center [63, 262] width 68 height 8
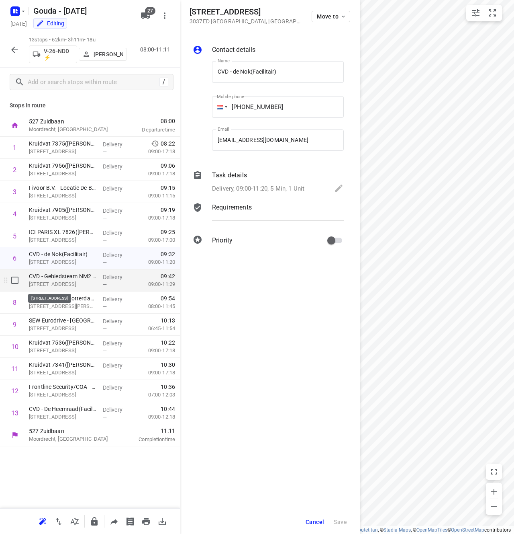
click at [65, 283] on p "Noorderkanaalweg 100, Rotterdam" at bounding box center [63, 284] width 68 height 8
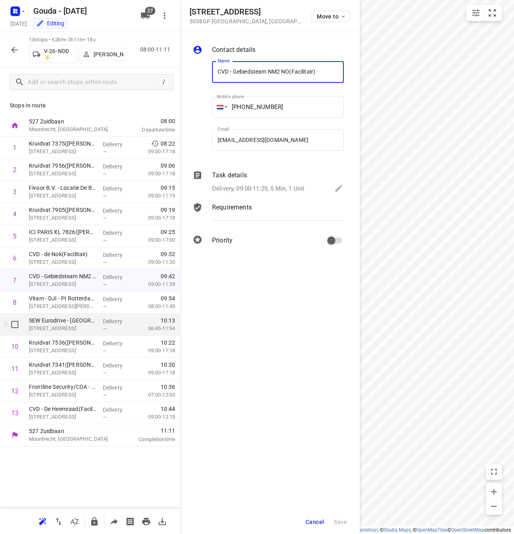
click at [69, 333] on div "SEW Eurodrive - Rotterdam(Nadine van Trier) Industrieweg 175, Rotterdam" at bounding box center [63, 324] width 74 height 22
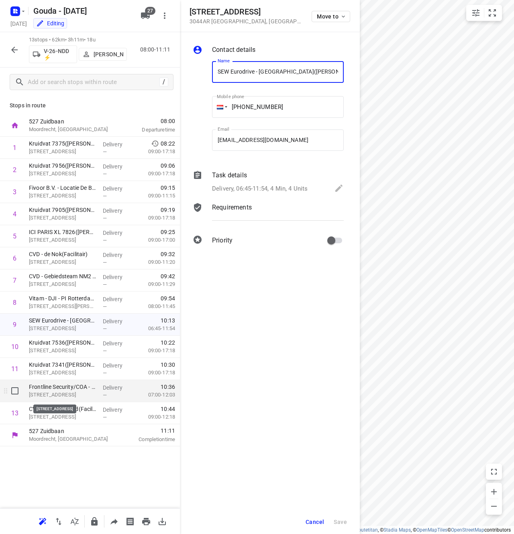
click at [61, 395] on p "Aelbrechtskade 2, Rotterdam" at bounding box center [63, 395] width 68 height 8
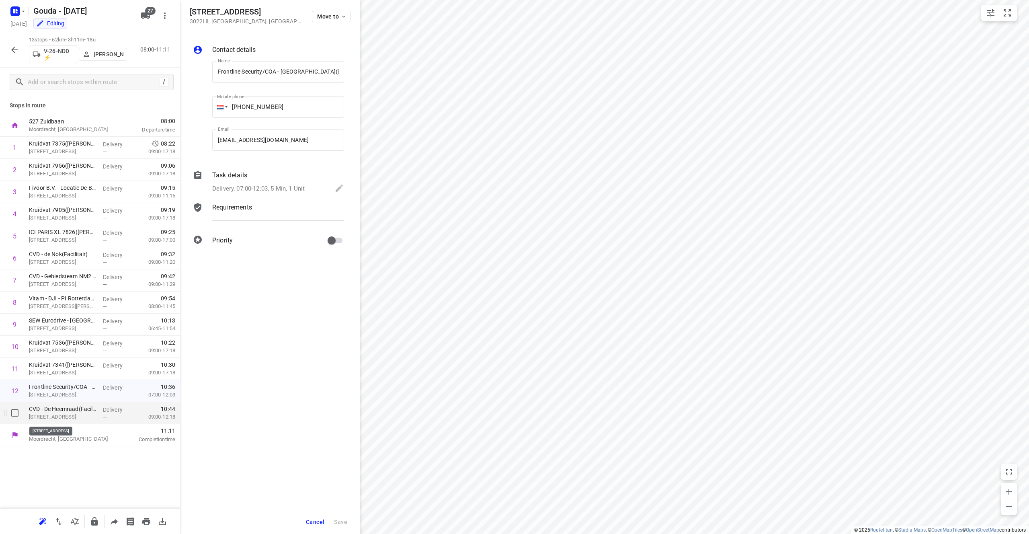
click at [73, 414] on p "Heemraadssingel 151, Rotterdam" at bounding box center [63, 417] width 68 height 8
click at [72, 332] on div "SEW Eurodrive - Rotterdam(Nadine van Trier) Industrieweg 175, Rotterdam" at bounding box center [63, 324] width 74 height 22
click at [326, 192] on div "Delivery, 06:45-11:54, 4 Min, 4 Units" at bounding box center [278, 188] width 132 height 11
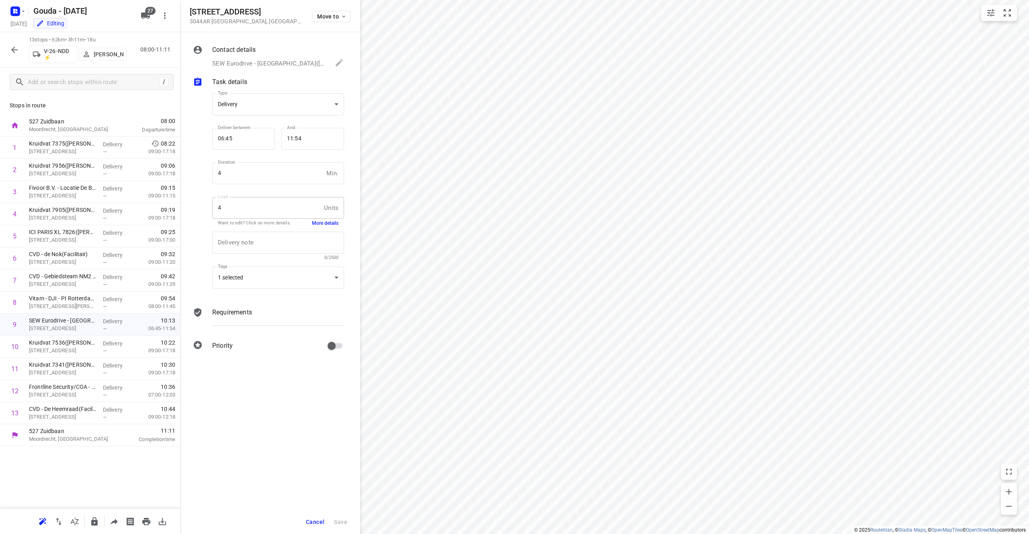
click at [330, 217] on div "4 Units Load" at bounding box center [278, 208] width 132 height 22
click at [328, 221] on button "More details" at bounding box center [325, 223] width 27 height 7
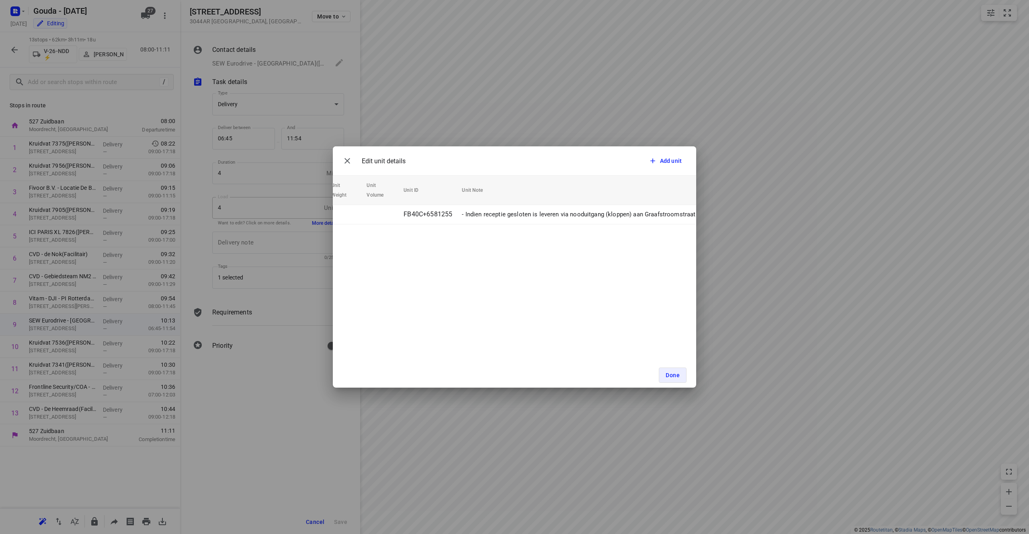
scroll to position [0, 83]
click at [514, 375] on span "Done" at bounding box center [673, 375] width 14 height 6
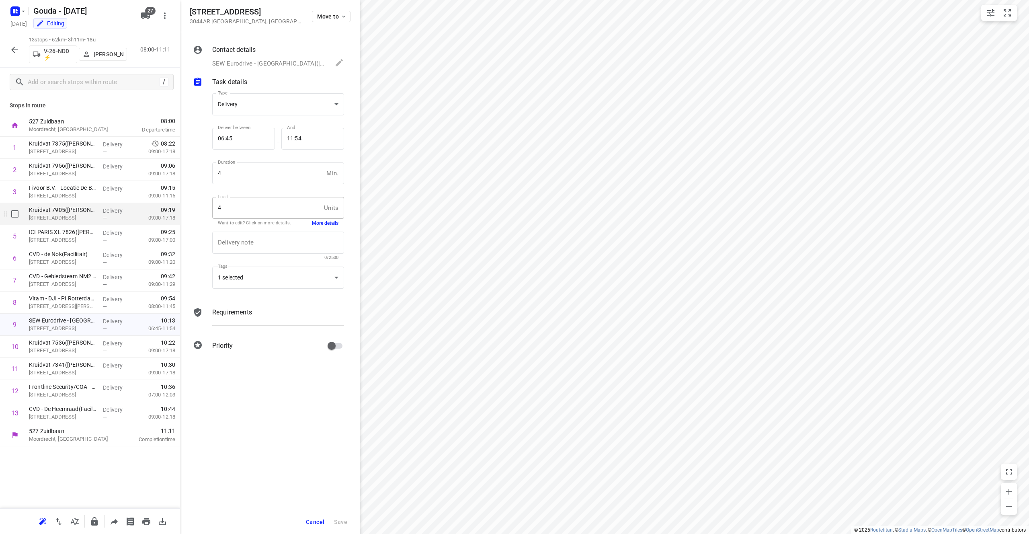
click at [71, 203] on div "Kruidvat 7905(A.S. Watson - Actie Kruidvat) Eudokiaplein 24, Rotterdam" at bounding box center [63, 214] width 74 height 22
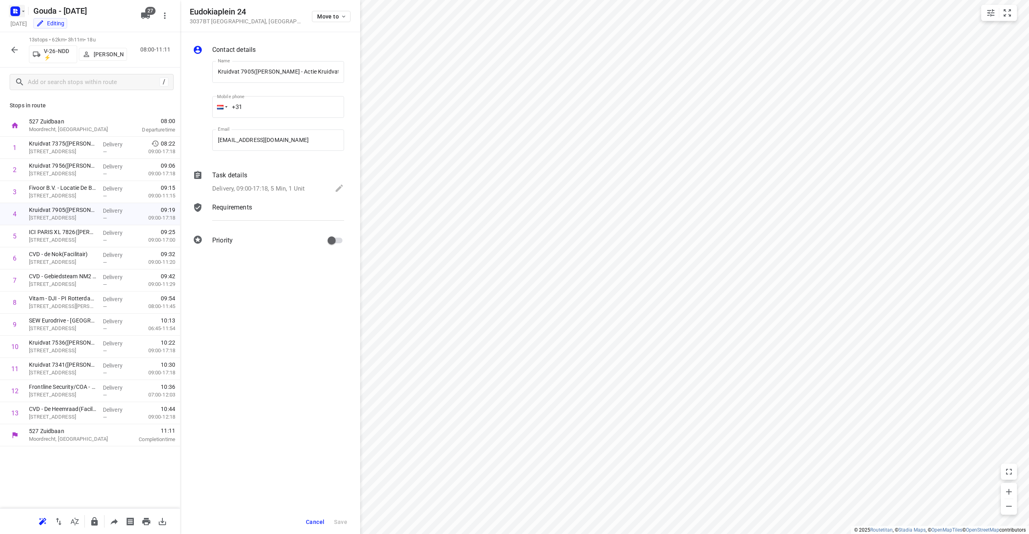
click at [17, 14] on rect "button" at bounding box center [15, 11] width 10 height 10
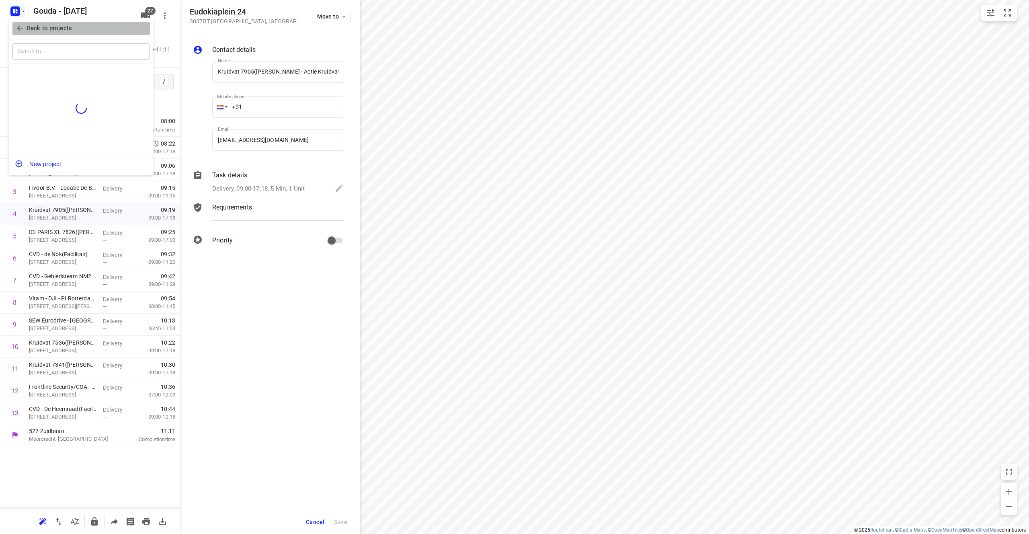
click at [37, 30] on p "Back to projects" at bounding box center [49, 28] width 45 height 9
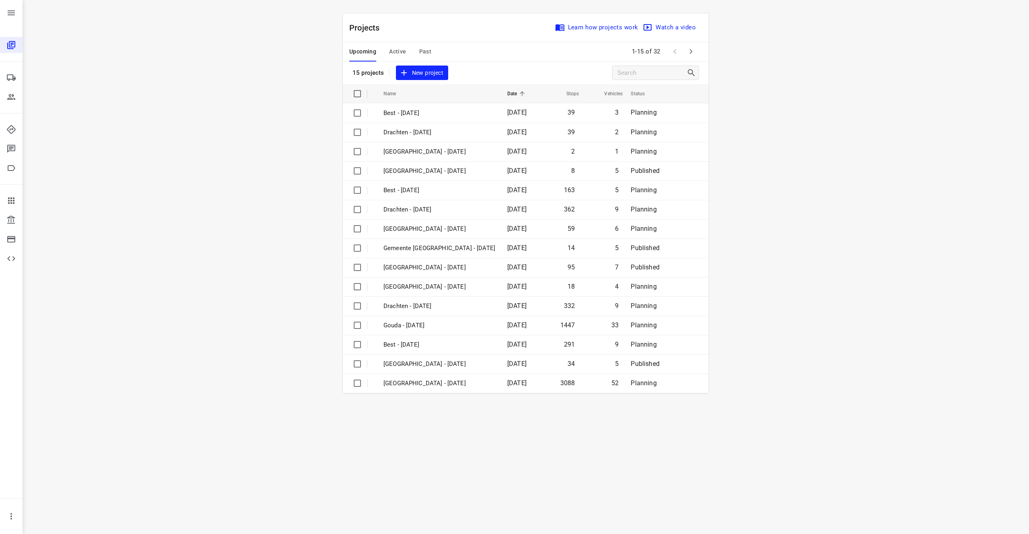
click at [423, 74] on span "New project" at bounding box center [422, 73] width 43 height 10
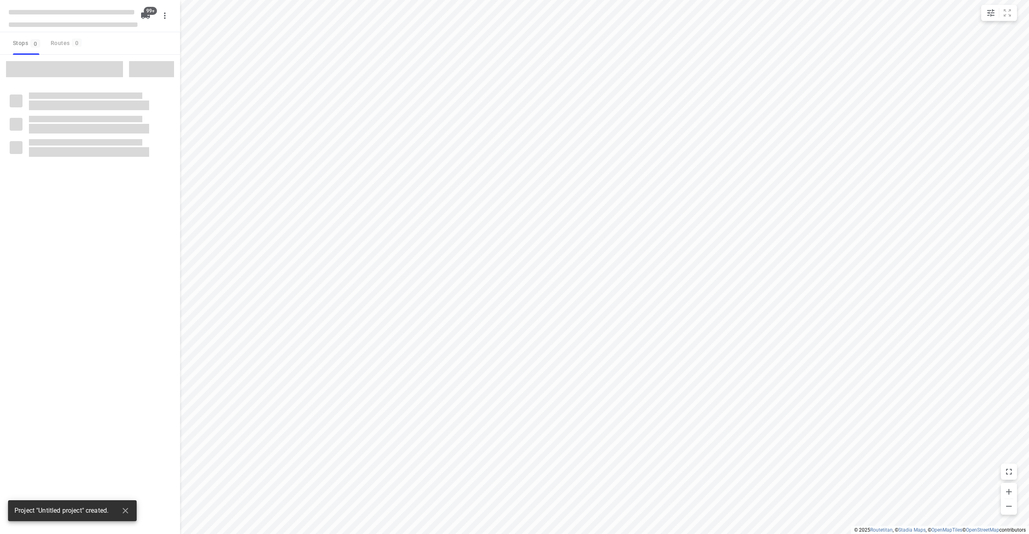
checkbox input "true"
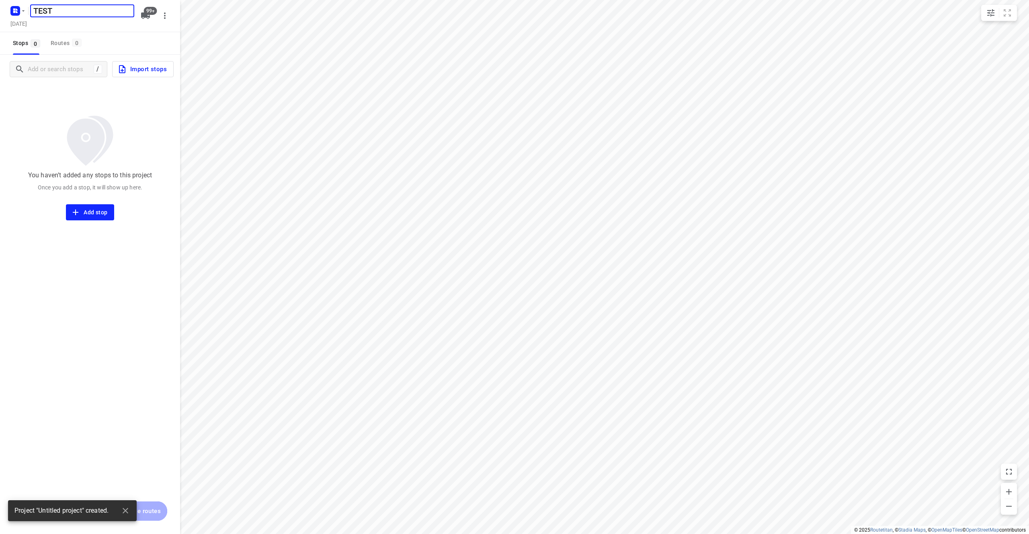
type input "TEST"
drag, startPoint x: 143, startPoint y: 98, endPoint x: 143, endPoint y: 91, distance: 6.8
click at [143, 98] on div "You haven’t added any stops to this project Once you add a stop, it will show u…" at bounding box center [90, 152] width 180 height 137
click at [147, 67] on span "Import stops" at bounding box center [141, 69] width 49 height 10
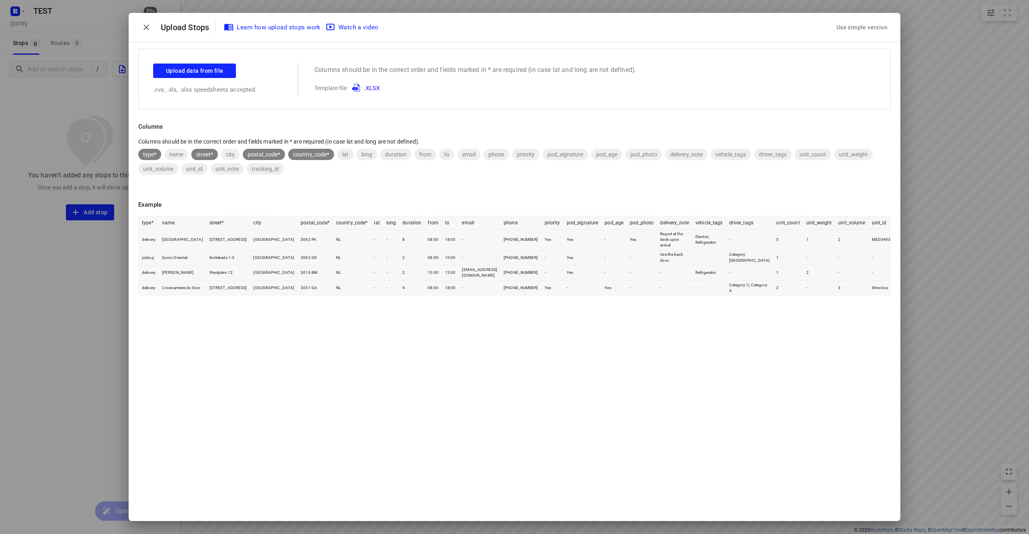
click at [375, 85] on link ".XLSX" at bounding box center [364, 88] width 31 height 6
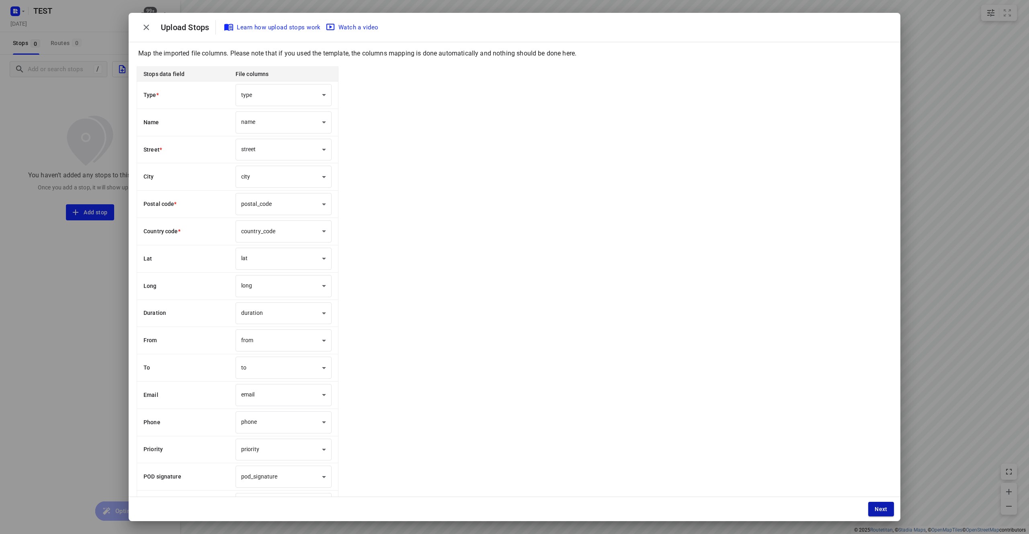
click at [514, 504] on button "Next" at bounding box center [881, 509] width 26 height 14
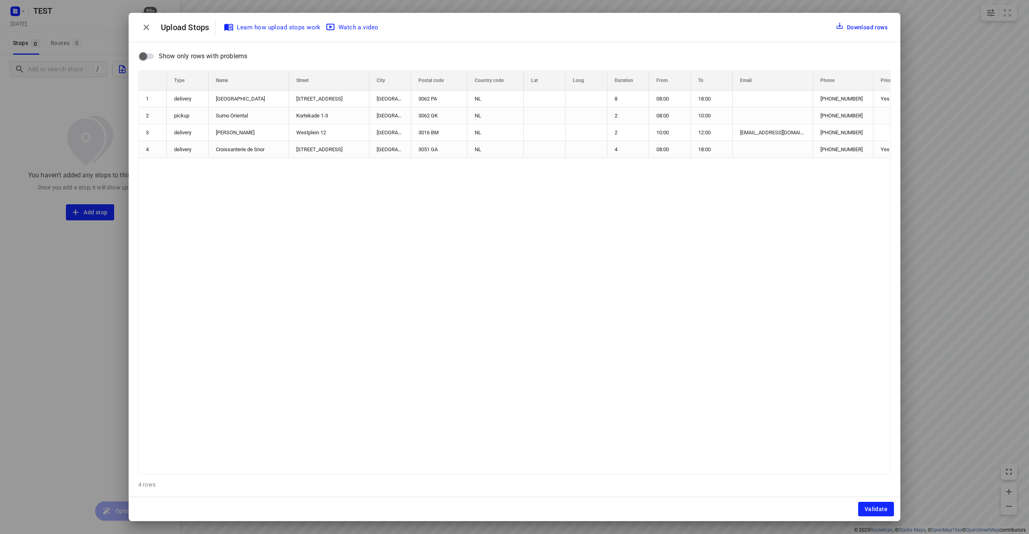
click at [514, 508] on span "Validate" at bounding box center [875, 509] width 23 height 6
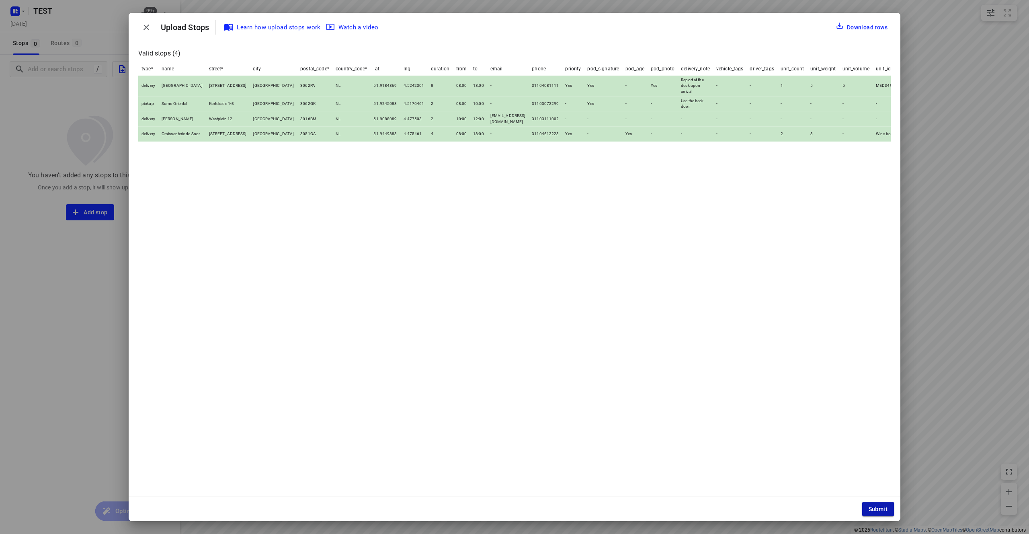
click at [514, 510] on span "Submit" at bounding box center [878, 509] width 19 height 6
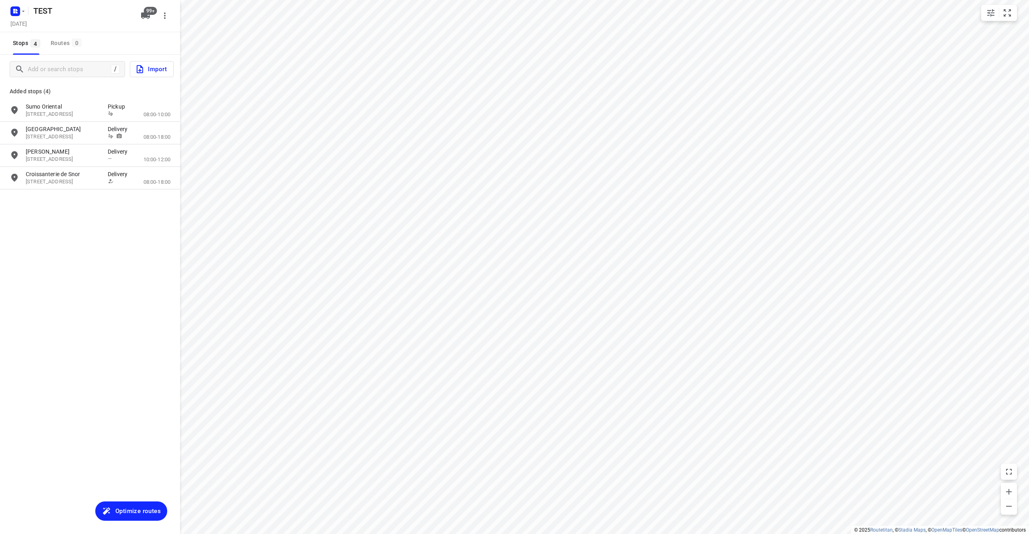
click at [125, 511] on span "Optimize routes" at bounding box center [137, 511] width 45 height 10
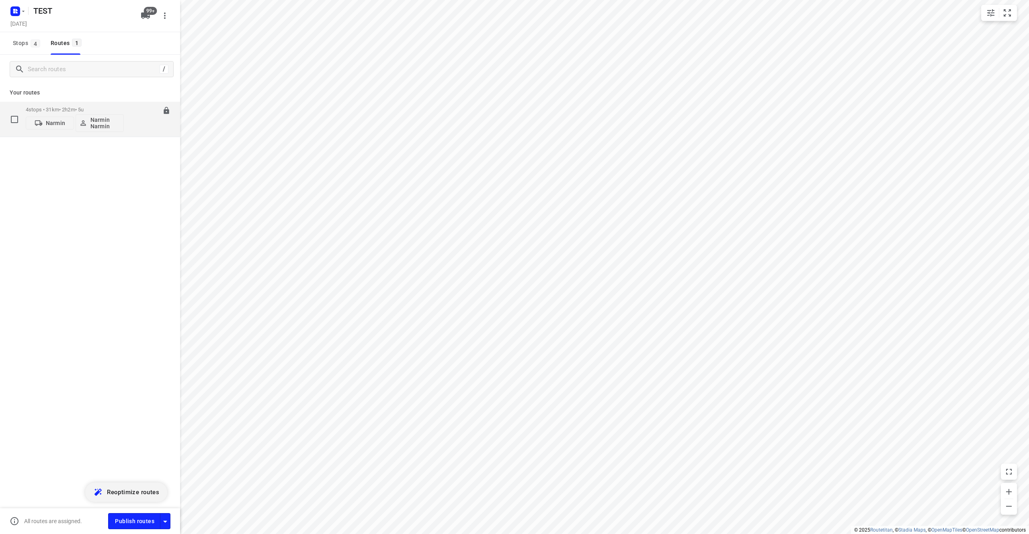
click at [104, 116] on button "Narmin Narmin" at bounding box center [100, 123] width 48 height 18
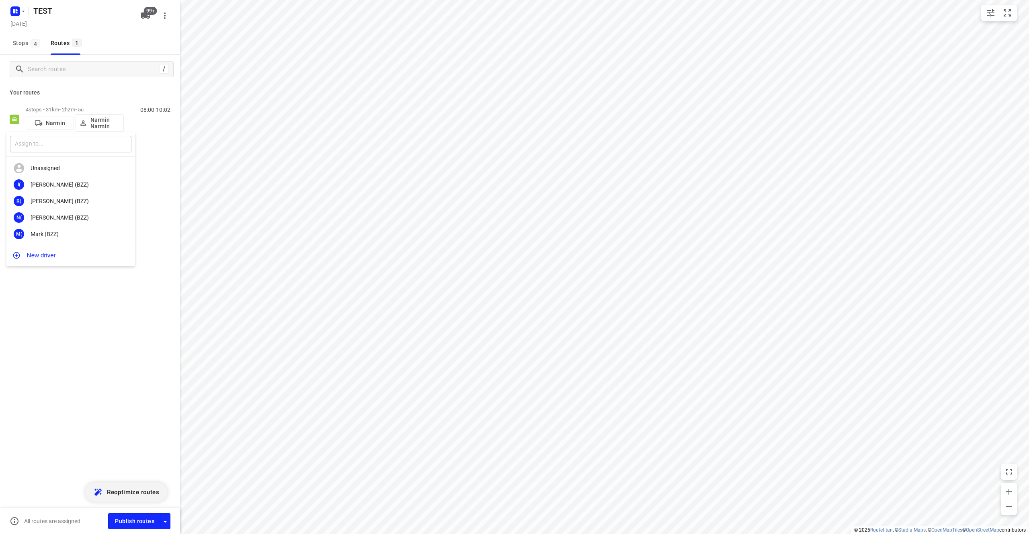
click at [98, 143] on input "text" at bounding box center [70, 144] width 121 height 16
type input "narek"
click at [43, 186] on b "Narek" at bounding box center [38, 184] width 15 height 6
click at [133, 520] on span "Publish routes" at bounding box center [134, 521] width 39 height 10
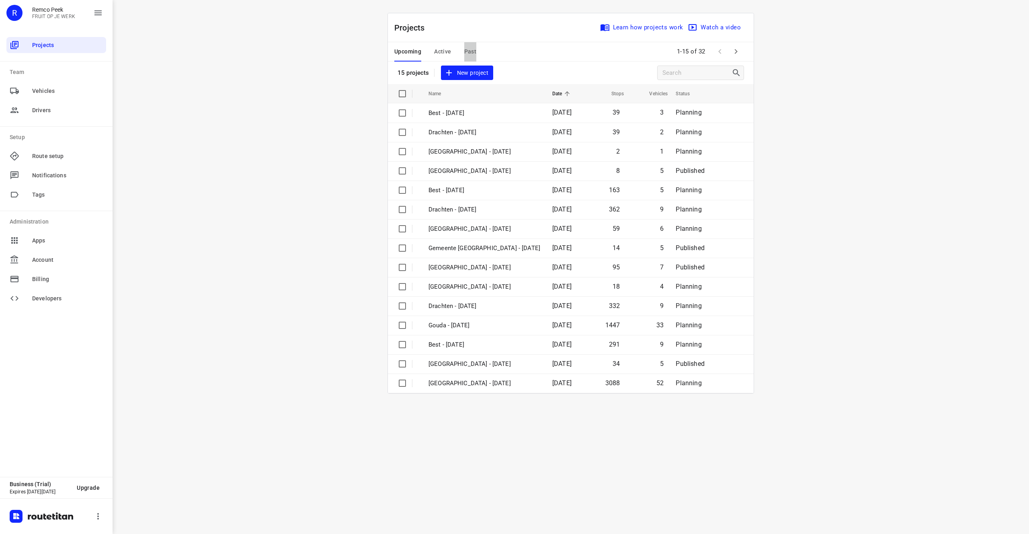
click at [471, 53] on span "Past" at bounding box center [470, 52] width 12 height 10
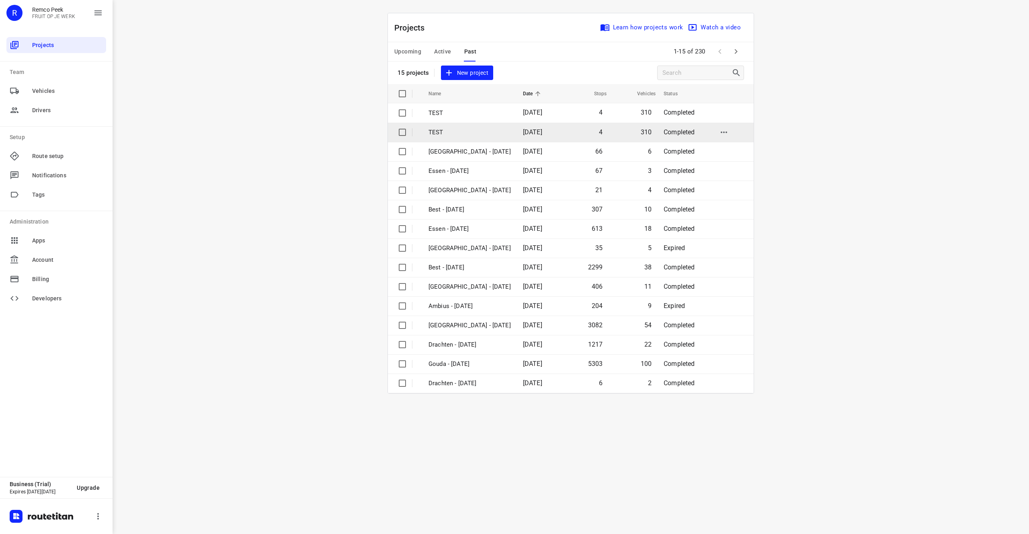
click at [396, 130] on input "checkbox" at bounding box center [402, 132] width 16 height 16
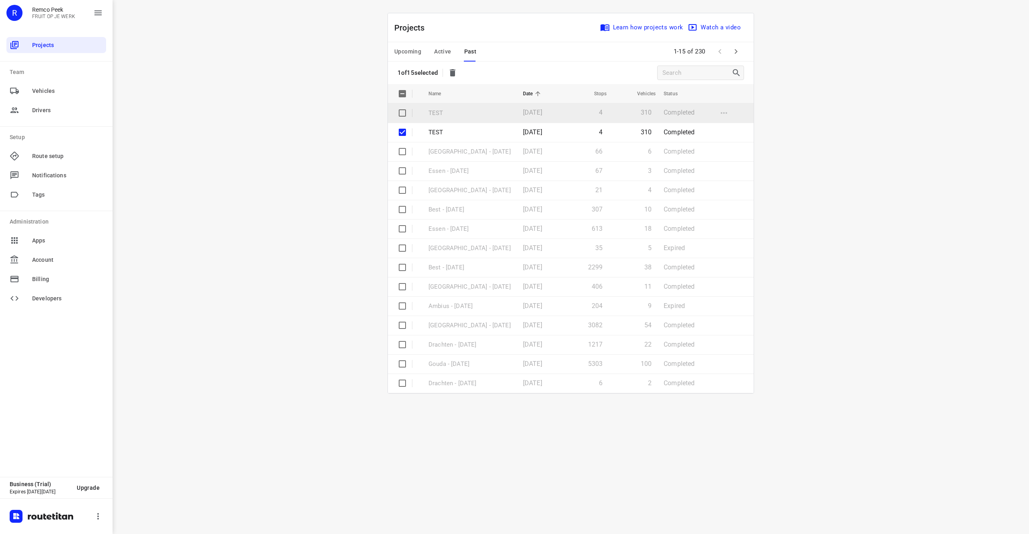
click at [405, 114] on input "checkbox" at bounding box center [402, 113] width 16 height 16
click at [404, 115] on input "checkbox" at bounding box center [402, 113] width 16 height 16
click at [404, 138] on input "checkbox" at bounding box center [402, 132] width 16 height 16
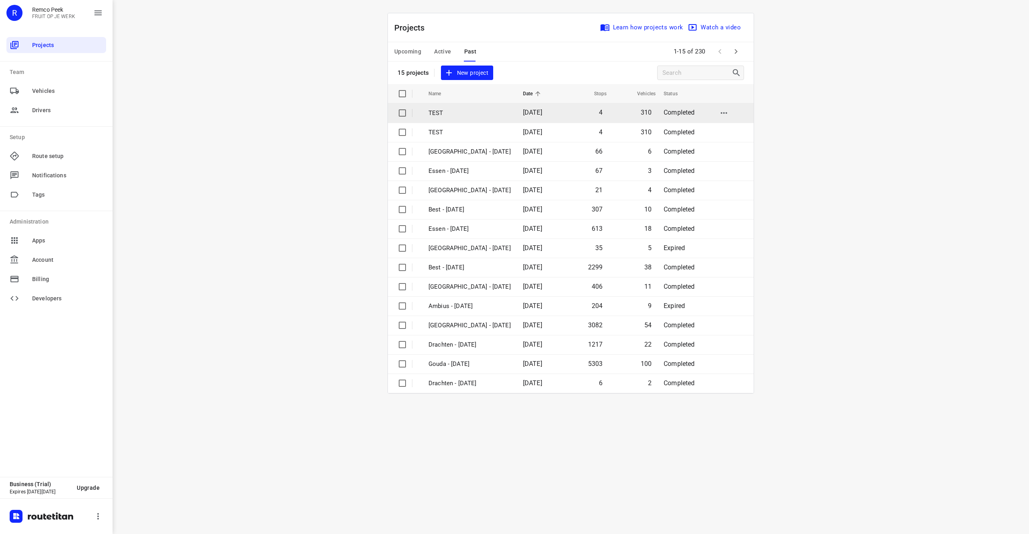
click at [481, 116] on p "TEST" at bounding box center [469, 113] width 82 height 9
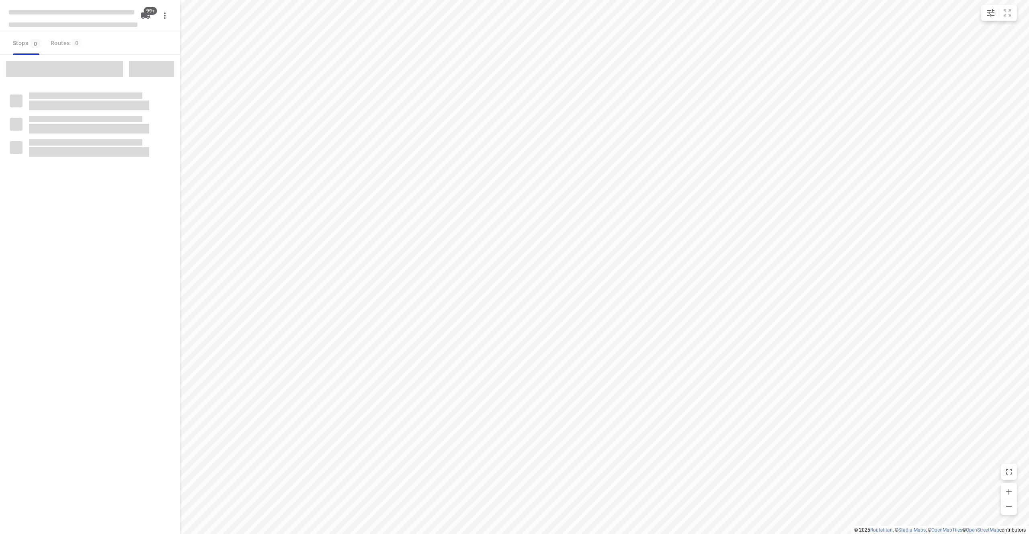
checkbox input "true"
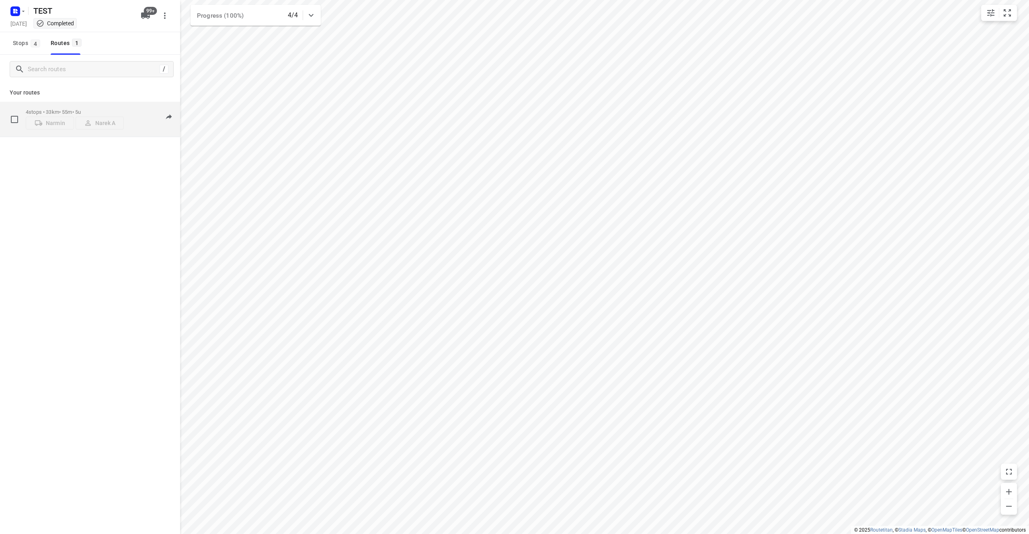
click at [141, 136] on div "4 stops • 33km • 55m • 5u Narmin Narek A 17:10-17:13" at bounding box center [90, 119] width 180 height 35
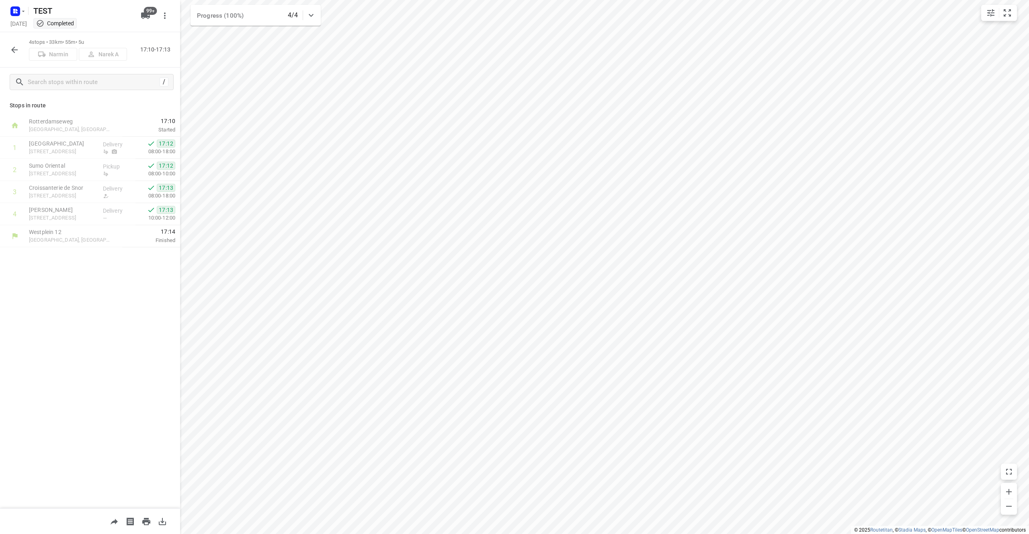
click at [12, 51] on icon "button" at bounding box center [14, 50] width 6 height 6
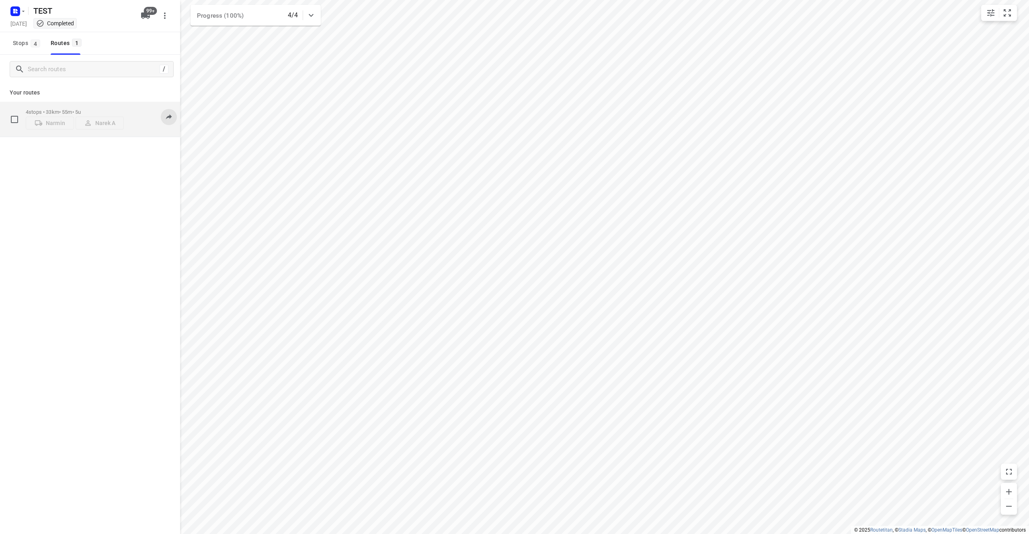
click at [170, 116] on icon at bounding box center [169, 116] width 6 height 5
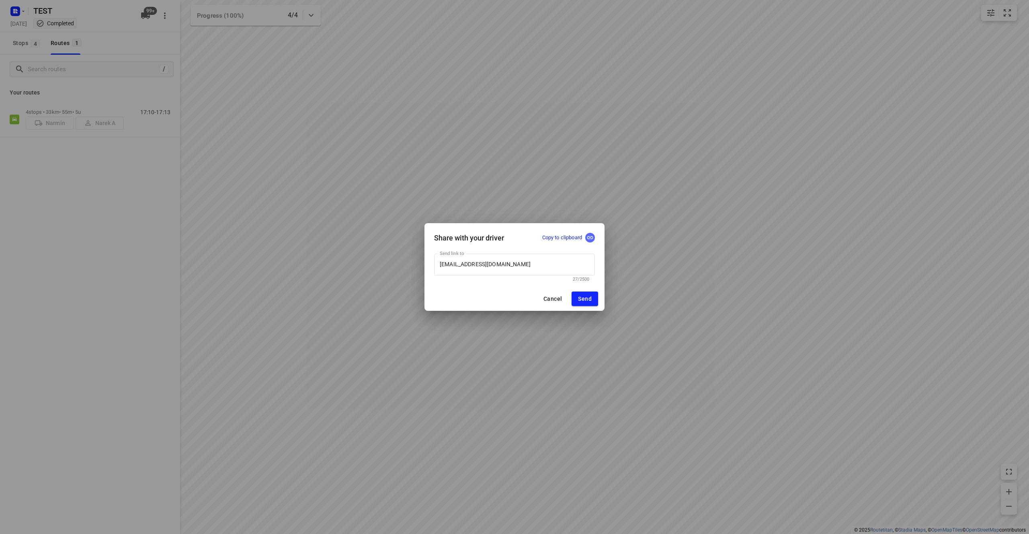
click at [589, 240] on icon "button" at bounding box center [589, 237] width 7 height 7
click at [557, 287] on div "Cancel Send" at bounding box center [514, 299] width 180 height 24
click at [553, 300] on span "Cancel" at bounding box center [552, 298] width 18 height 6
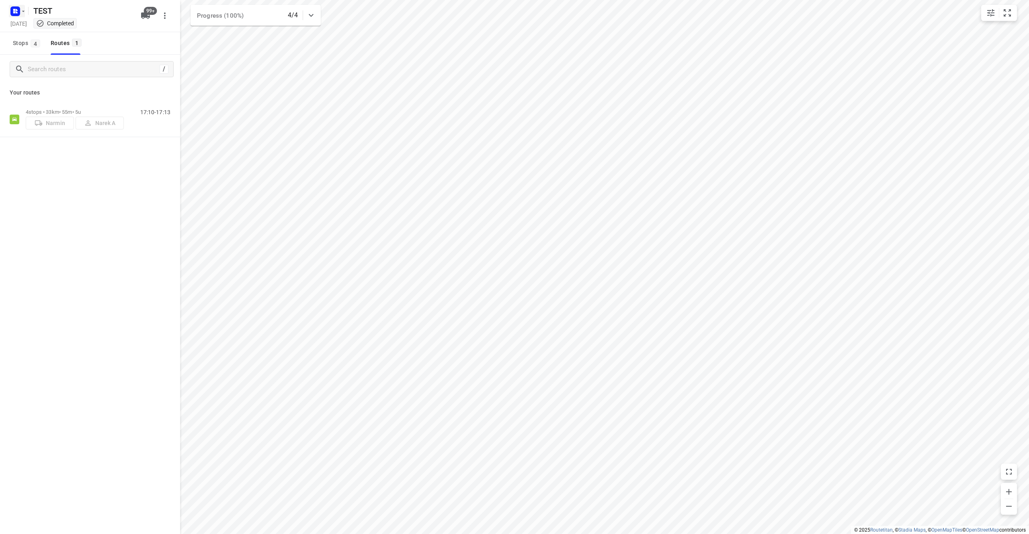
click at [18, 10] on rect "button" at bounding box center [15, 11] width 10 height 10
click at [34, 32] on p "Back to projects" at bounding box center [49, 28] width 45 height 9
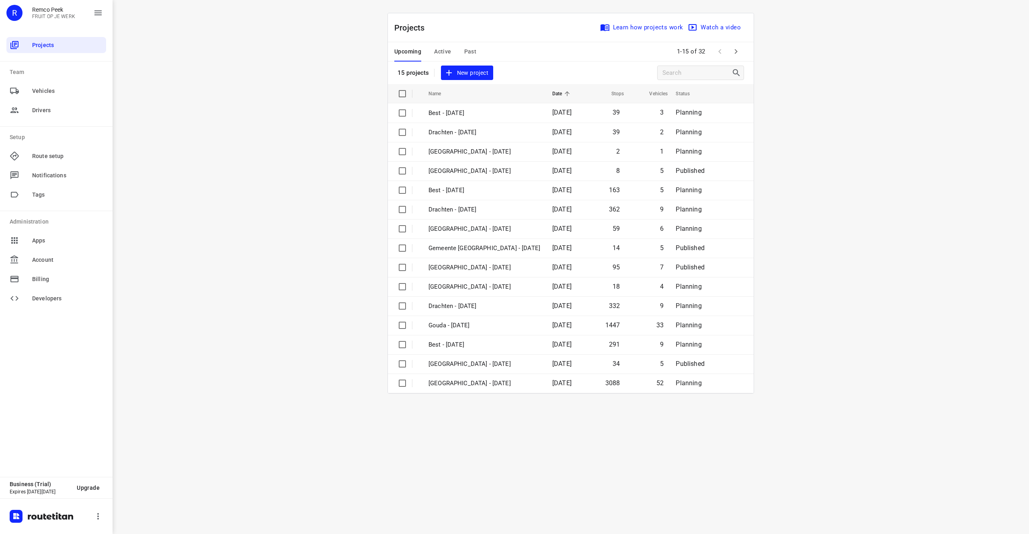
click at [459, 76] on span "New project" at bounding box center [467, 73] width 43 height 10
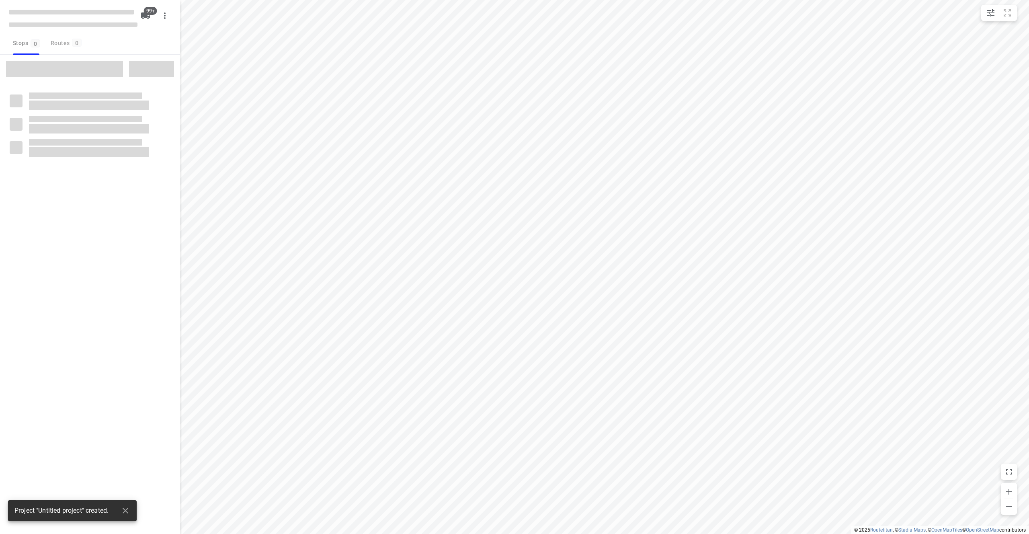
checkbox input "true"
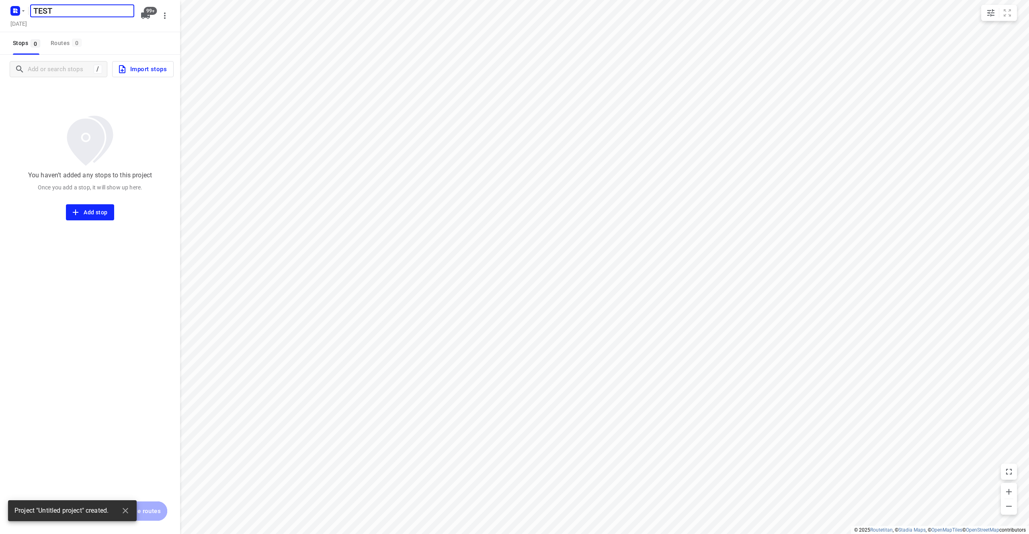
type input "TEST"
click at [143, 91] on div "You haven’t added any stops to this project Once you add a stop, it will show u…" at bounding box center [90, 152] width 180 height 137
click at [149, 66] on span "Import stops" at bounding box center [141, 69] width 49 height 10
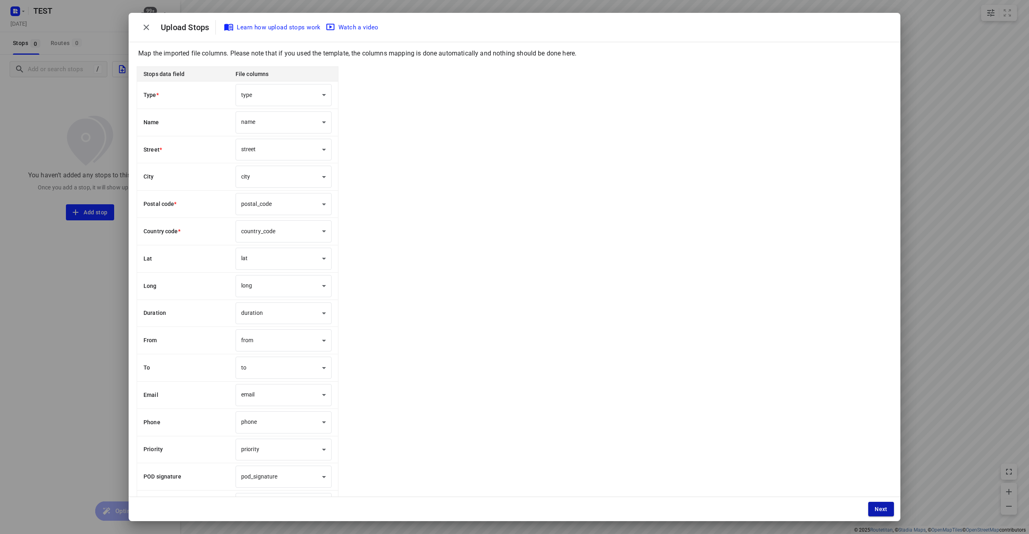
click at [888, 515] on button "Next" at bounding box center [881, 509] width 26 height 14
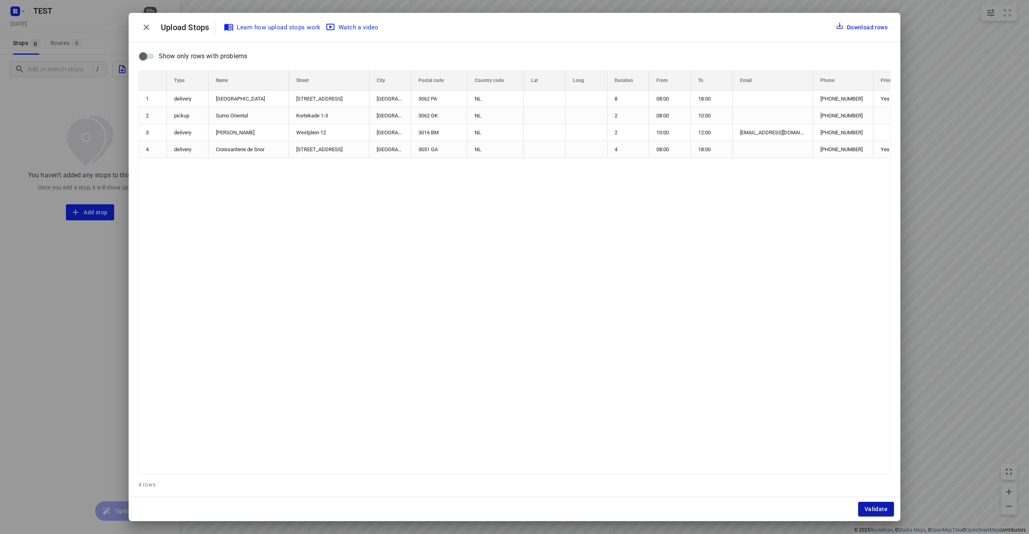
click at [882, 511] on span "Validate" at bounding box center [875, 509] width 23 height 6
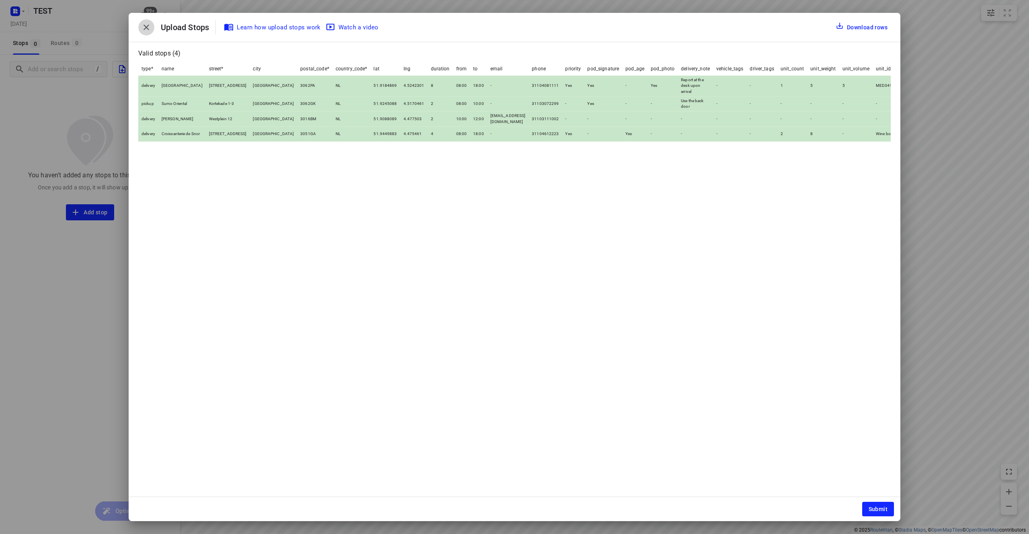
click at [146, 25] on icon "button" at bounding box center [146, 28] width 10 height 10
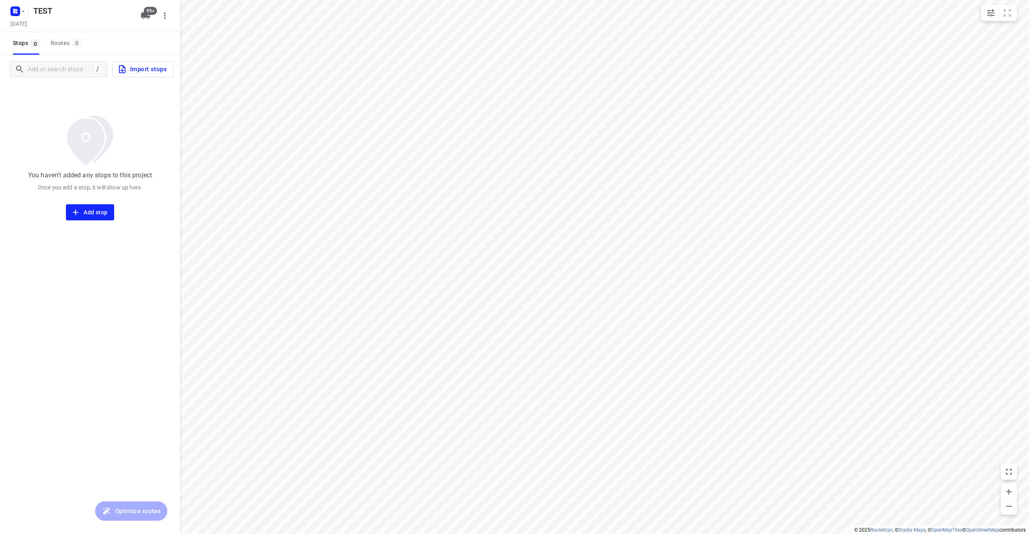
click at [147, 69] on span "Import stops" at bounding box center [141, 69] width 49 height 10
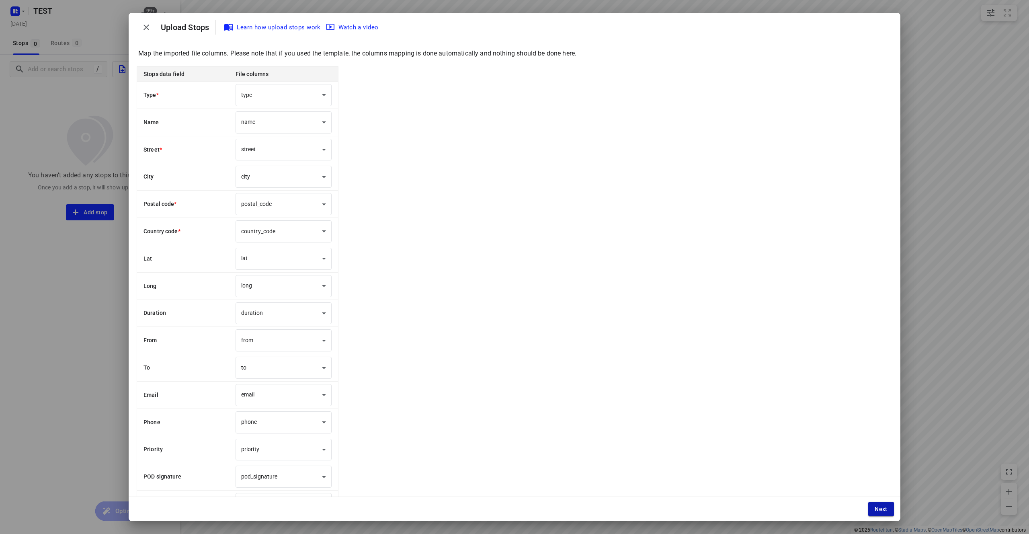
click at [880, 505] on button "Next" at bounding box center [881, 509] width 26 height 14
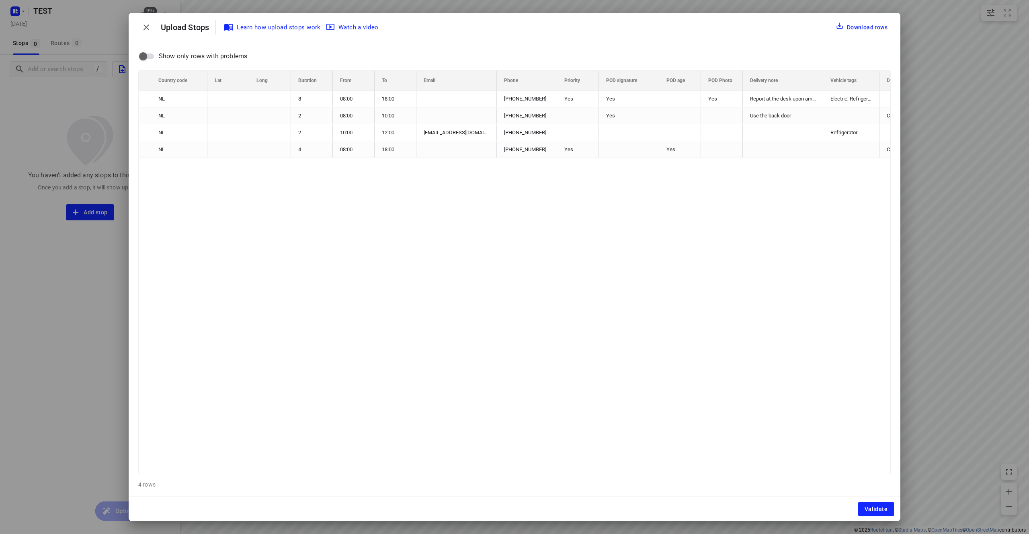
scroll to position [0, 346]
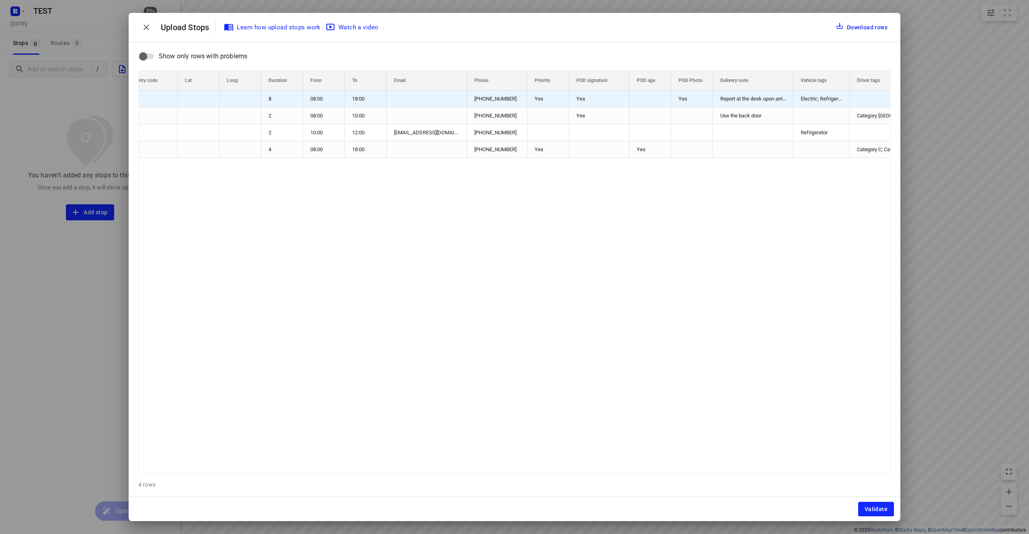
click at [596, 101] on div "Yes" at bounding box center [599, 98] width 60 height 16
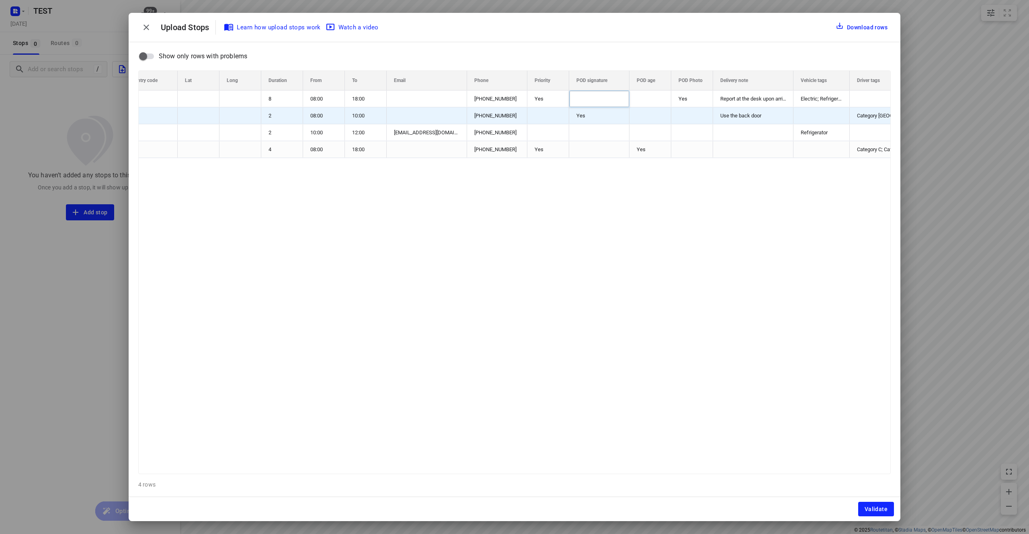
click at [596, 116] on div "Yes" at bounding box center [599, 115] width 60 height 16
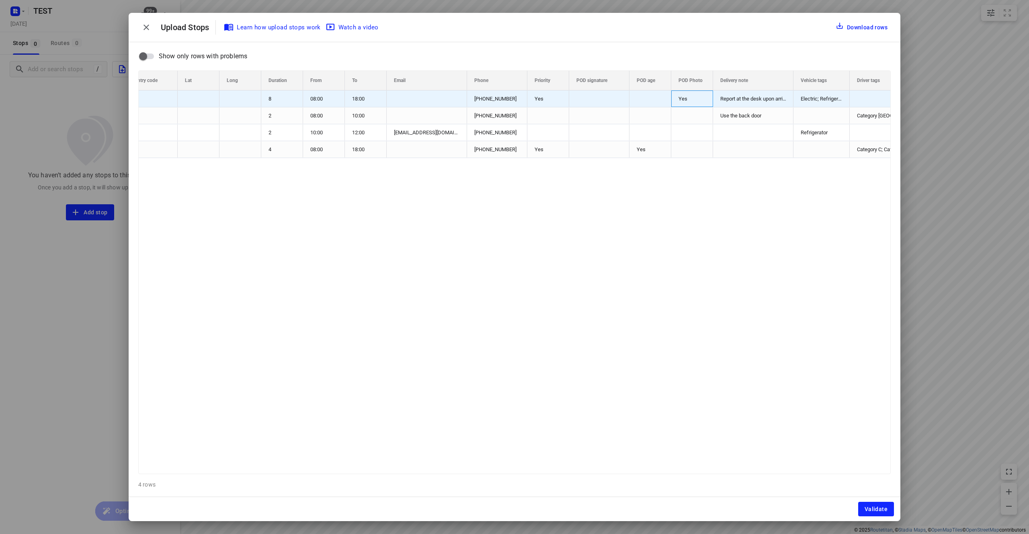
click at [692, 98] on div "Yes" at bounding box center [692, 98] width 42 height 16
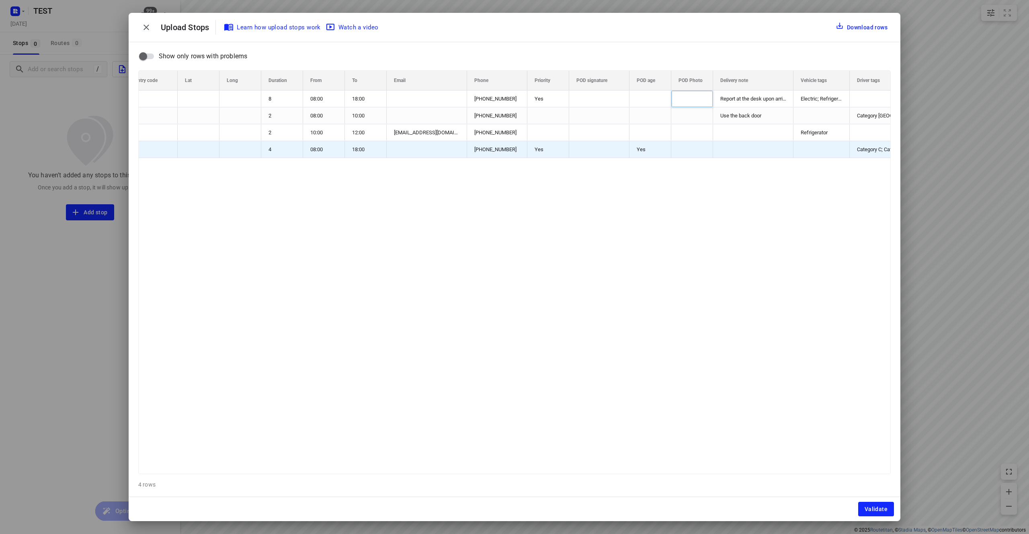
click at [659, 151] on div "Yes" at bounding box center [650, 149] width 42 height 16
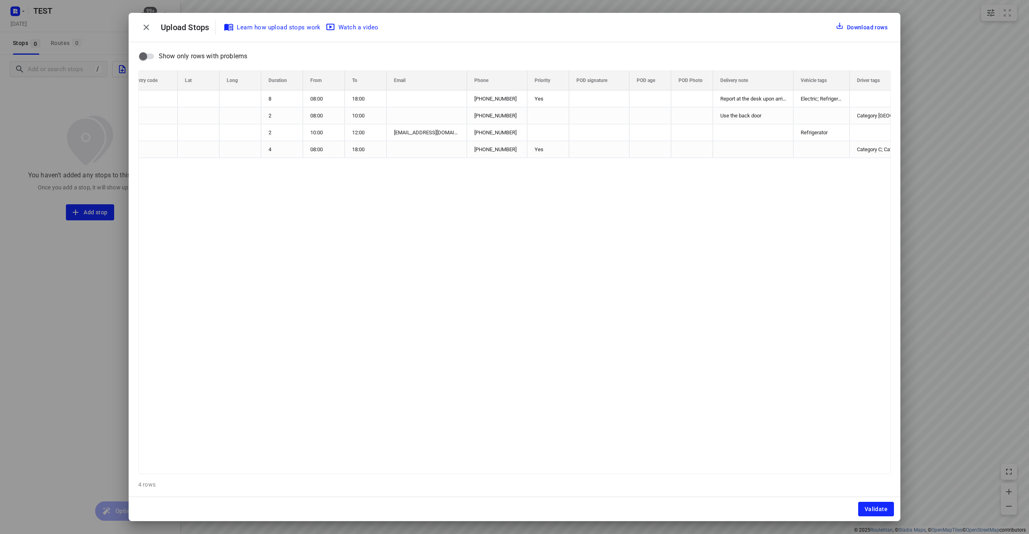
click at [665, 258] on div "[PHONE_NUMBER] Yes Report at the desk upon arrival Electric; Refrigerator 18:00…" at bounding box center [515, 281] width 752 height 383
click at [886, 509] on span "Validate" at bounding box center [875, 509] width 23 height 6
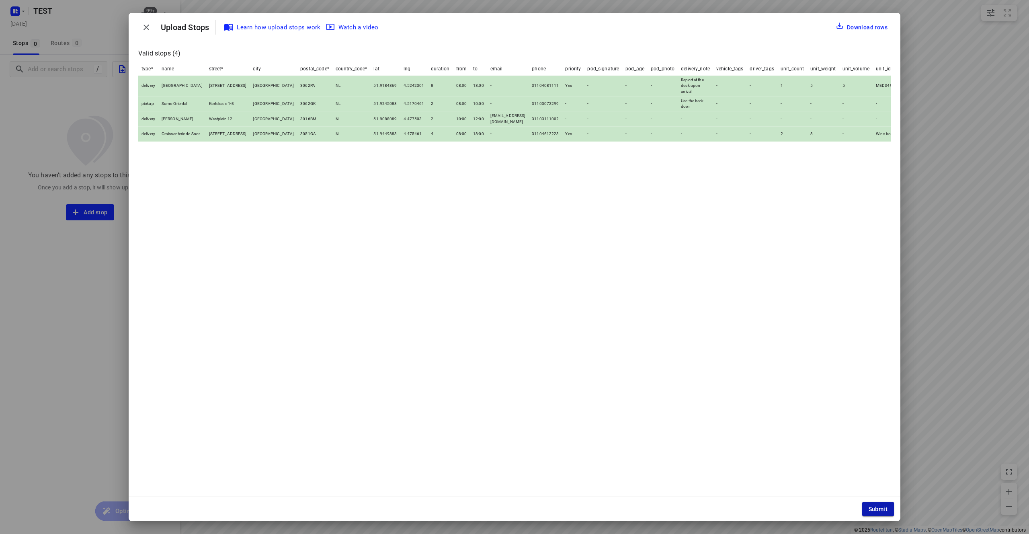
click at [884, 506] on span "Submit" at bounding box center [878, 509] width 19 height 6
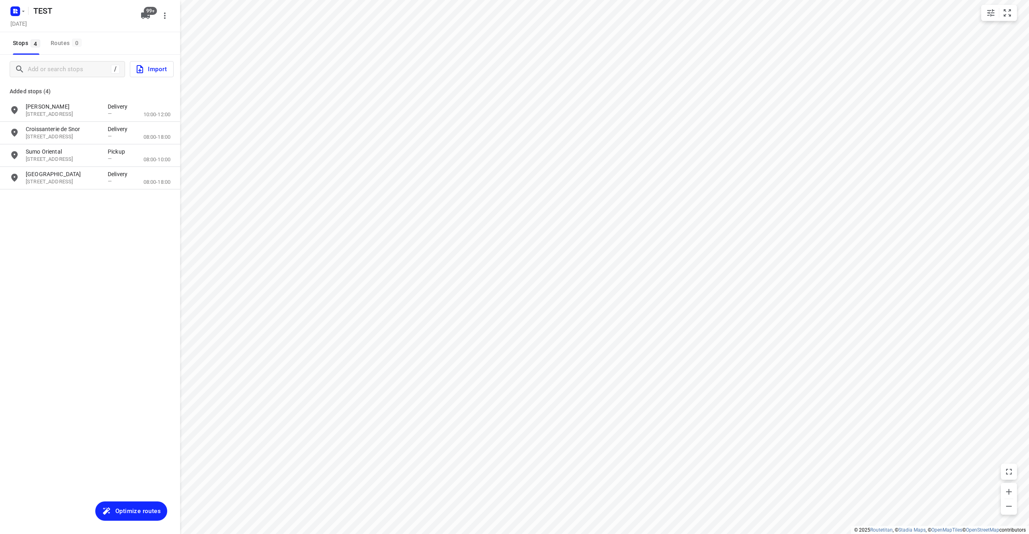
click at [122, 510] on span "Optimize routes" at bounding box center [137, 511] width 45 height 10
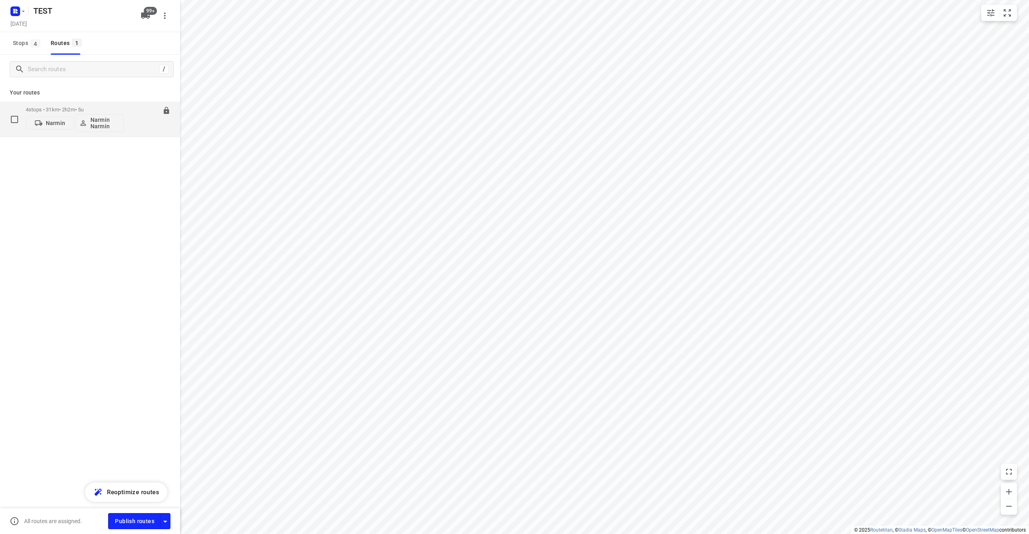
click at [95, 118] on p "Narmin Narmin" at bounding box center [105, 123] width 30 height 13
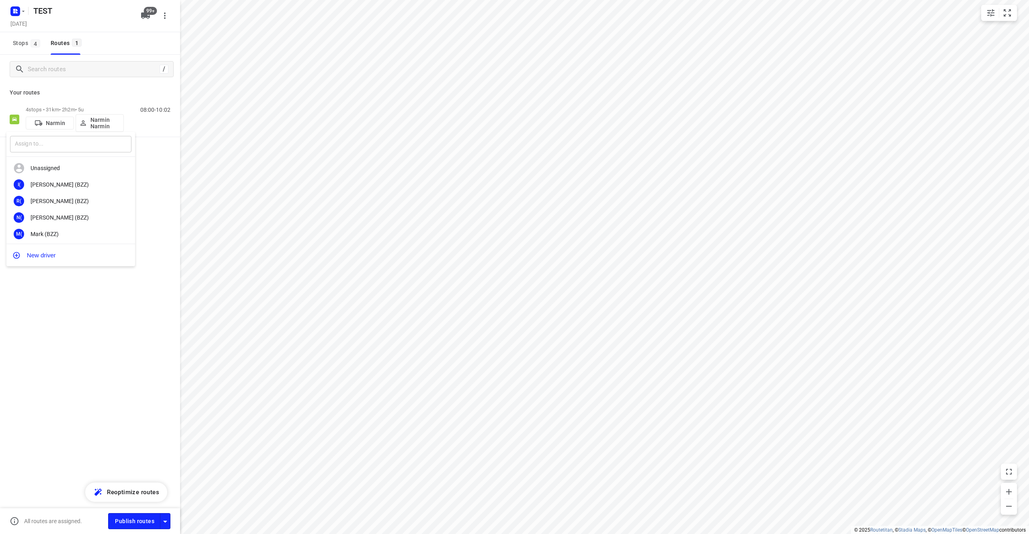
click at [53, 145] on input "text" at bounding box center [70, 144] width 121 height 16
type input "mahdi"
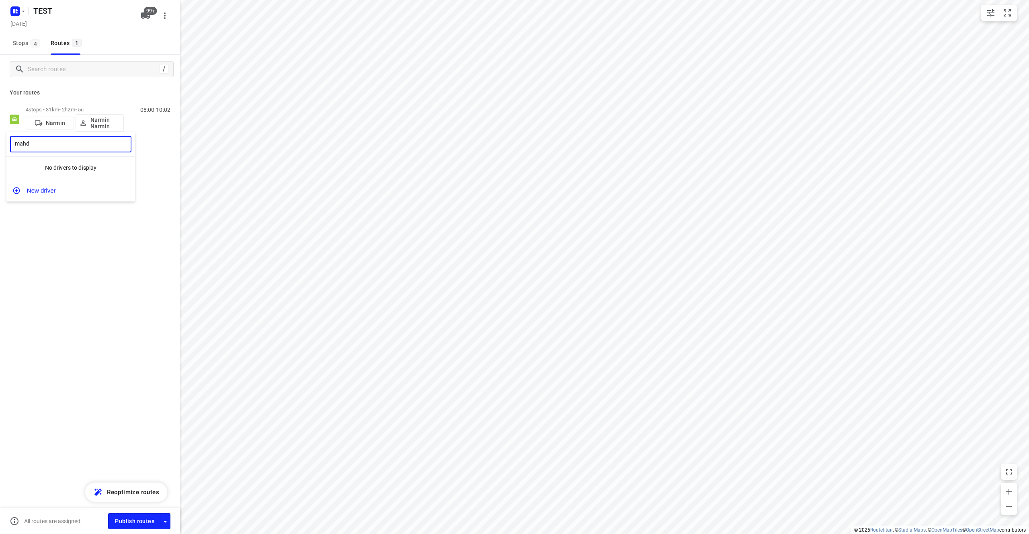
type input "mahdi"
type input "narek"
click at [61, 181] on div "Narek A" at bounding box center [73, 184] width 84 height 6
click at [145, 521] on span "Publish routes" at bounding box center [134, 521] width 39 height 10
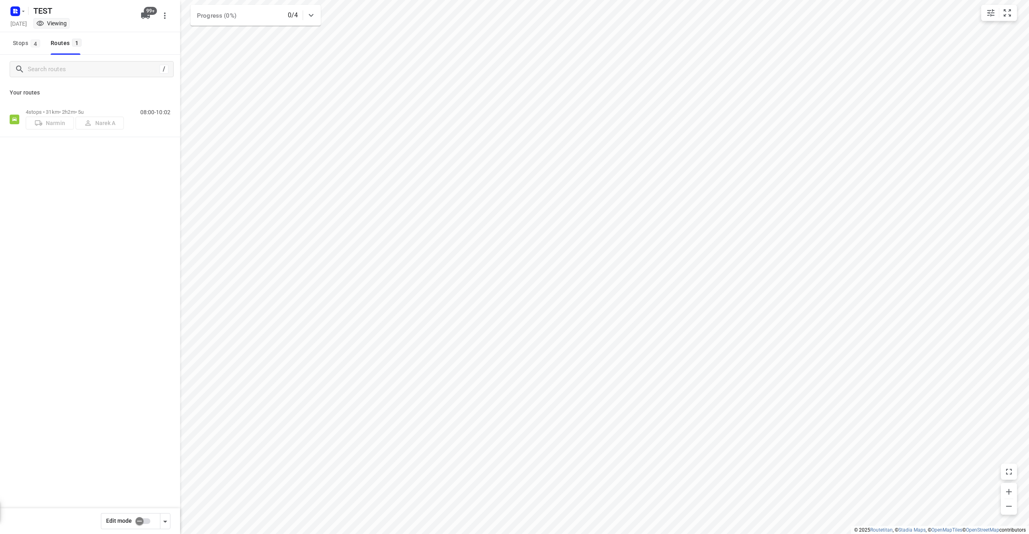
click at [118, 168] on div "4 stops • 31km • 2h2m • 5u Narmin Narek A 08:00-10:02" at bounding box center [90, 148] width 180 height 92
